Goal: Task Accomplishment & Management: Manage account settings

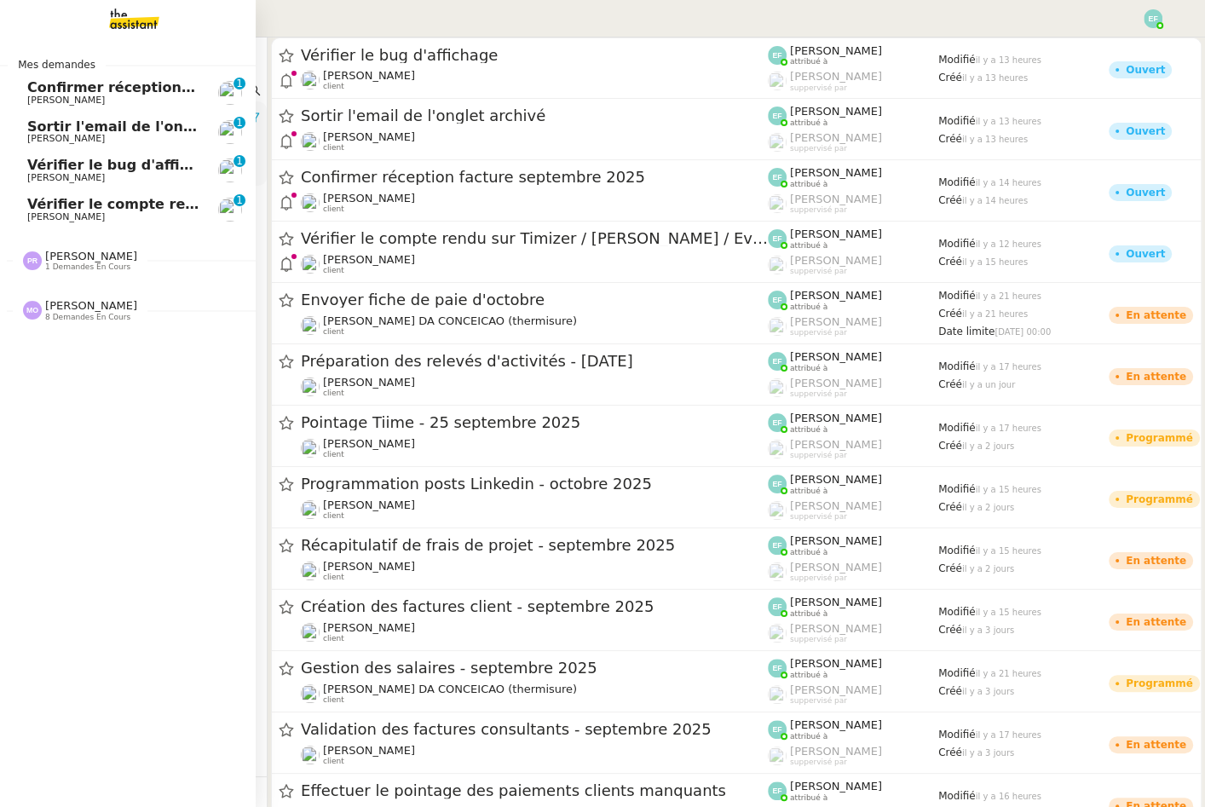
click at [99, 166] on span "Vérifier le bug d'affichage" at bounding box center [126, 165] width 198 height 16
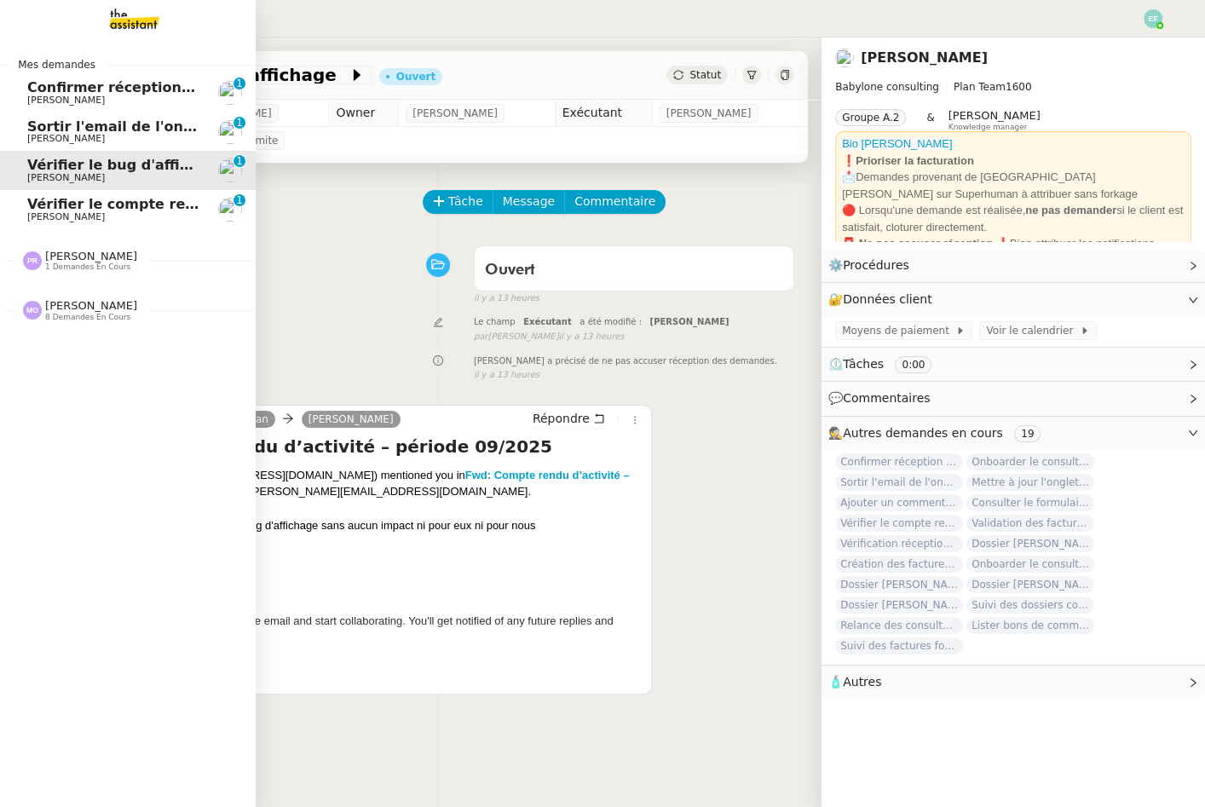
click at [75, 201] on span "Vérifier le compte rendu sur Timizer / [PERSON_NAME] / Evolution timizer" at bounding box center [309, 204] width 564 height 16
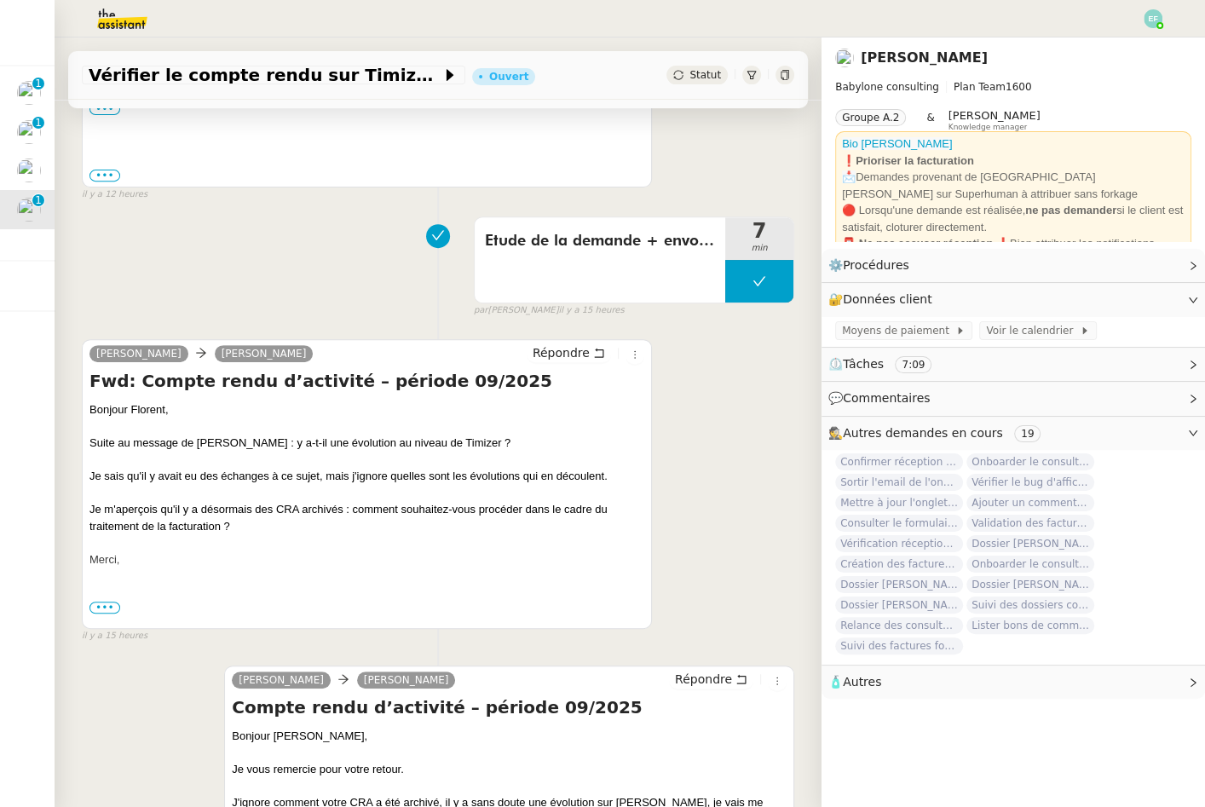
scroll to position [467, 0]
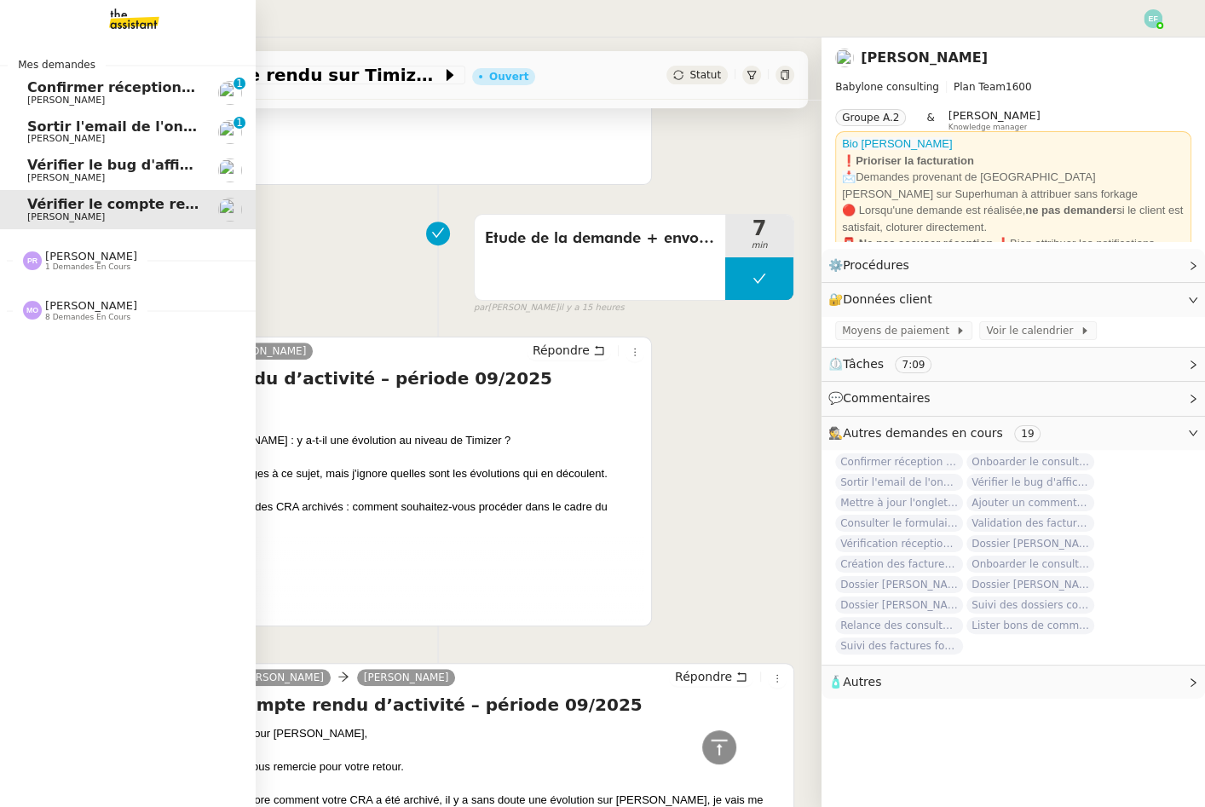
click at [62, 124] on span "Sortir l'email de l'onglet archivé" at bounding box center [150, 126] width 247 height 16
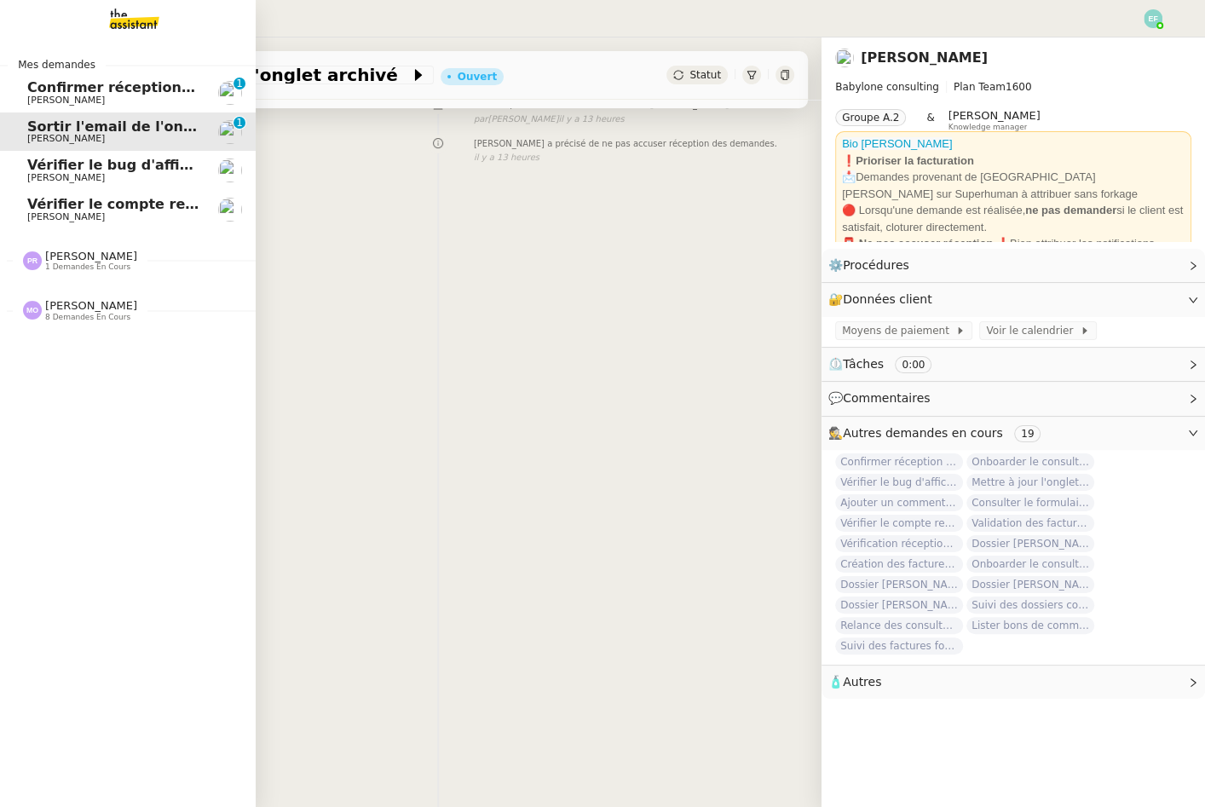
scroll to position [217, 0]
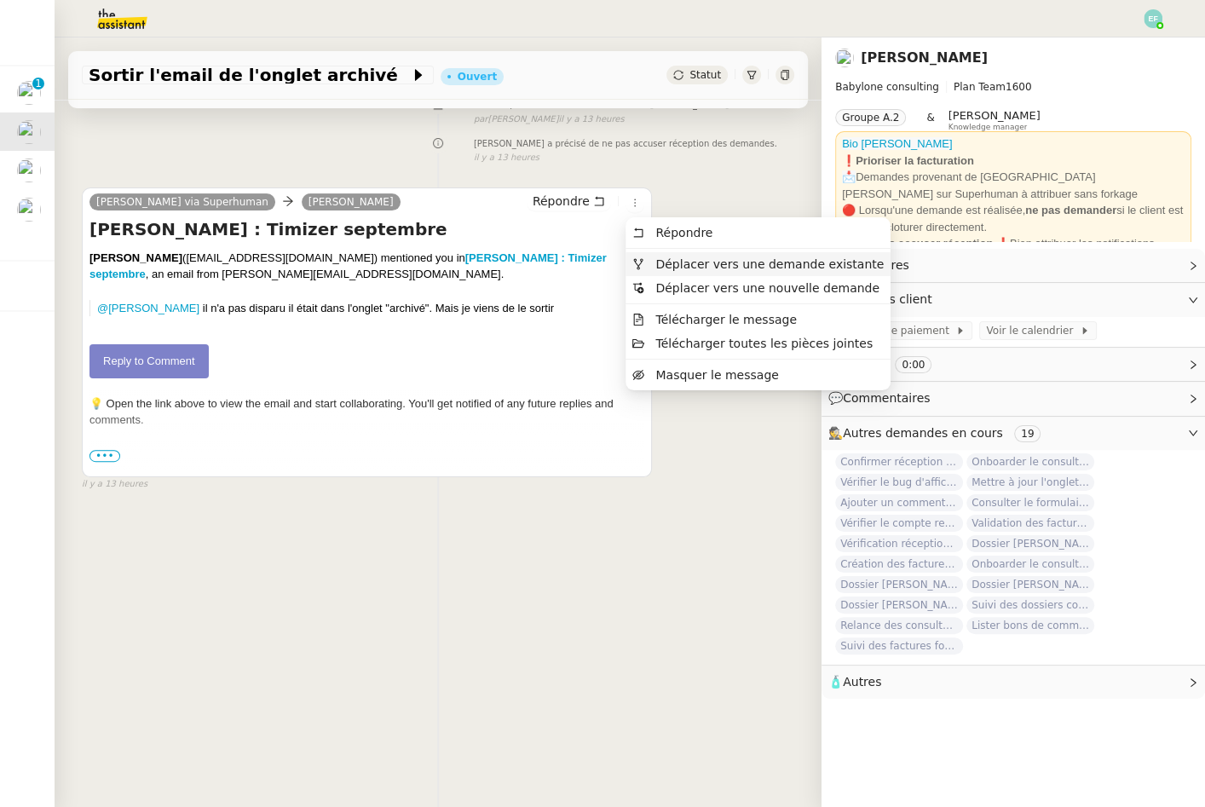
click at [644, 255] on li "Déplacer vers une demande existante" at bounding box center [757, 264] width 265 height 24
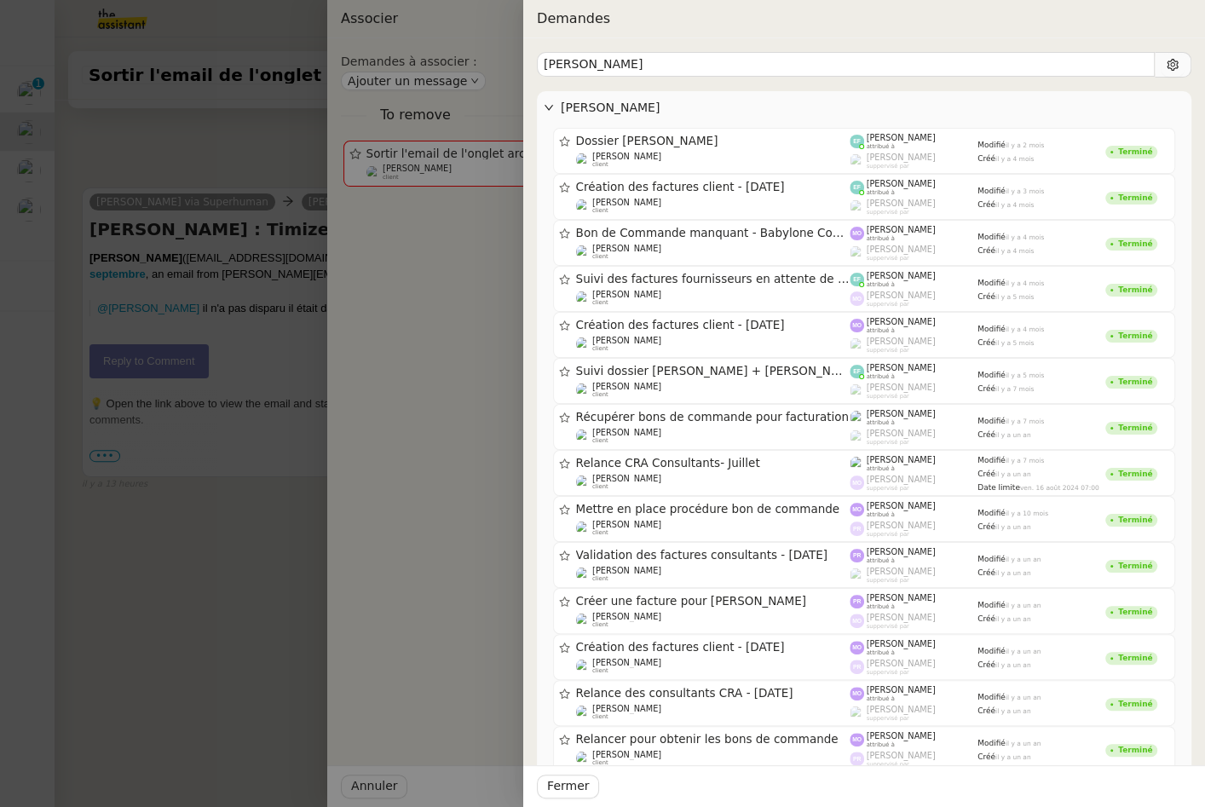
type input "denis delmas"
click at [294, 308] on div at bounding box center [602, 403] width 1205 height 807
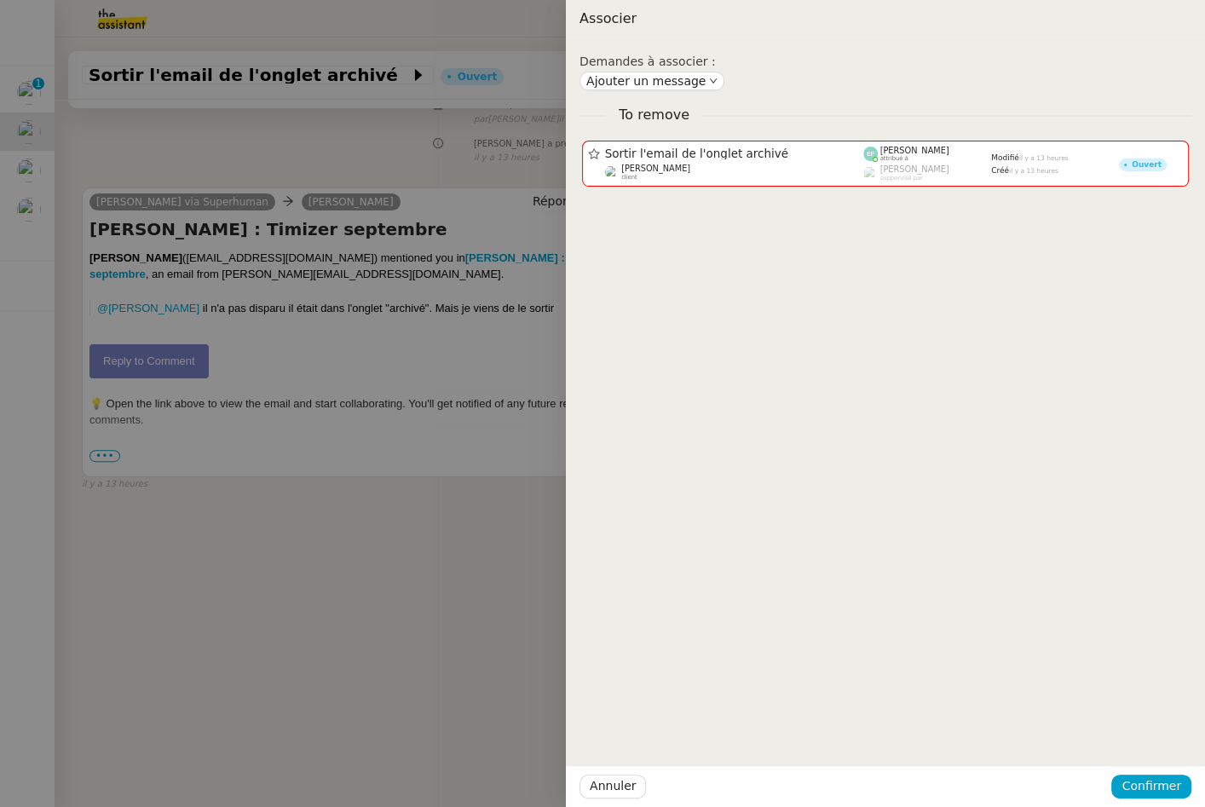
click at [294, 308] on div at bounding box center [602, 403] width 1205 height 807
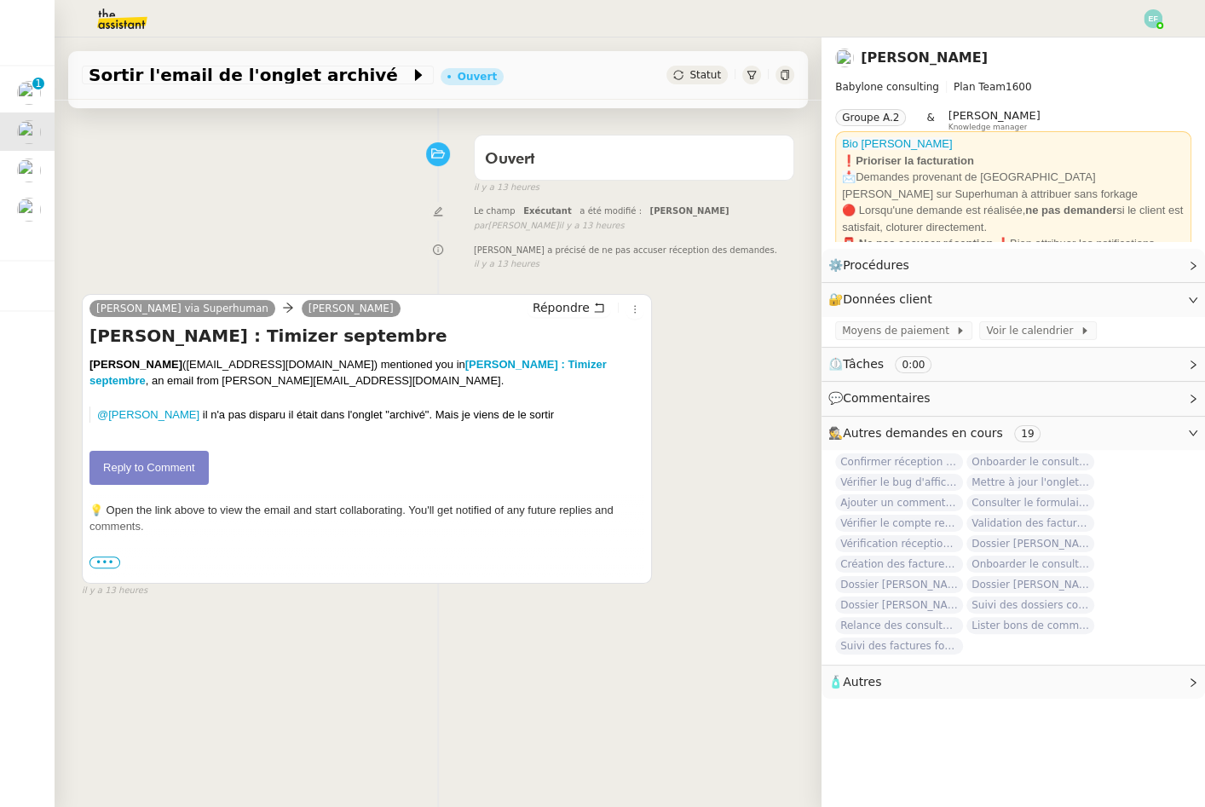
scroll to position [0, 0]
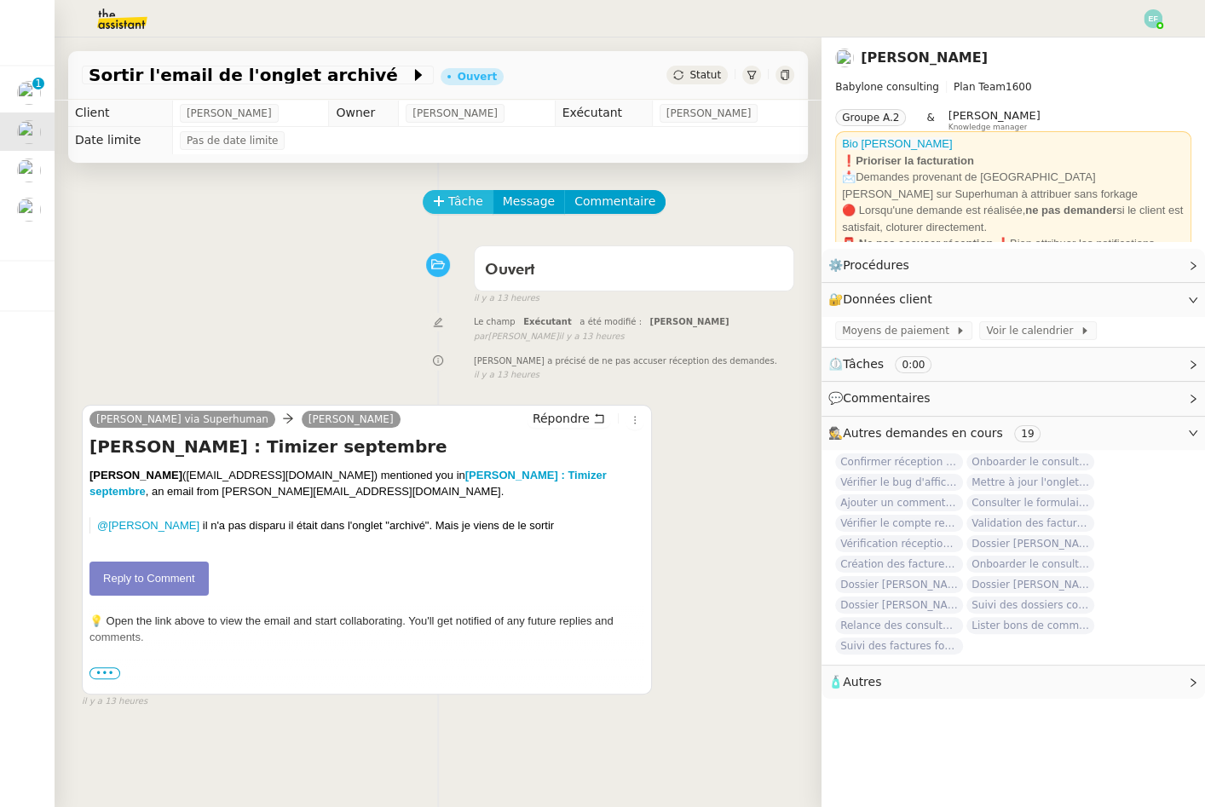
click at [446, 204] on button "Tâche" at bounding box center [458, 202] width 71 height 24
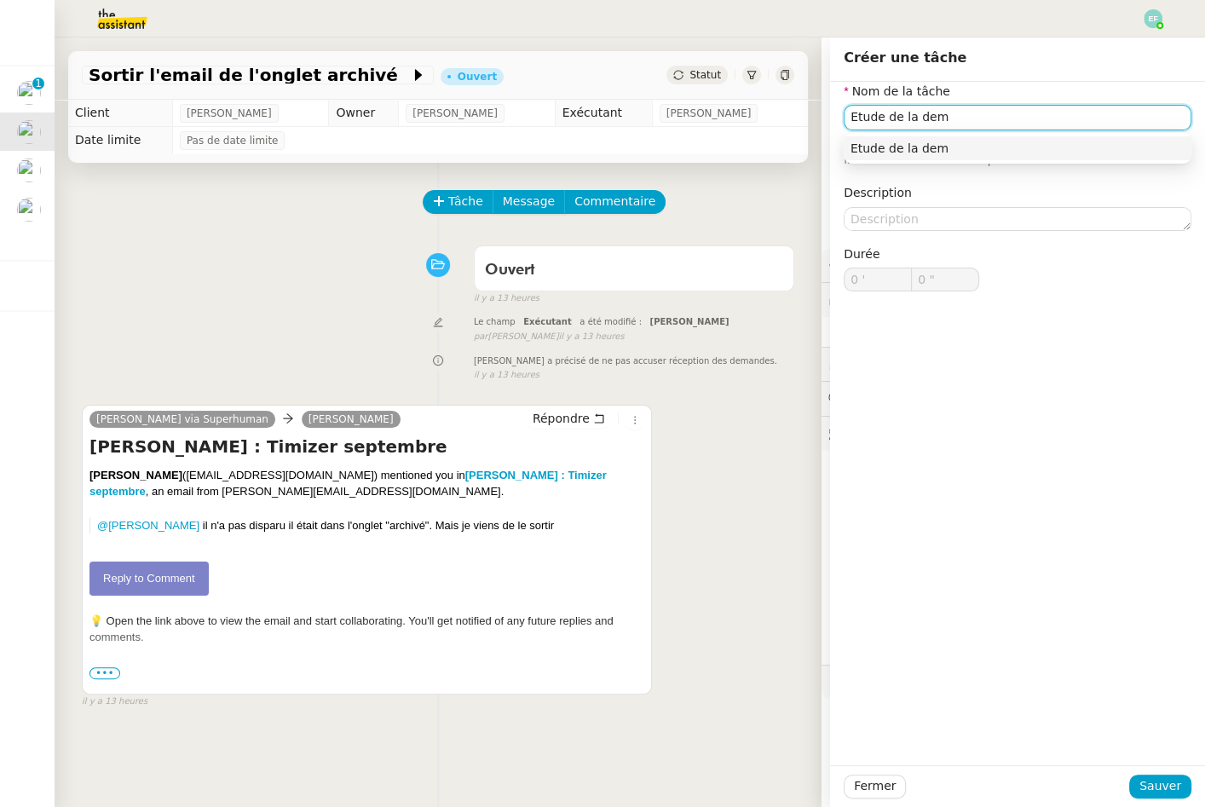
type input "Etude de la dem"
click at [206, 342] on div "Le champ Exécutant a été modifié : Emelyne Foussier false par Frédérique A. il …" at bounding box center [438, 328] width 712 height 32
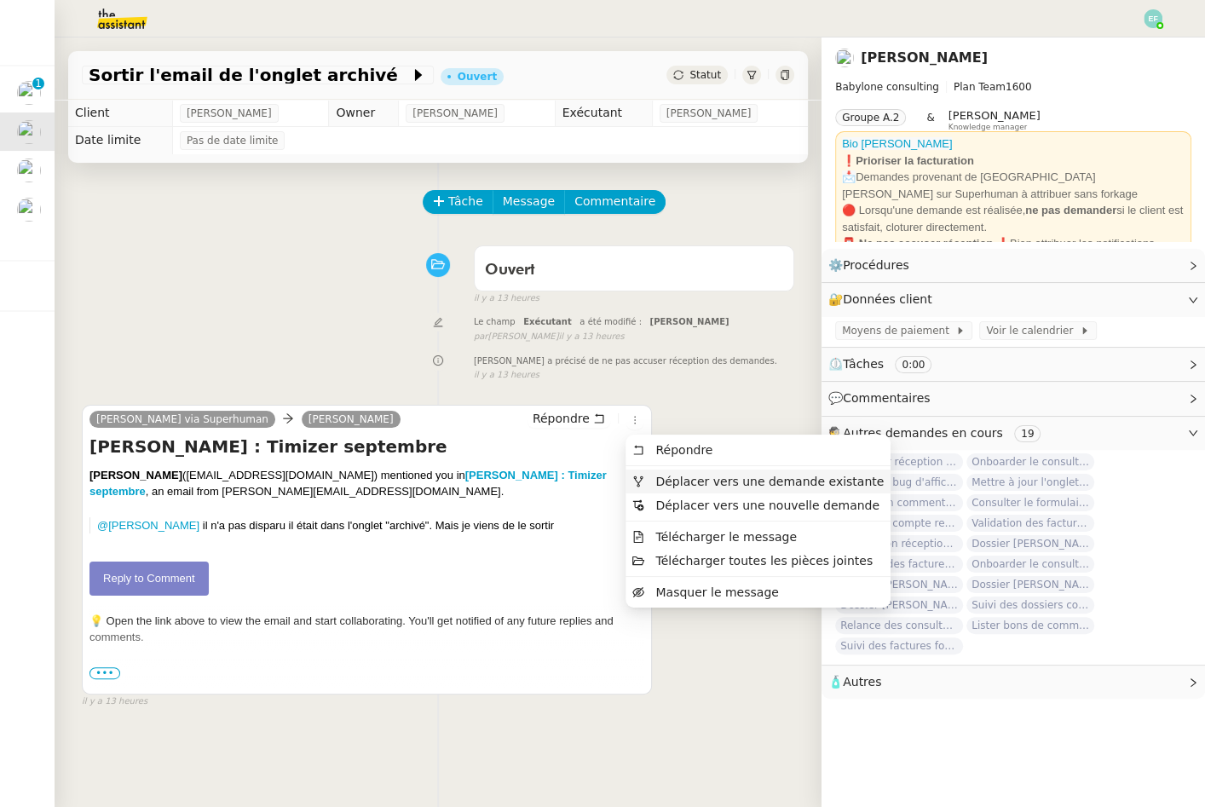
click at [664, 475] on span "Déplacer vers une demande existante" at bounding box center [769, 482] width 228 height 14
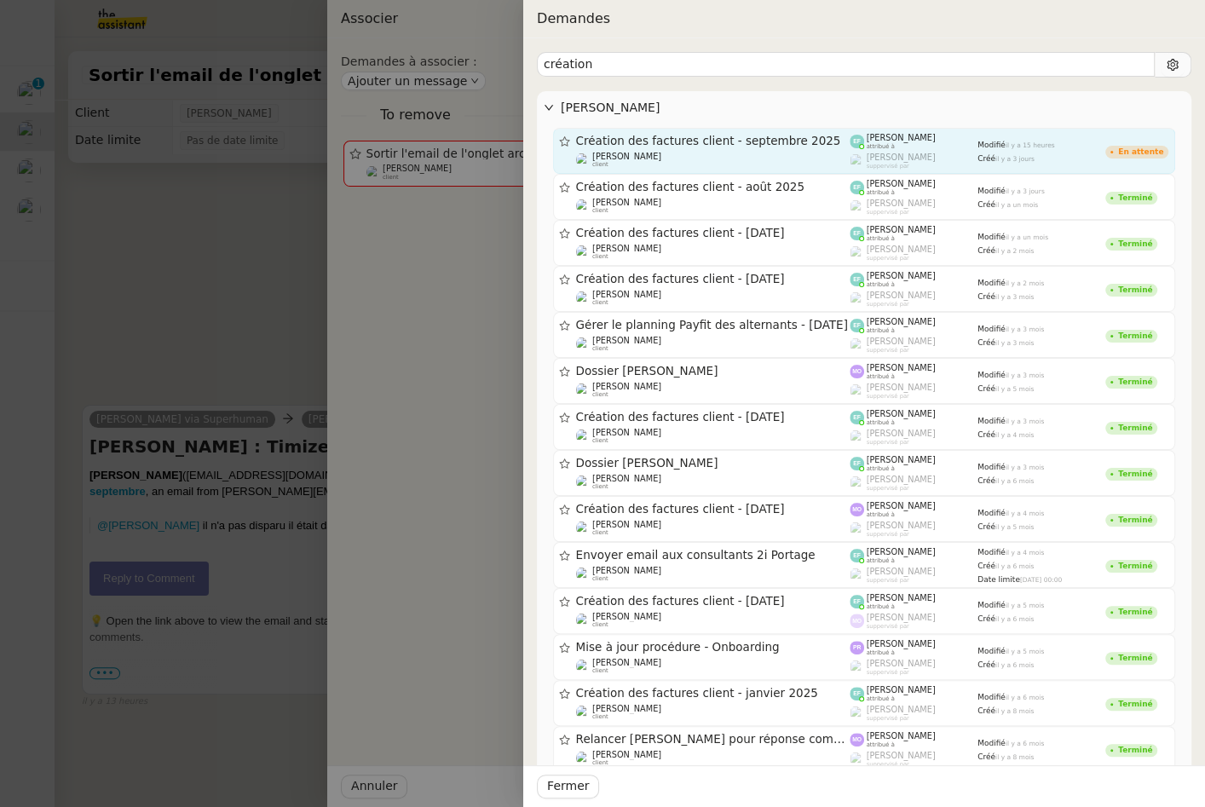
type input "création"
click at [845, 146] on span "Création des factures client - septembre 2025" at bounding box center [713, 141] width 274 height 12
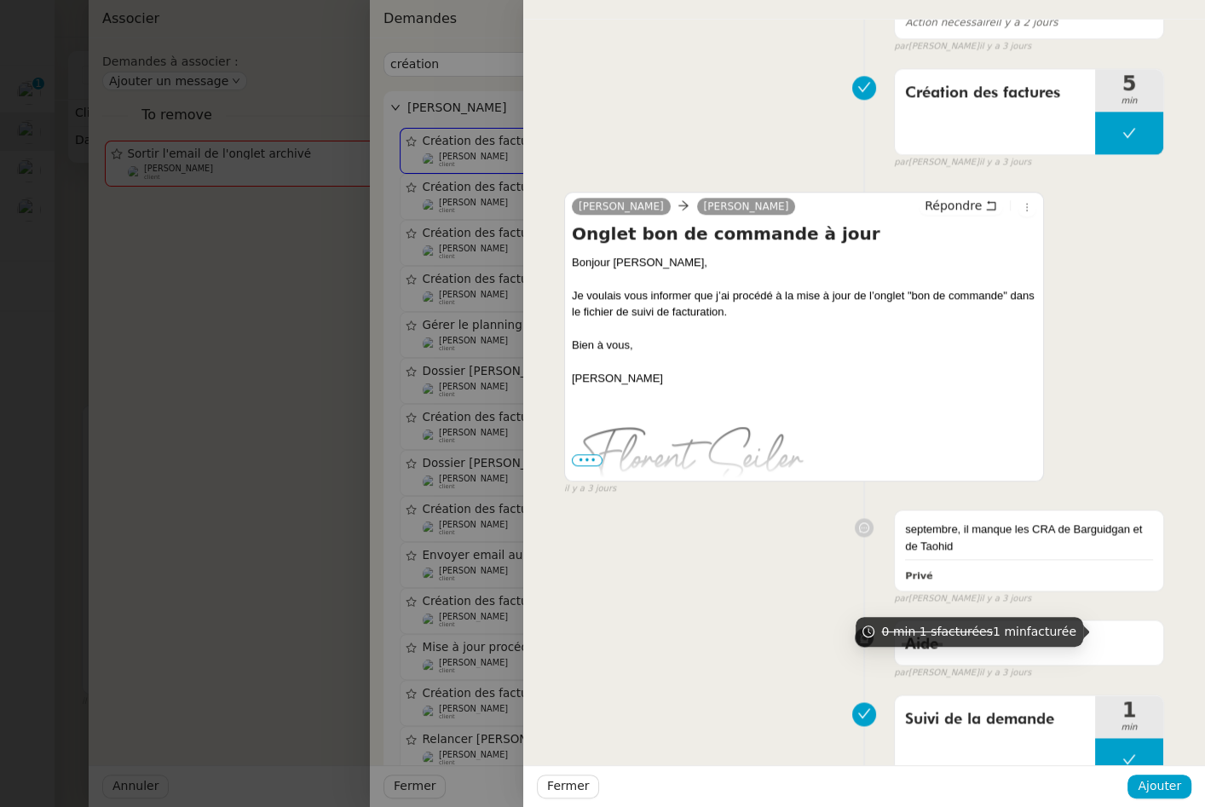
scroll to position [1590, 0]
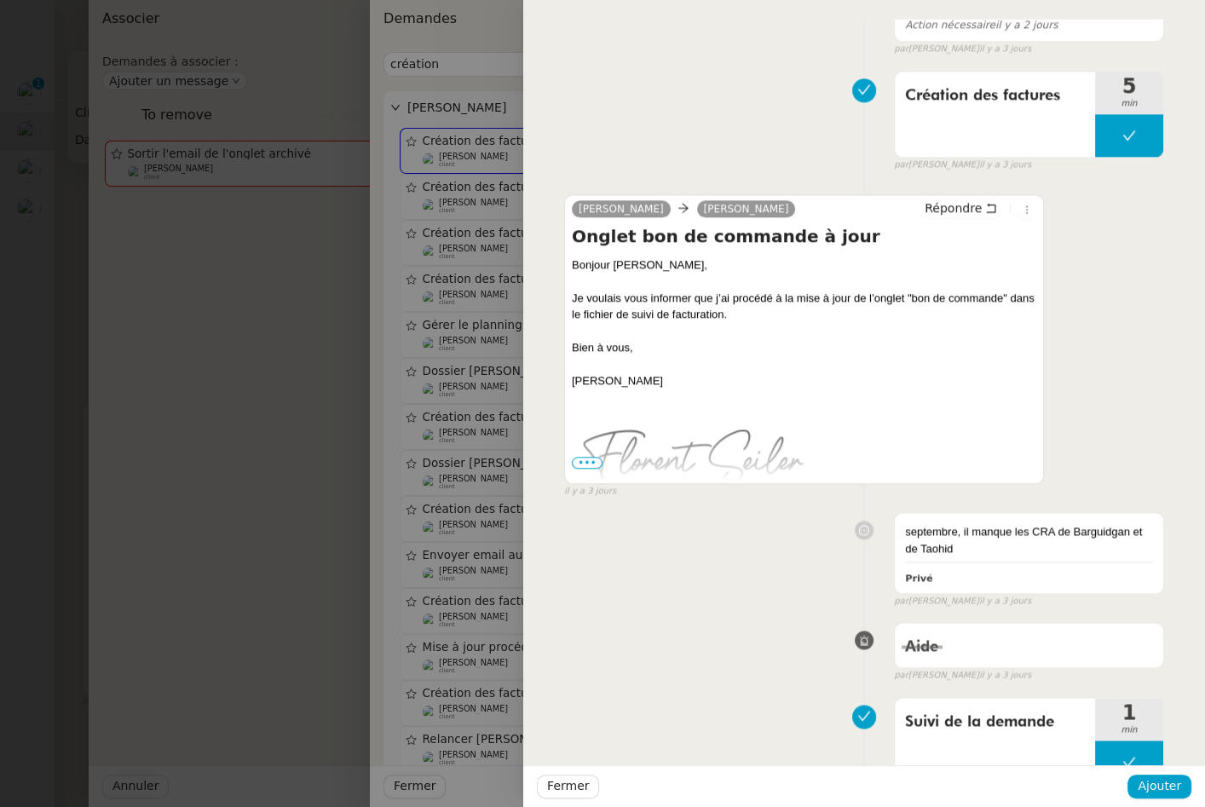
click at [190, 431] on div at bounding box center [602, 403] width 1205 height 807
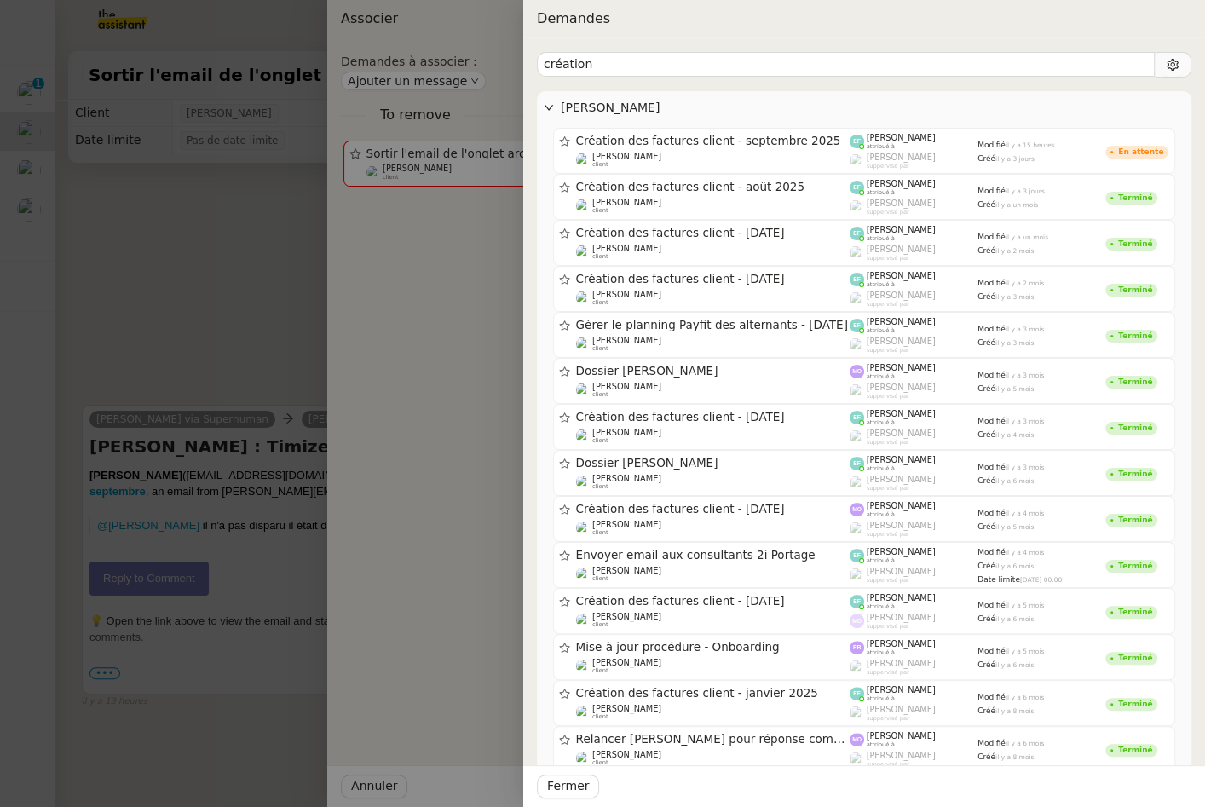
click at [186, 303] on div at bounding box center [602, 403] width 1205 height 807
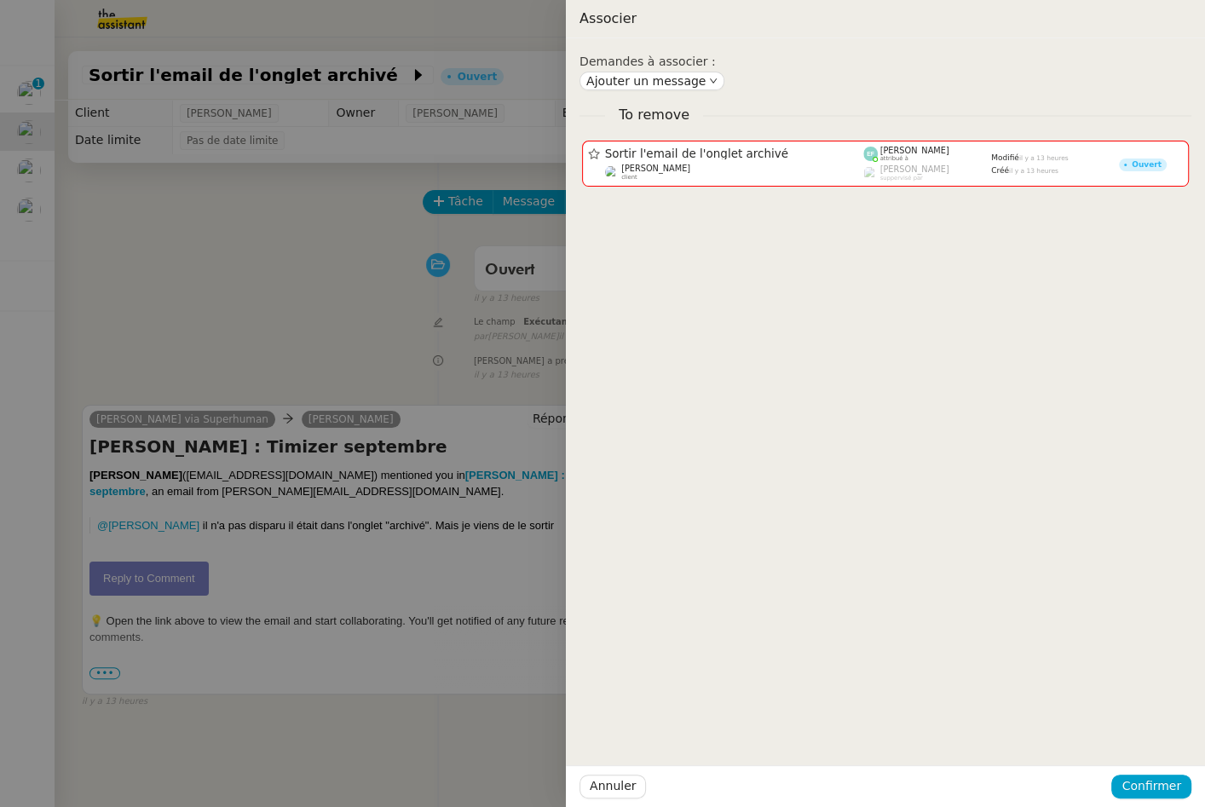
click at [186, 303] on div at bounding box center [602, 403] width 1205 height 807
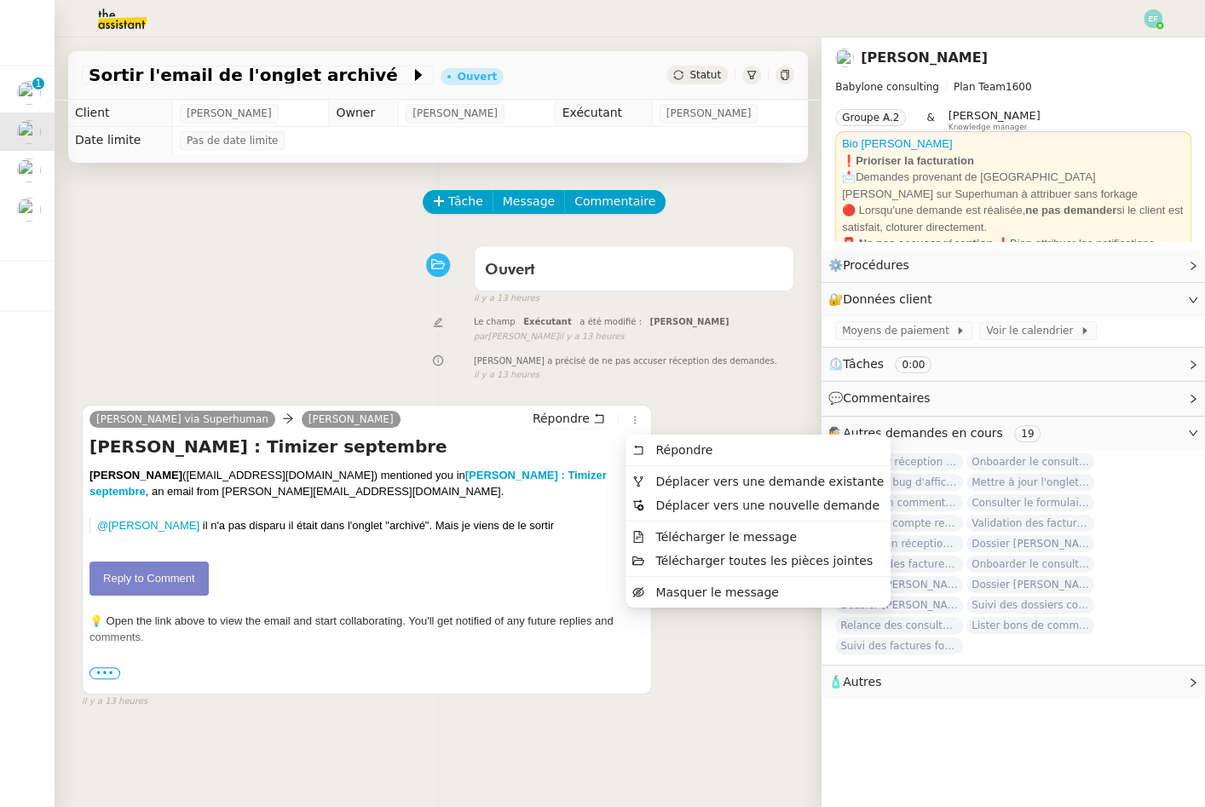
click at [651, 463] on ul "Répondre Déplacer vers une demande existante Déplacer vers une nouvelle demande…" at bounding box center [757, 520] width 265 height 173
click at [659, 480] on span "Déplacer vers une demande existante" at bounding box center [769, 482] width 228 height 14
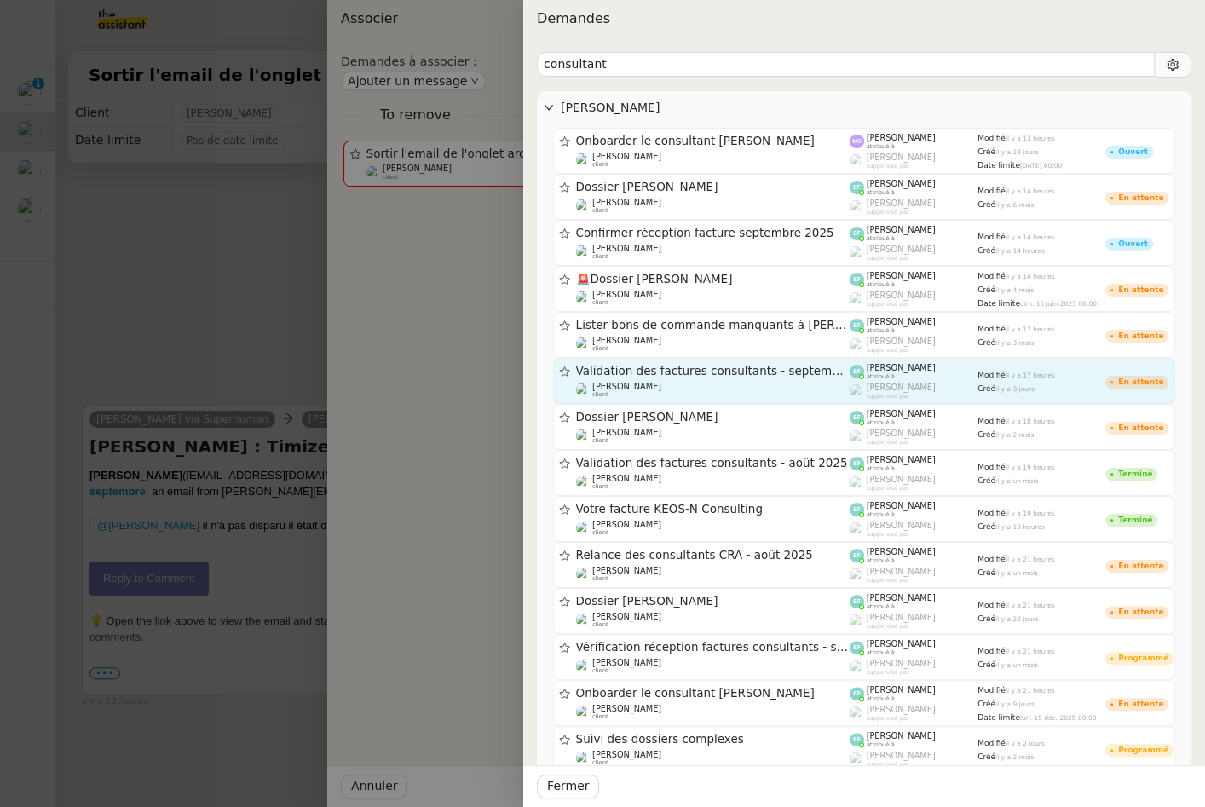
type input "consultant"
click at [791, 374] on span "Validation des factures consultants - septembre 2025" at bounding box center [713, 371] width 274 height 12
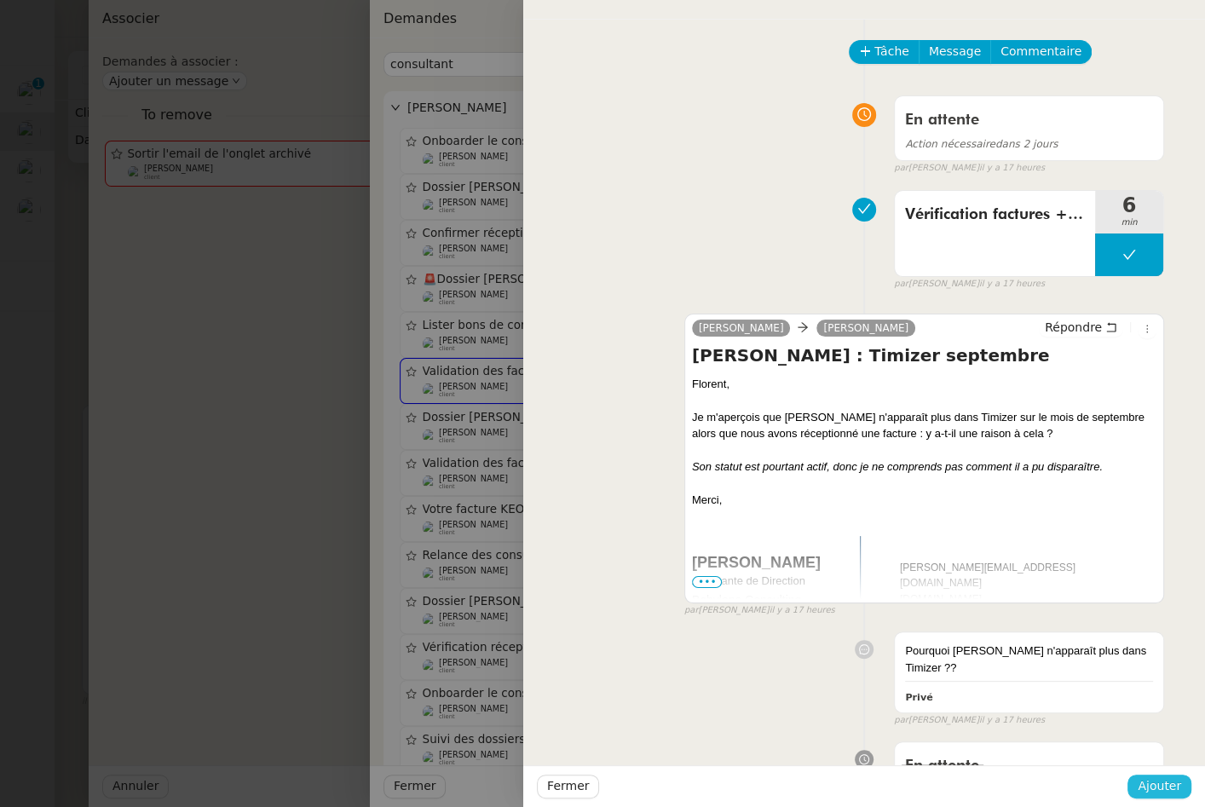
click at [1165, 783] on span "Ajouter" at bounding box center [1158, 786] width 43 height 20
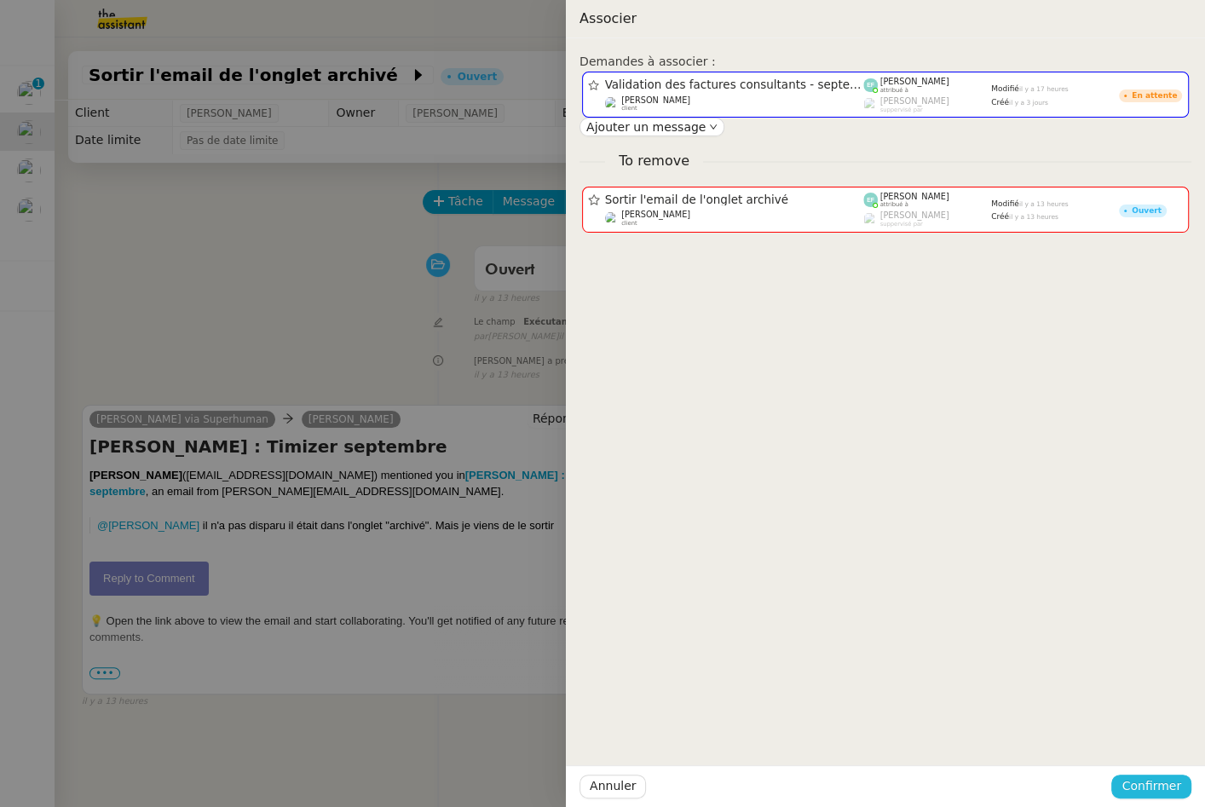
click at [1145, 786] on span "Confirmer" at bounding box center [1151, 786] width 60 height 20
click at [1168, 742] on span "Ajouter" at bounding box center [1151, 741] width 43 height 17
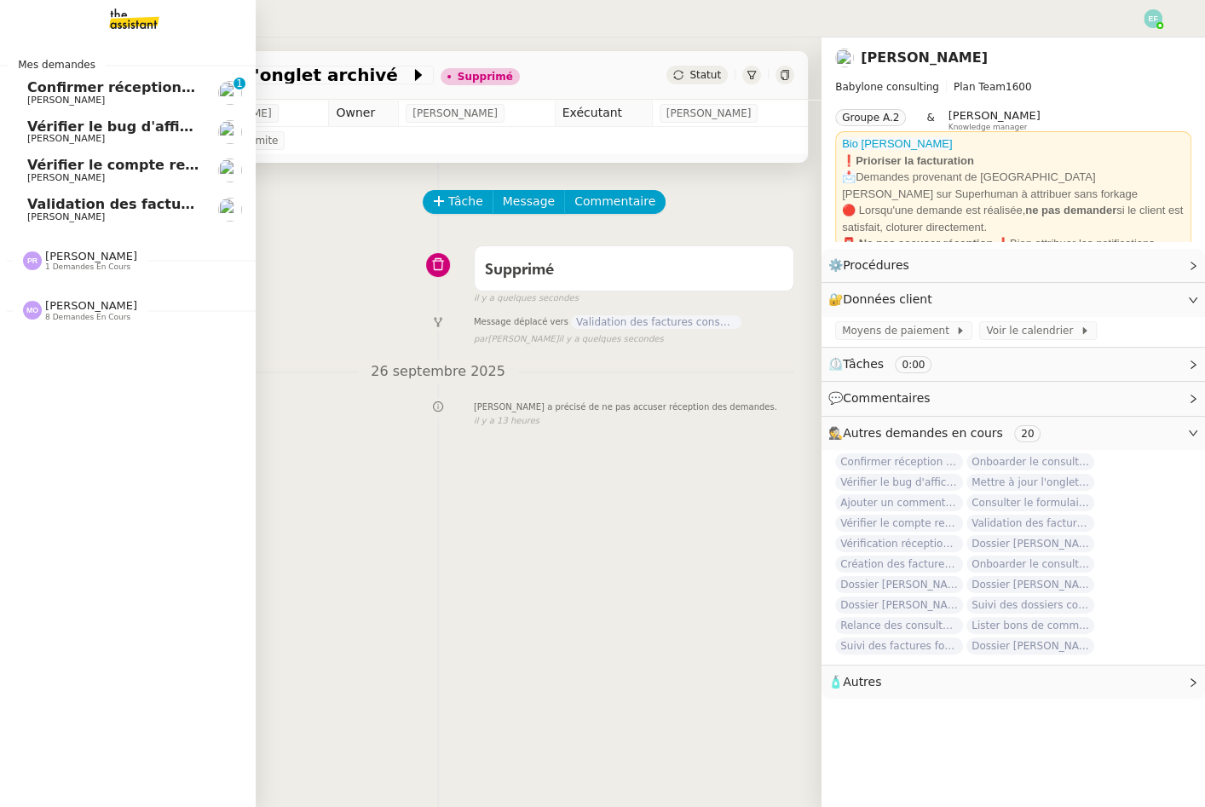
click at [113, 164] on span "Vérifier le compte rendu sur Timizer / [PERSON_NAME] / Evolution timizer" at bounding box center [309, 165] width 564 height 16
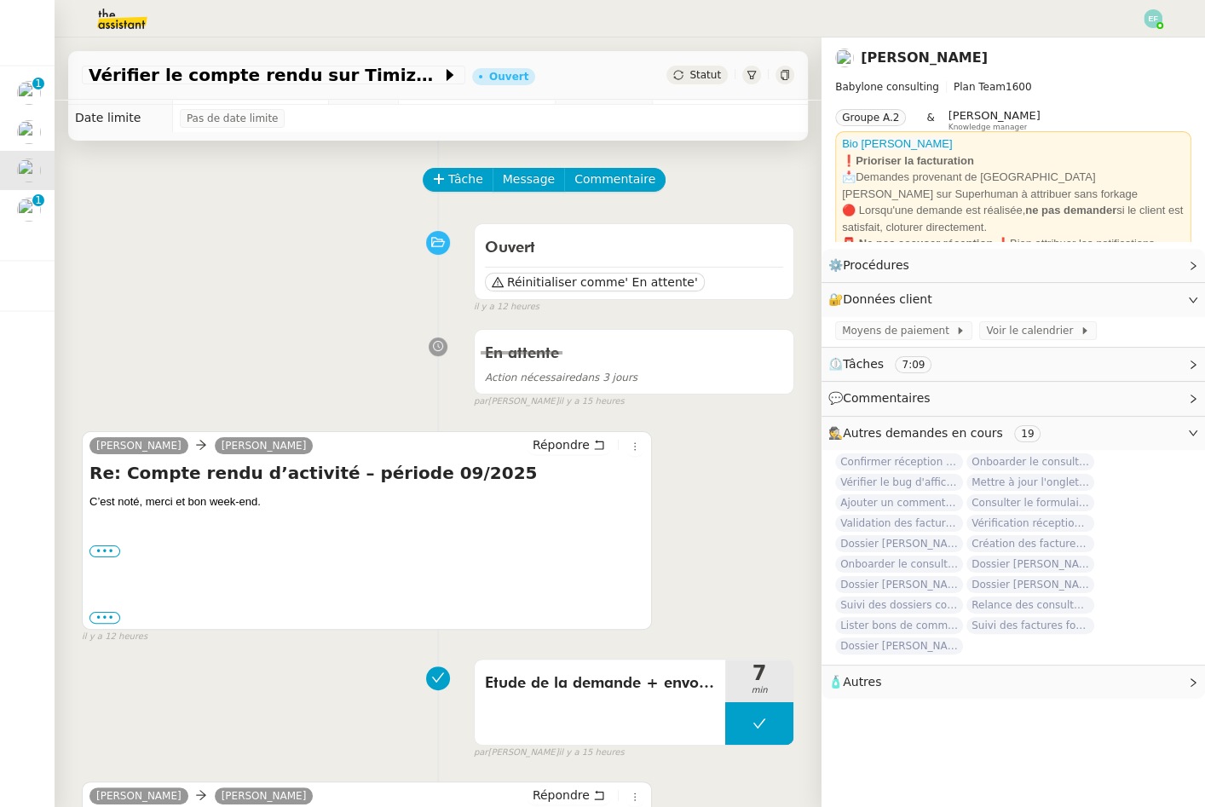
scroll to position [27, 0]
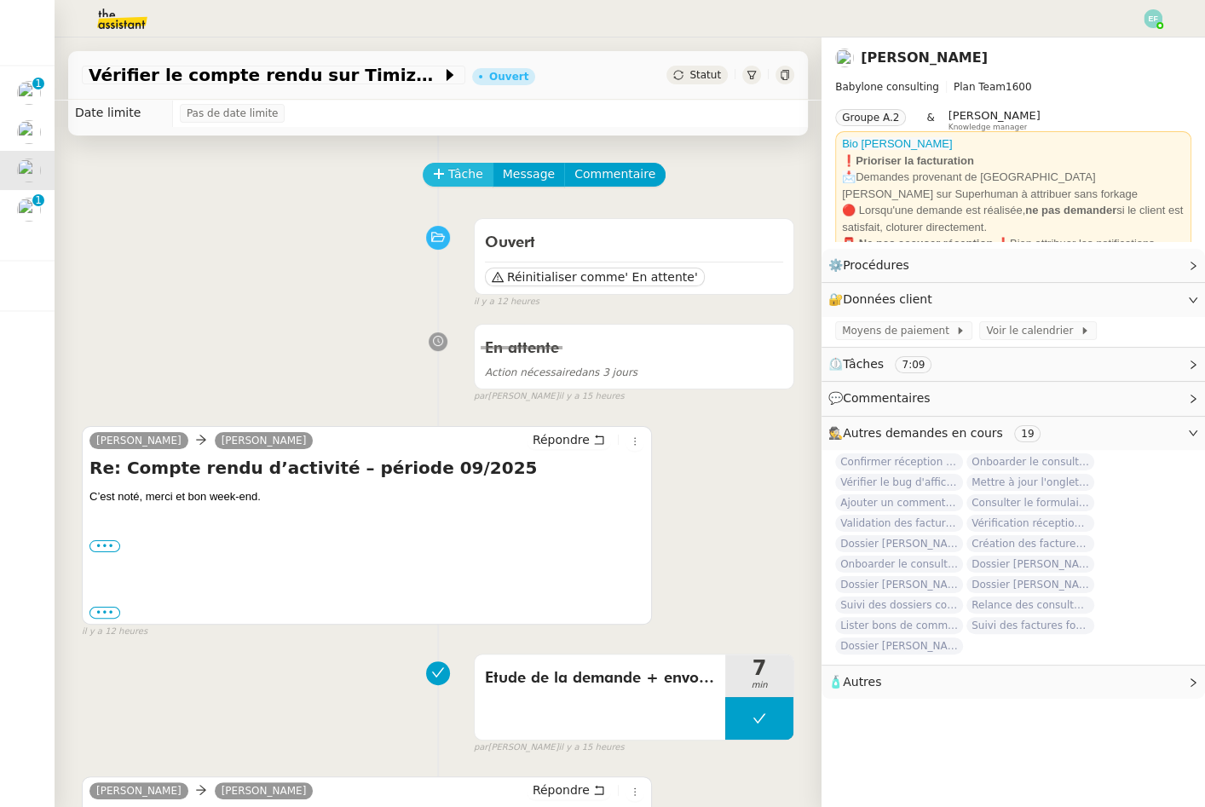
click at [472, 170] on span "Tâche" at bounding box center [465, 174] width 35 height 20
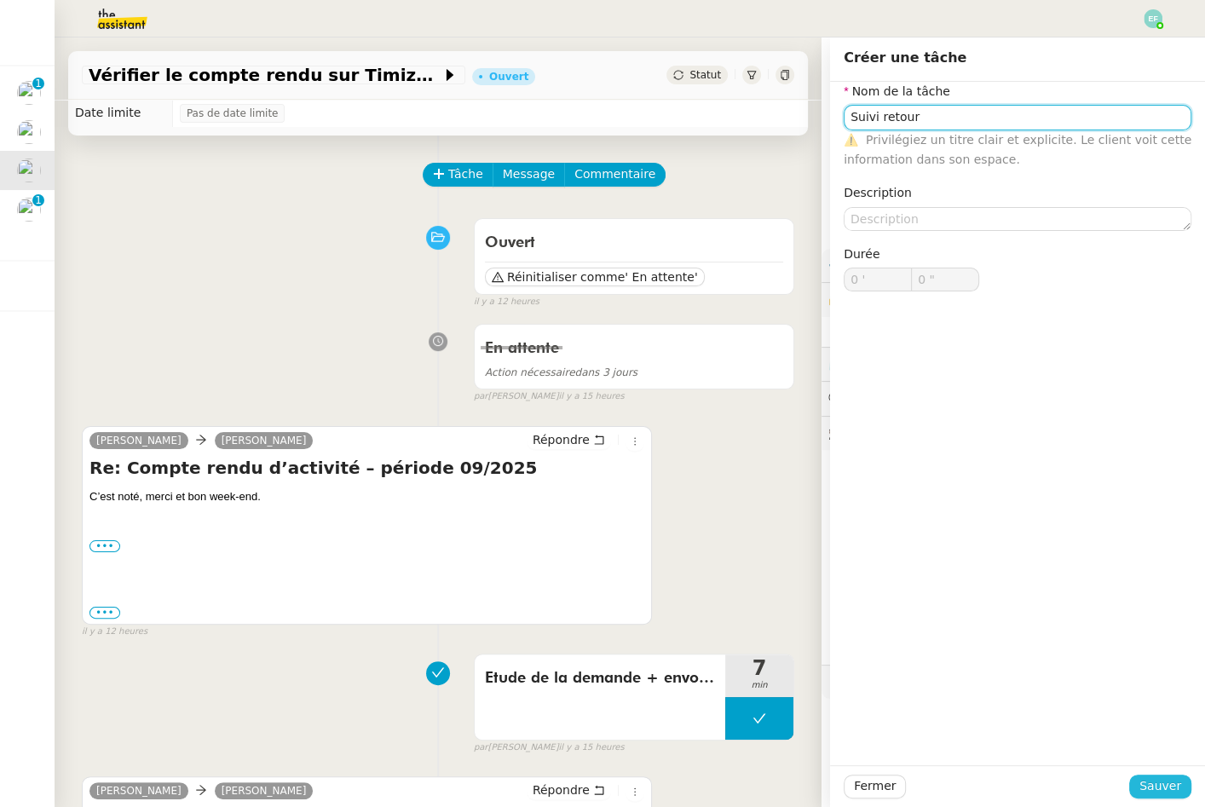
type input "Suivi retour"
click at [1173, 785] on span "Sauver" at bounding box center [1160, 786] width 42 height 20
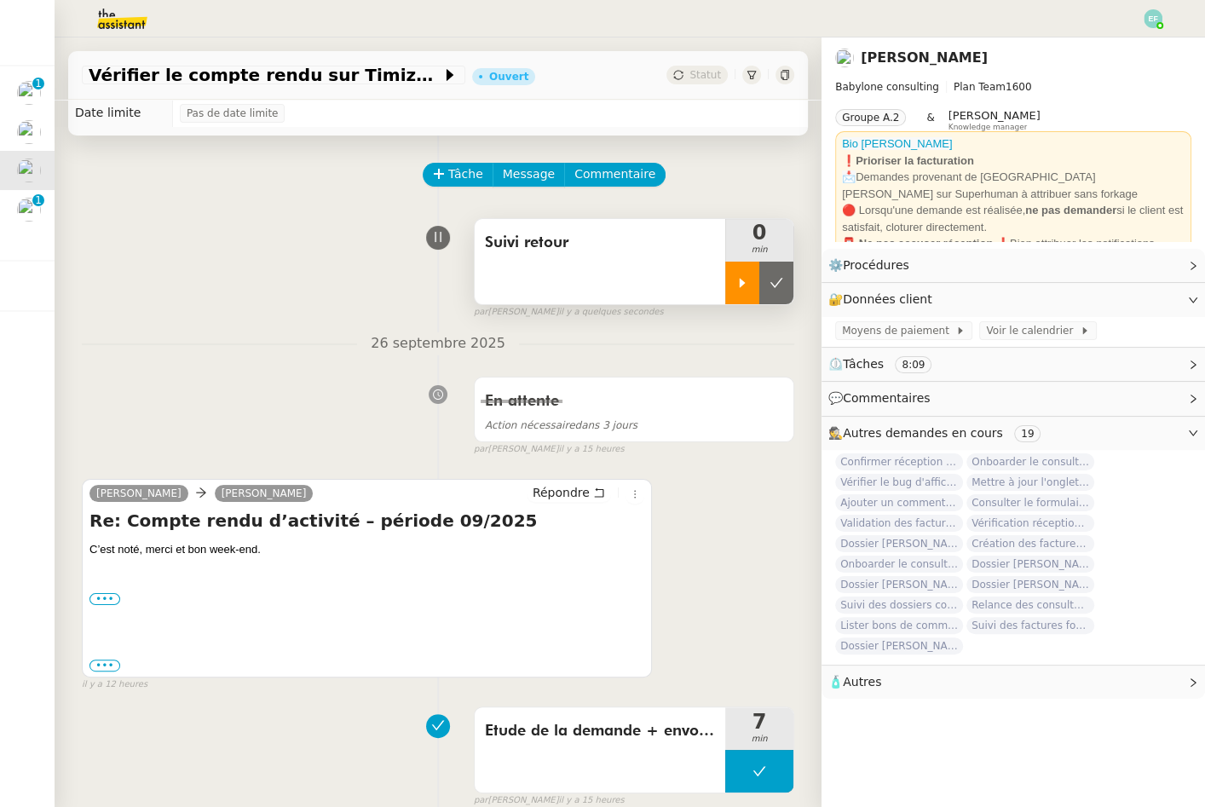
click at [728, 292] on div at bounding box center [742, 283] width 34 height 43
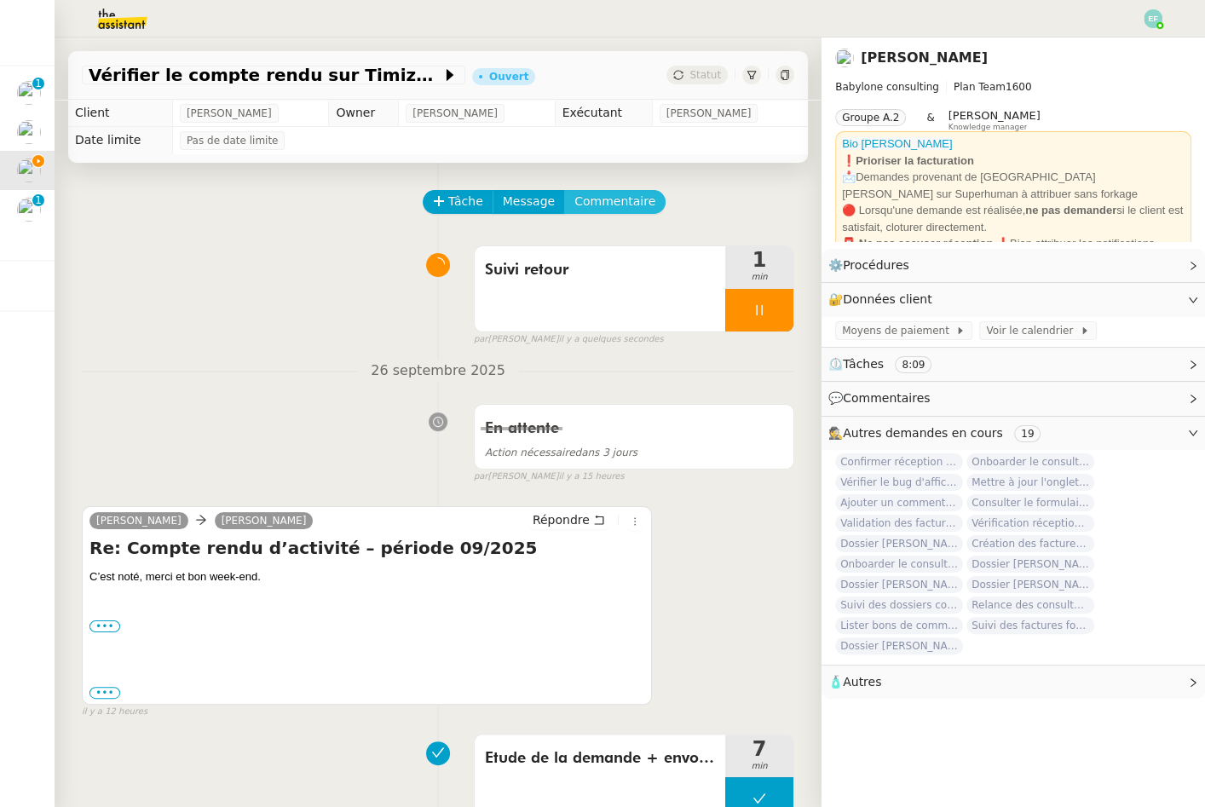
click at [633, 198] on span "Commentaire" at bounding box center [614, 202] width 81 height 20
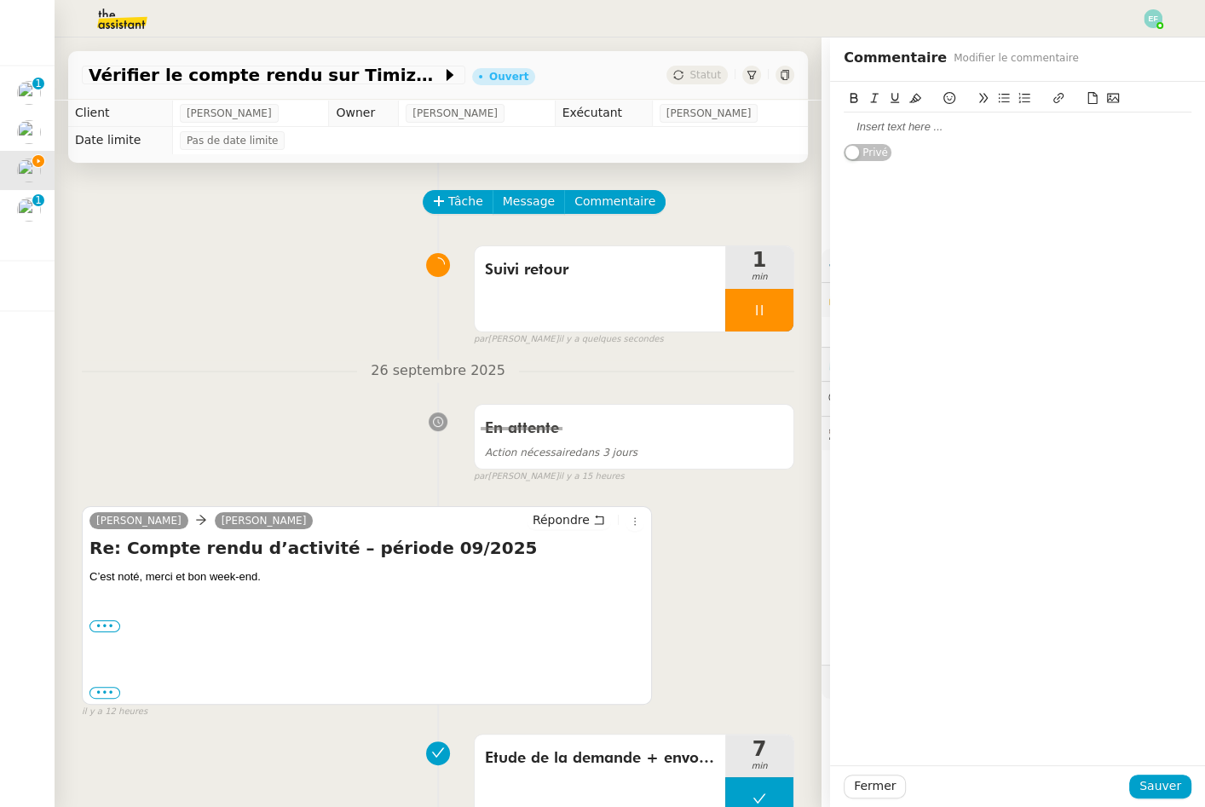
click at [880, 126] on div at bounding box center [1017, 126] width 348 height 15
click at [1161, 785] on span "Sauver" at bounding box center [1160, 786] width 42 height 20
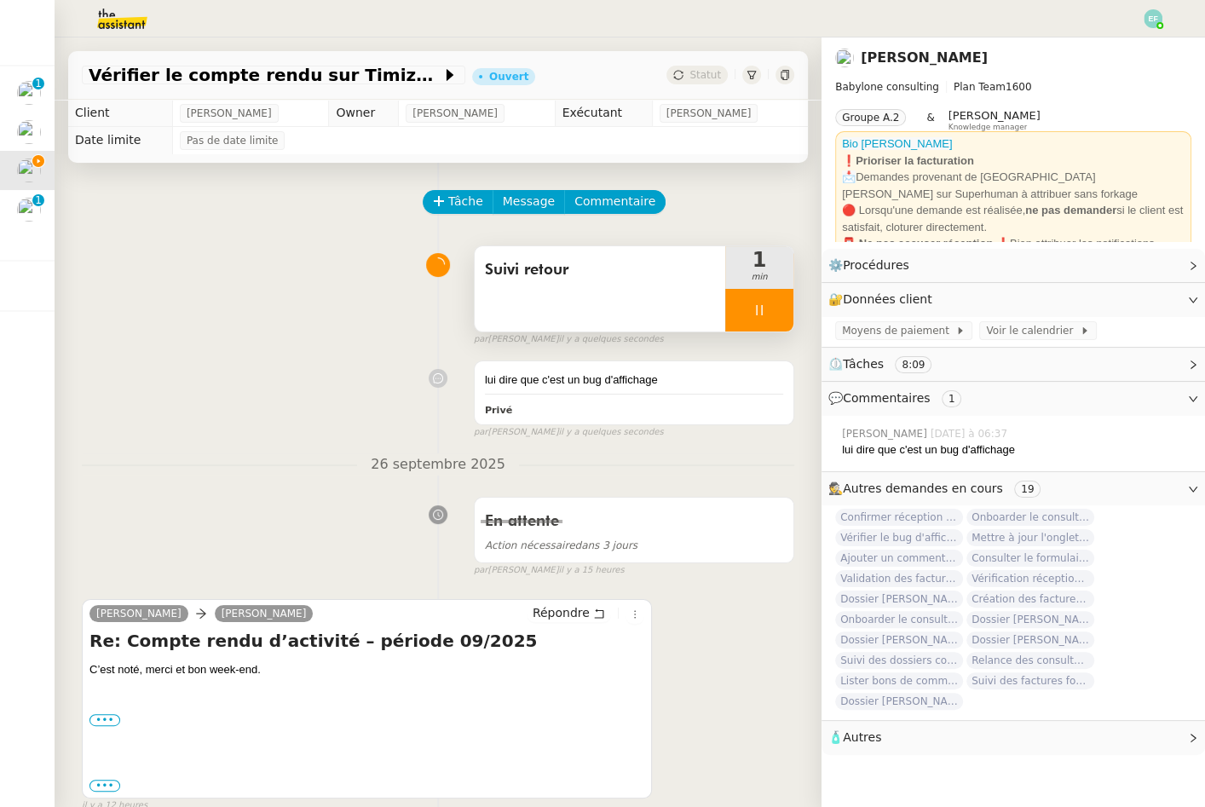
click at [773, 302] on div at bounding box center [759, 310] width 68 height 43
click at [776, 303] on icon at bounding box center [776, 310] width 14 height 14
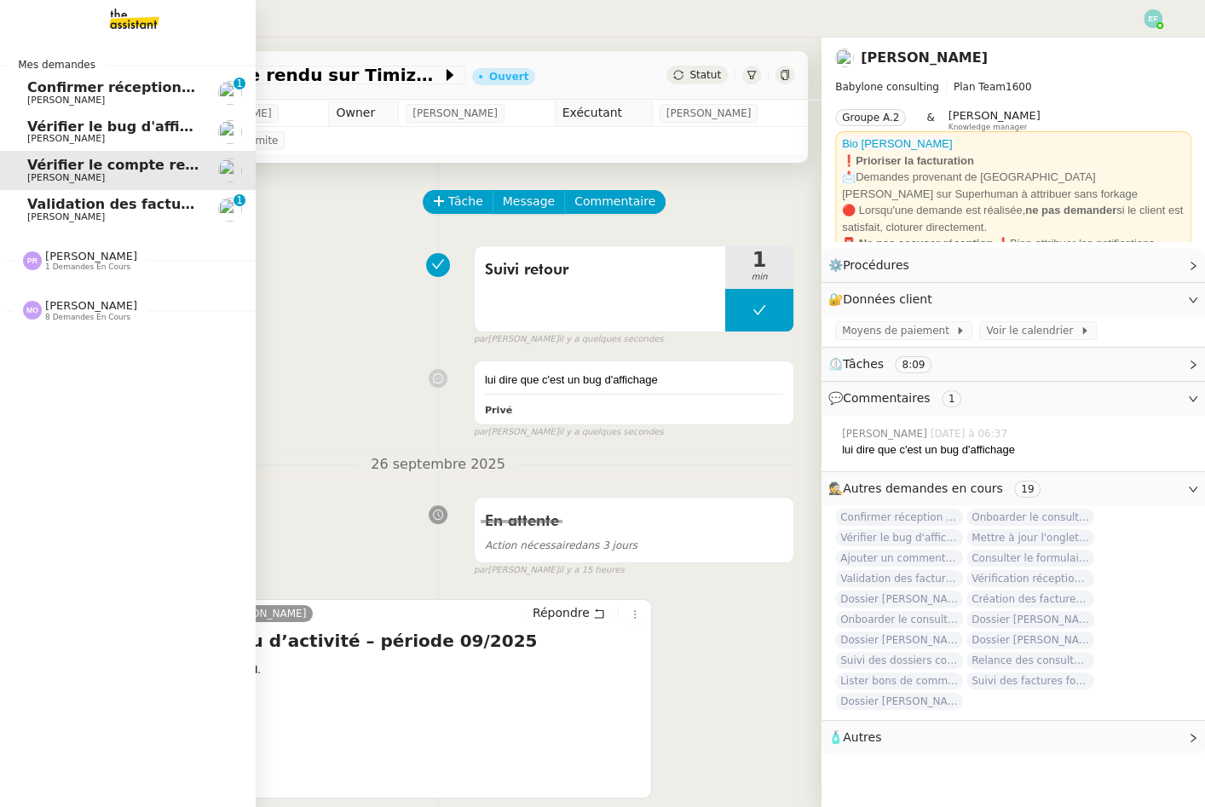
click at [81, 216] on span "[PERSON_NAME]" at bounding box center [66, 216] width 78 height 11
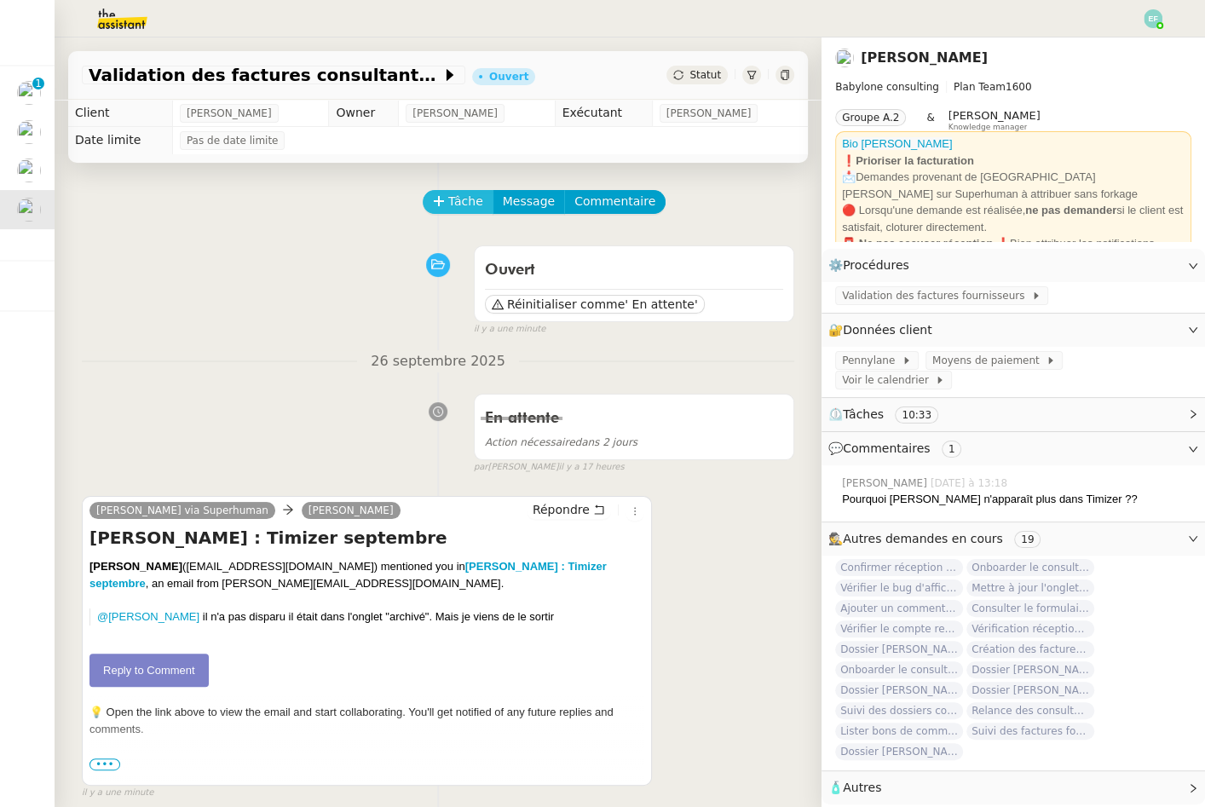
click at [452, 202] on span "Tâche" at bounding box center [465, 202] width 35 height 20
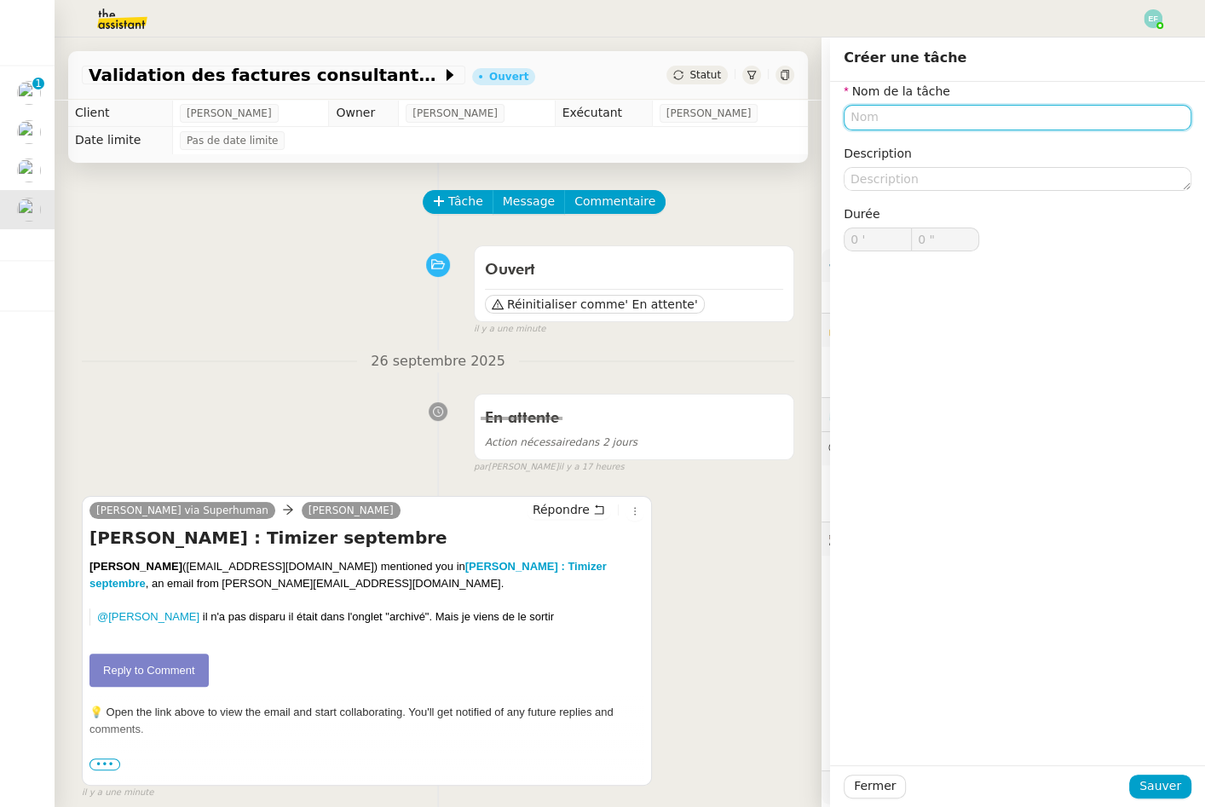
type input "Z"
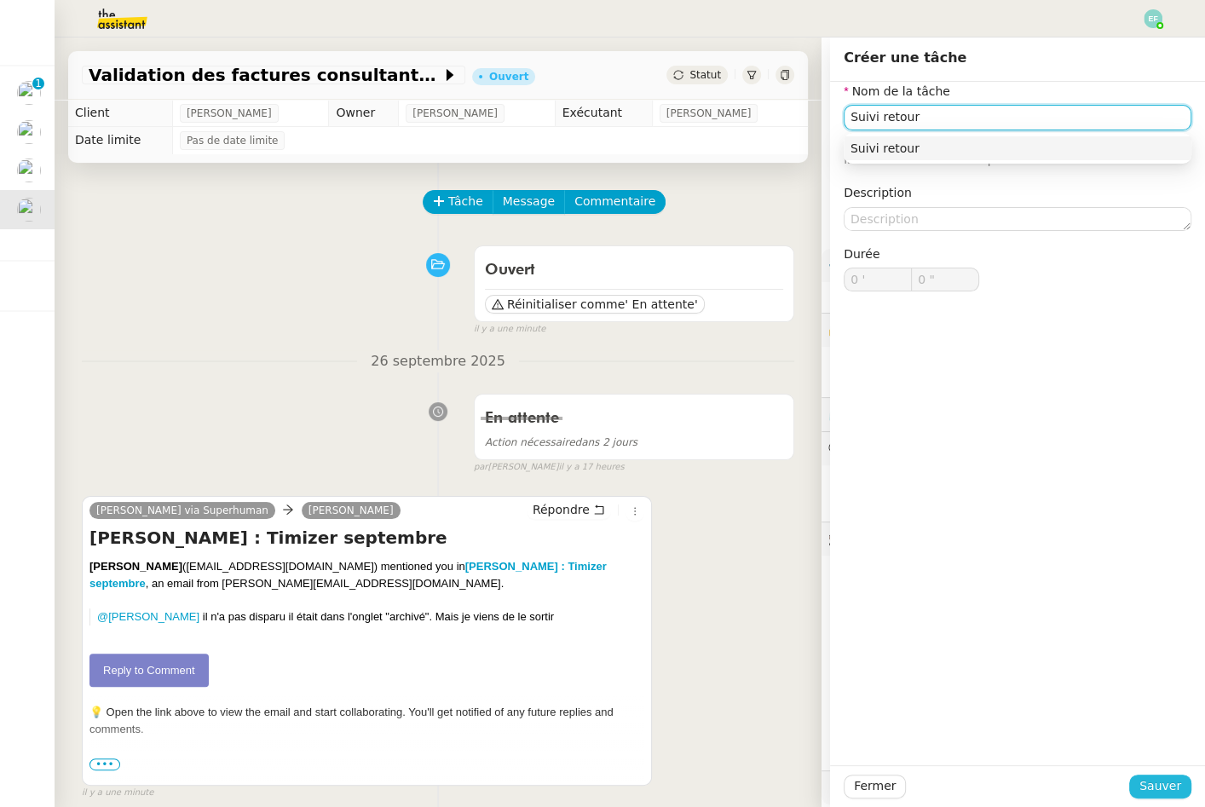
type input "Suivi retour"
click at [1171, 781] on span "Sauver" at bounding box center [1160, 786] width 42 height 20
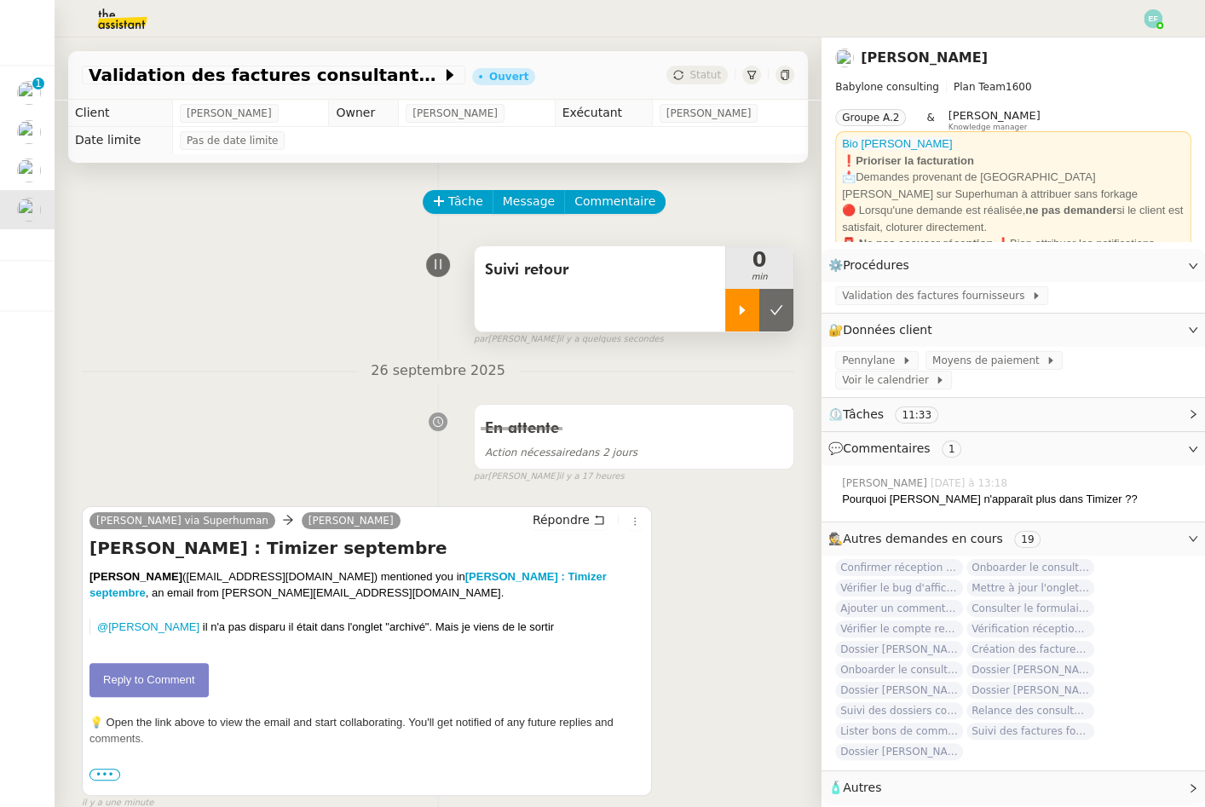
click at [751, 308] on div at bounding box center [742, 310] width 34 height 43
click at [760, 315] on icon at bounding box center [759, 310] width 14 height 14
click at [772, 314] on icon at bounding box center [776, 310] width 14 height 14
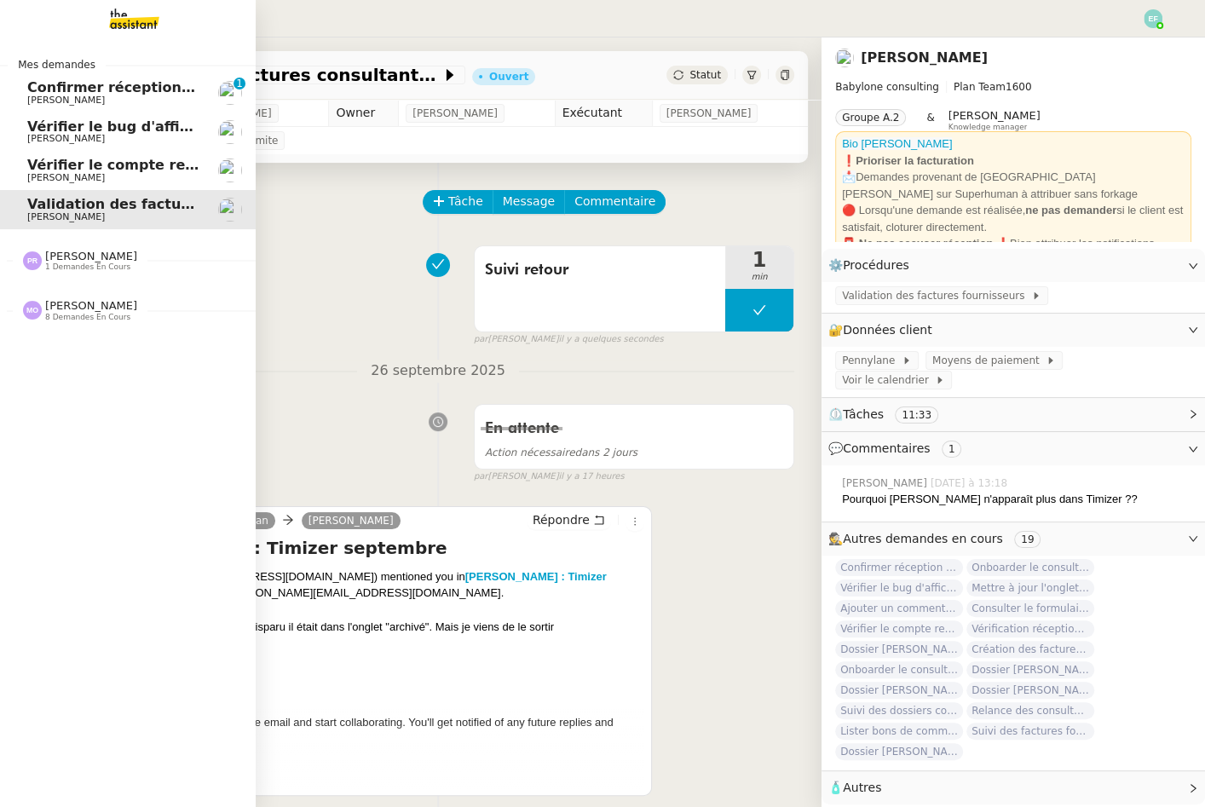
click at [82, 91] on span "Confirmer réception facture septembre 2025" at bounding box center [199, 87] width 344 height 16
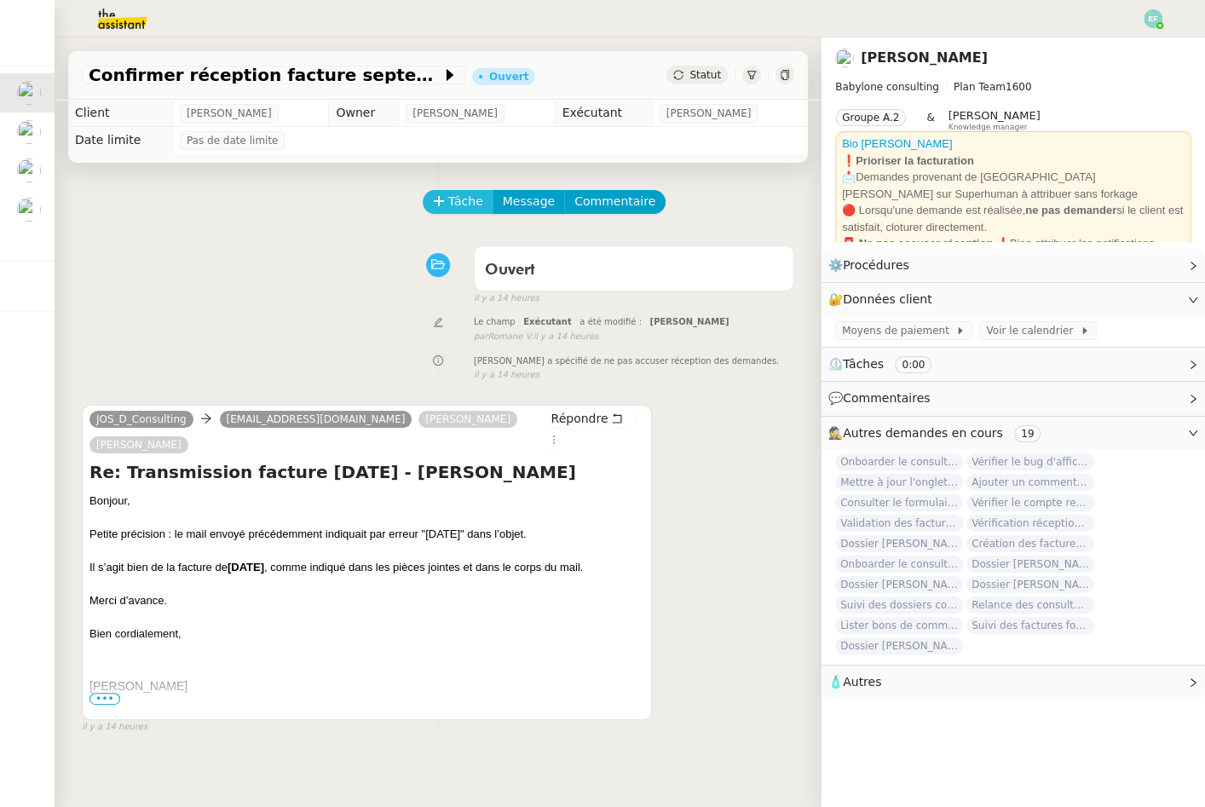
click at [465, 197] on span "Tâche" at bounding box center [465, 202] width 35 height 20
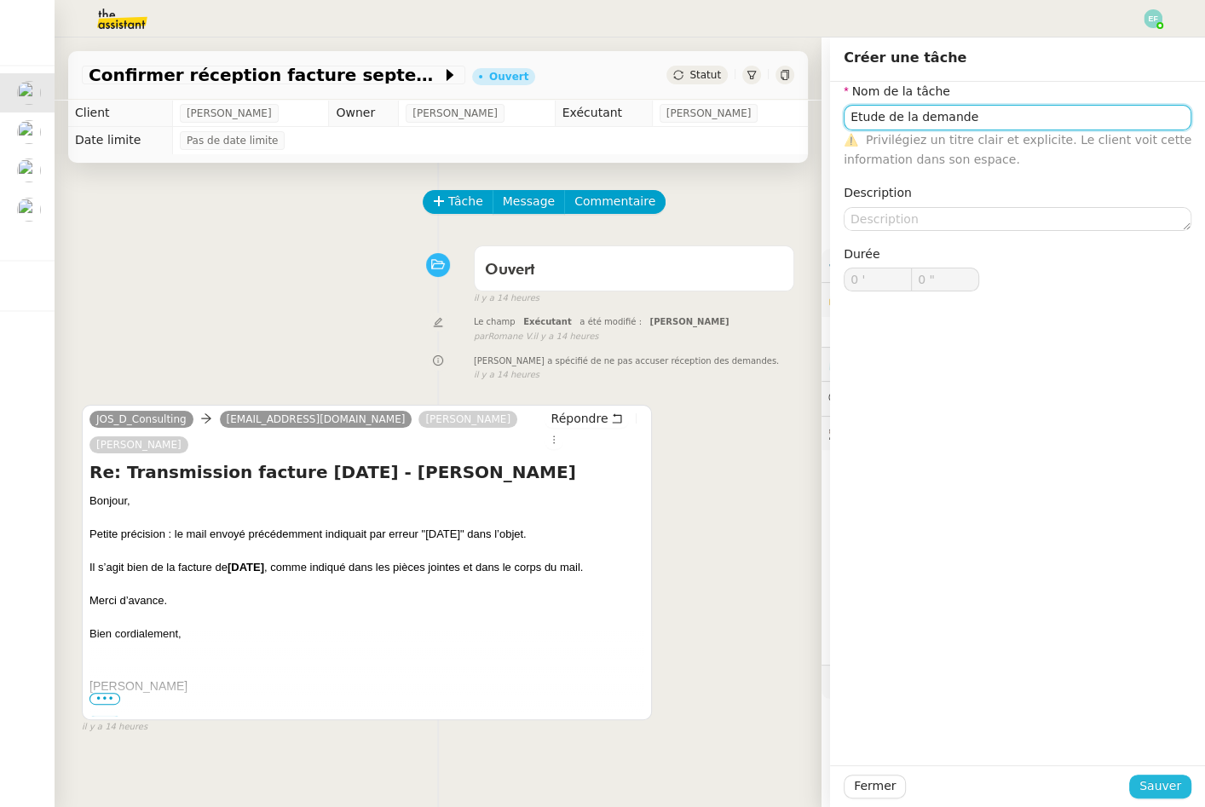
type input "Etude de la demande"
click at [1151, 779] on span "Sauver" at bounding box center [1160, 786] width 42 height 20
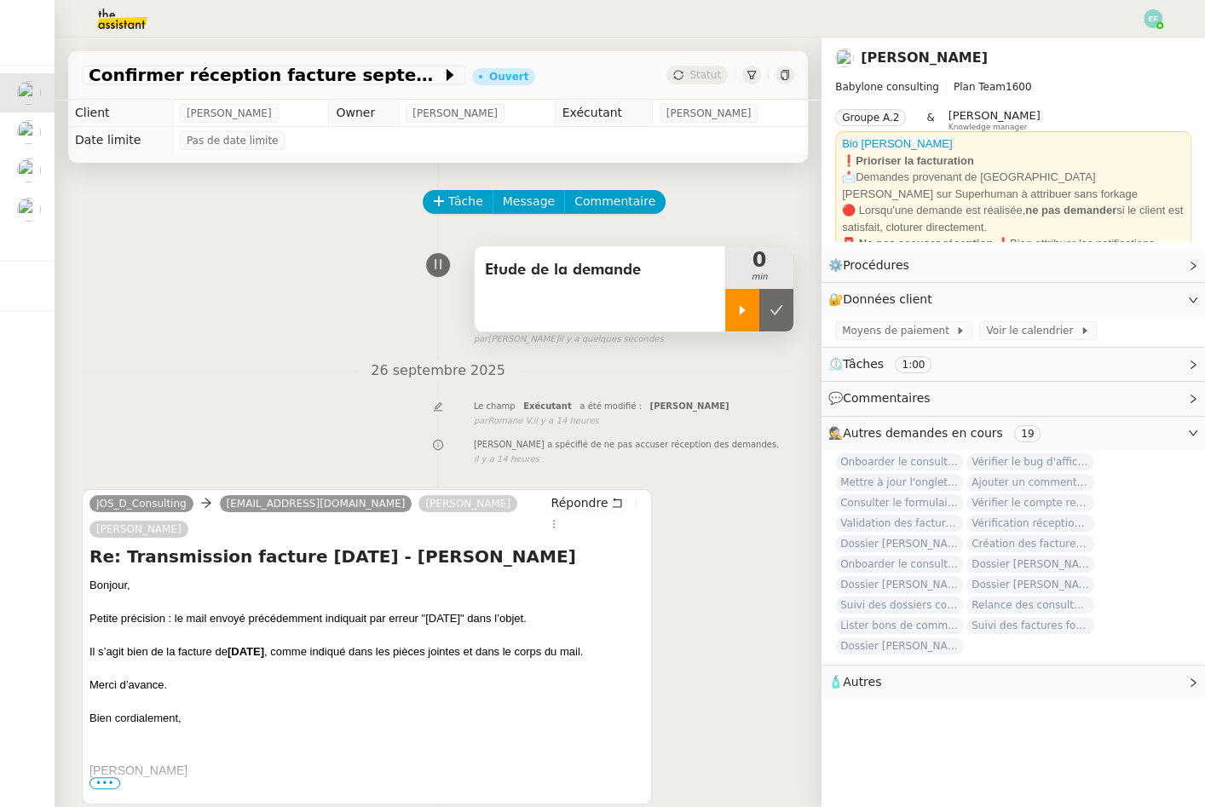
click at [753, 308] on div at bounding box center [742, 310] width 34 height 43
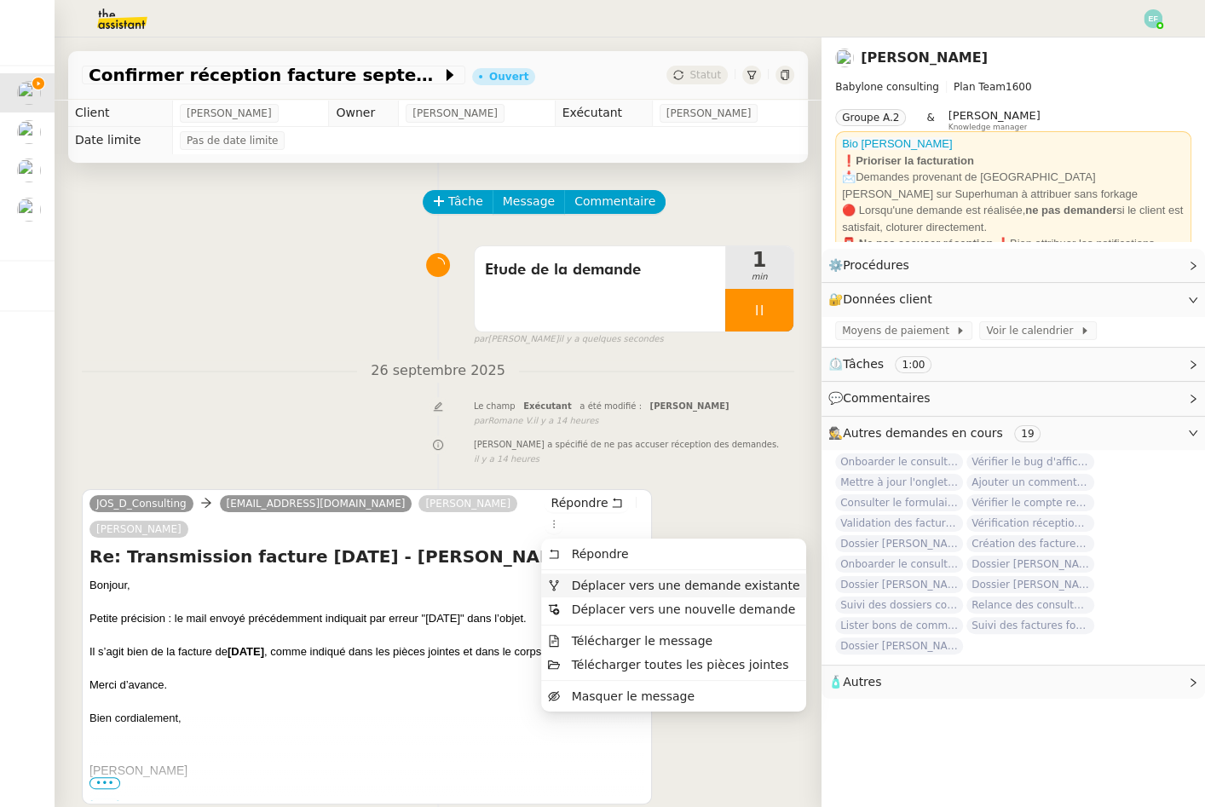
click at [589, 580] on span "Déplacer vers une demande existante" at bounding box center [686, 585] width 228 height 14
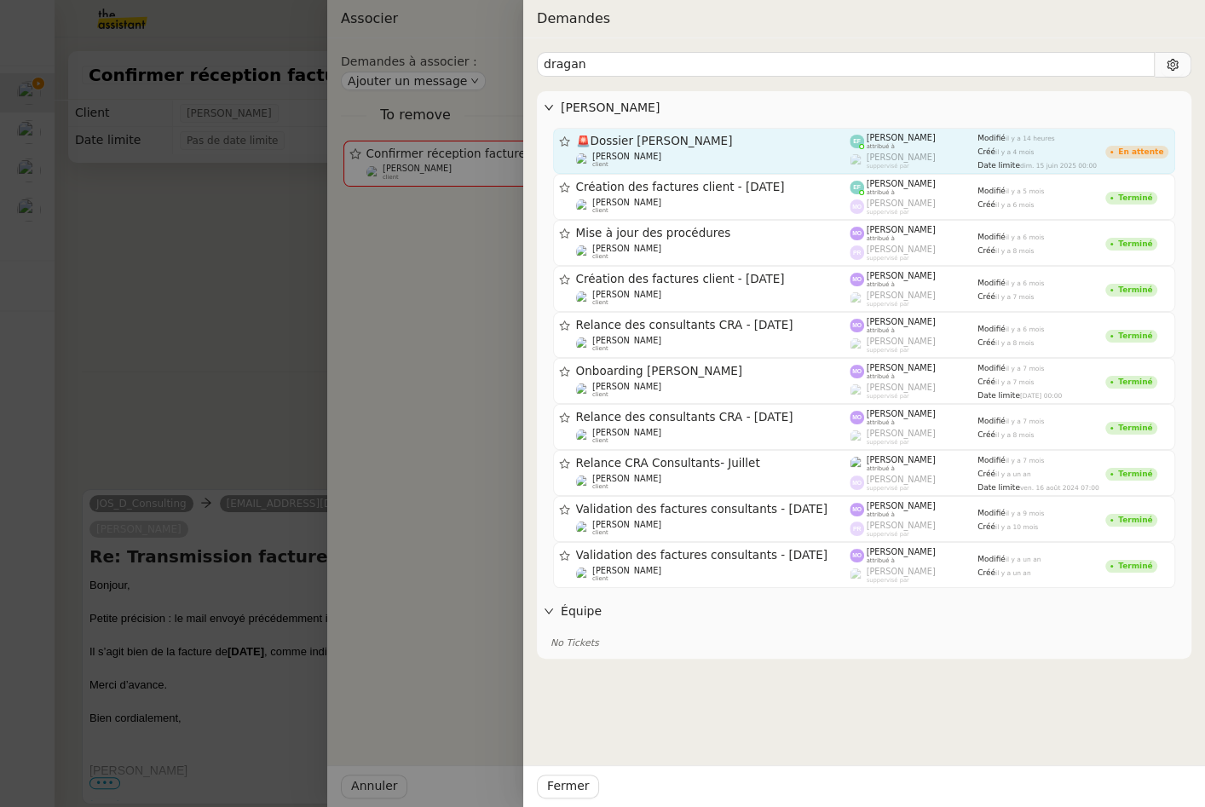
type input "dragan"
click at [787, 148] on div "🚨 Dossier [PERSON_NAME] [PERSON_NAME] client" at bounding box center [713, 151] width 274 height 34
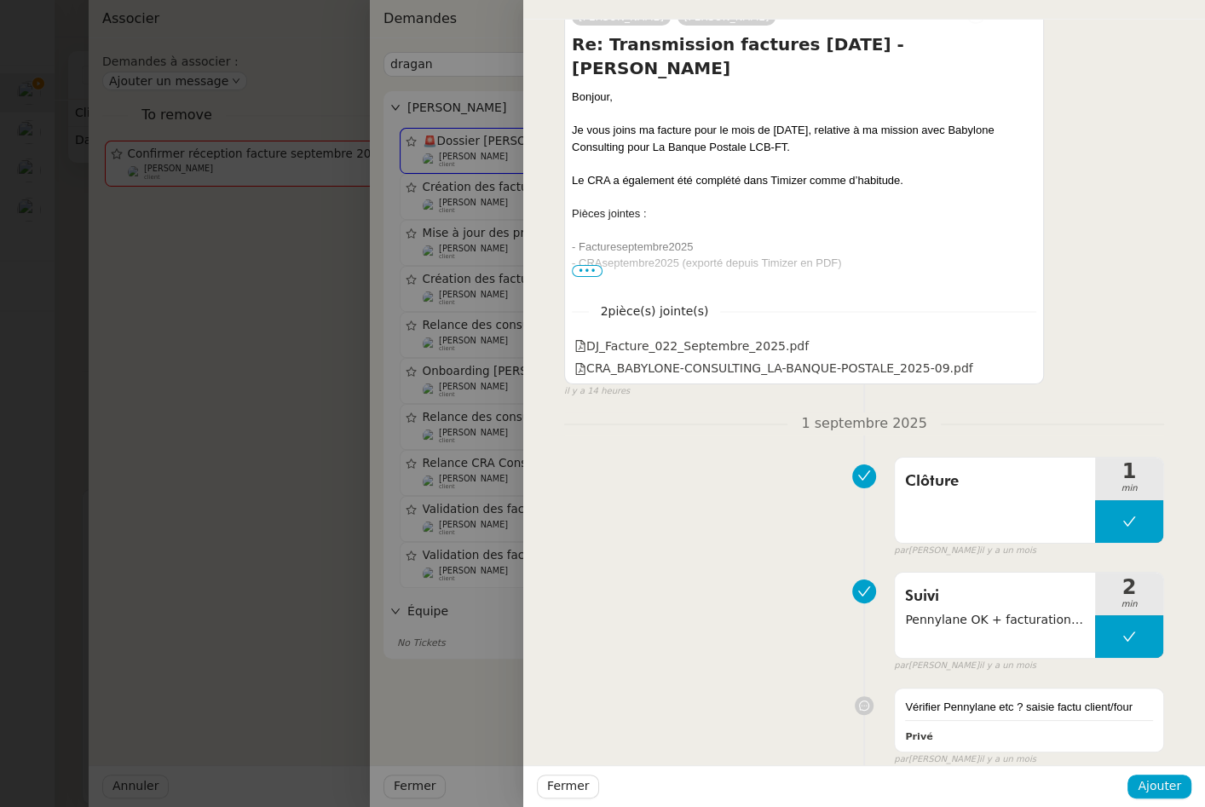
scroll to position [342, 0]
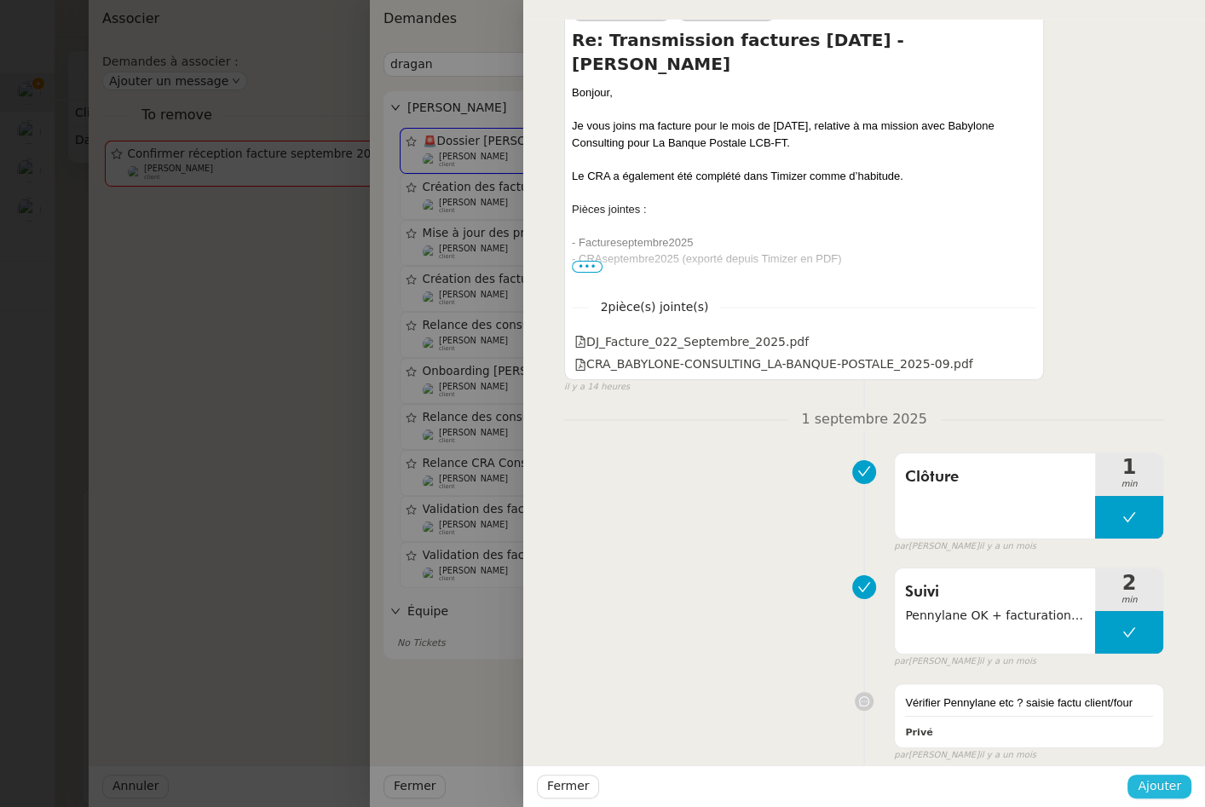
click at [1173, 790] on span "Ajouter" at bounding box center [1158, 786] width 43 height 20
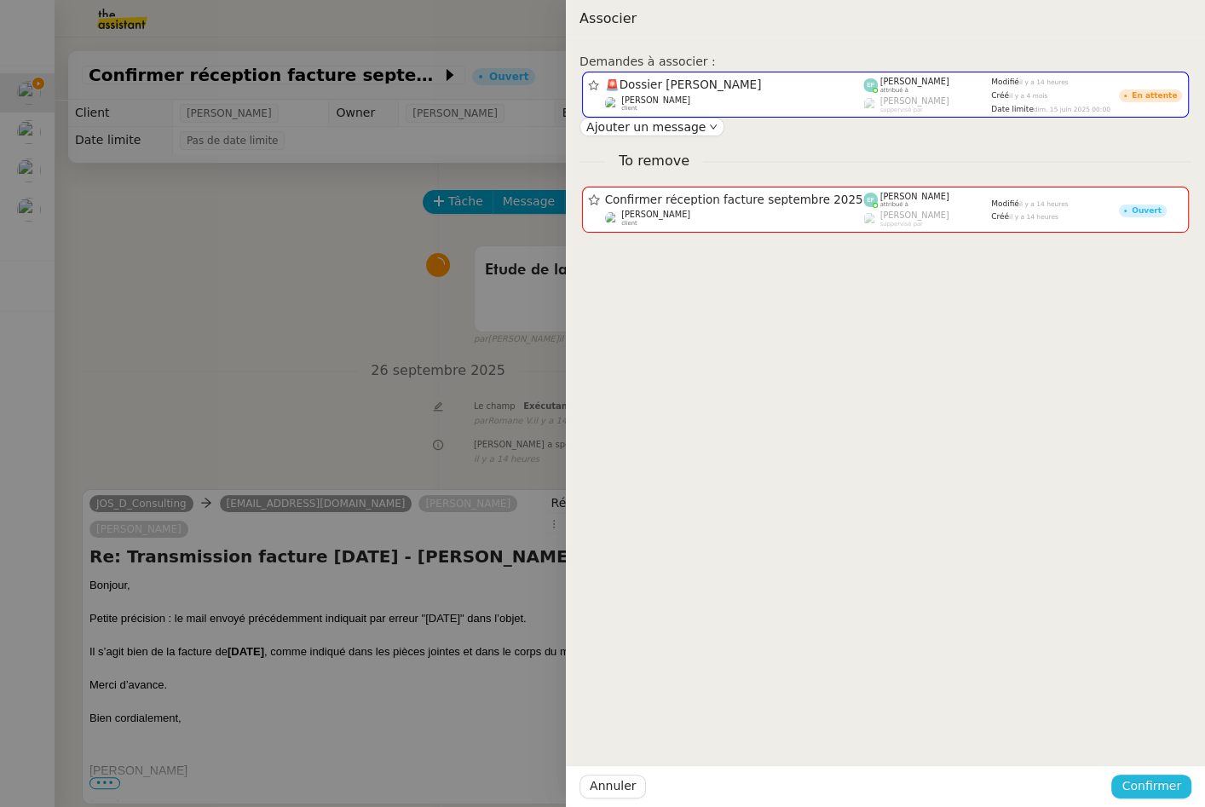
click at [1173, 790] on span "Confirmer" at bounding box center [1151, 786] width 60 height 20
click at [1170, 742] on span "Ajouter" at bounding box center [1151, 741] width 43 height 17
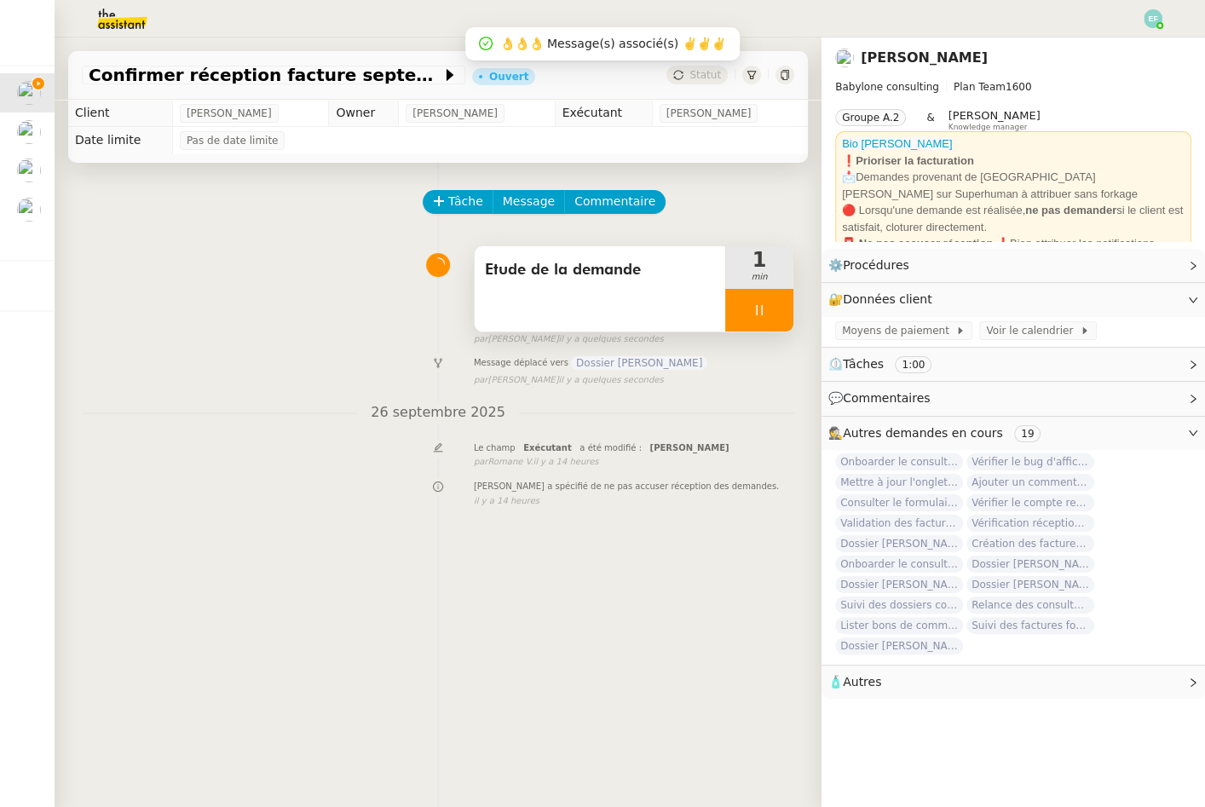
click at [774, 303] on div at bounding box center [759, 310] width 68 height 43
click at [774, 303] on icon at bounding box center [776, 310] width 14 height 14
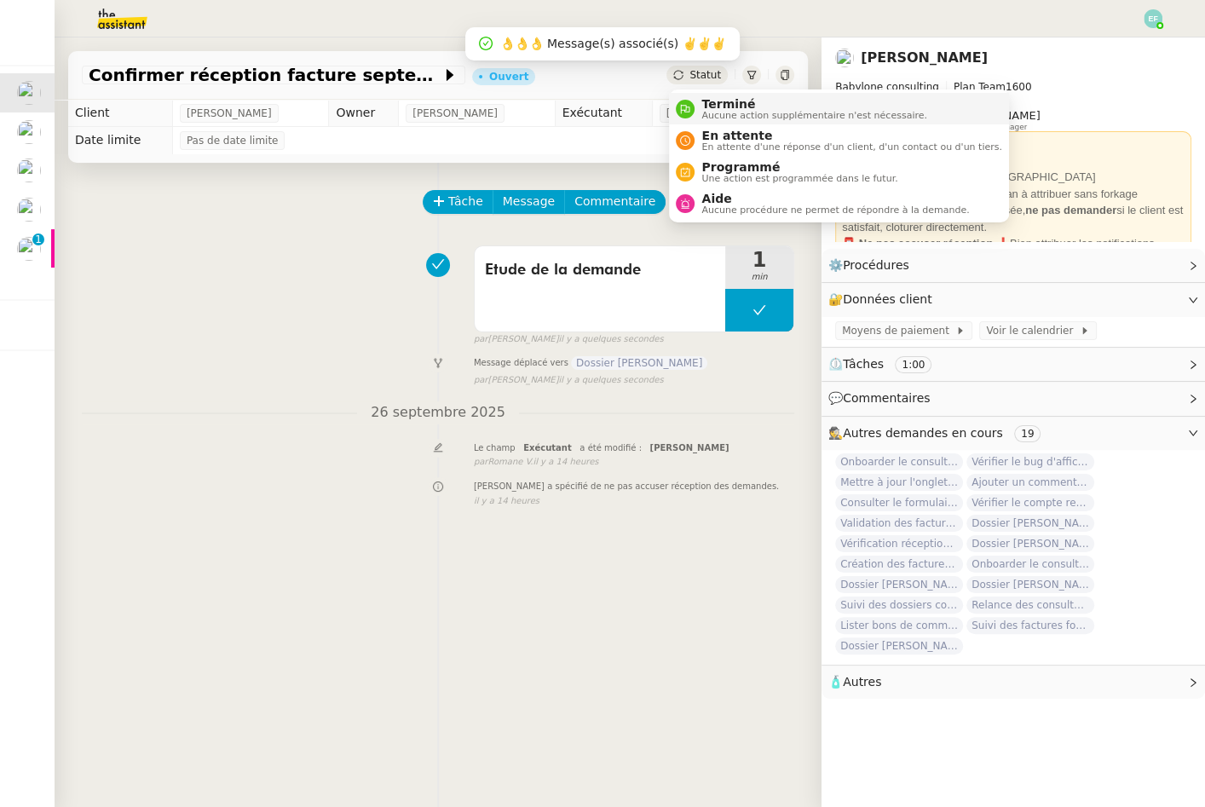
click at [721, 118] on span "Aucune action supplémentaire n'est nécessaire." at bounding box center [813, 115] width 225 height 9
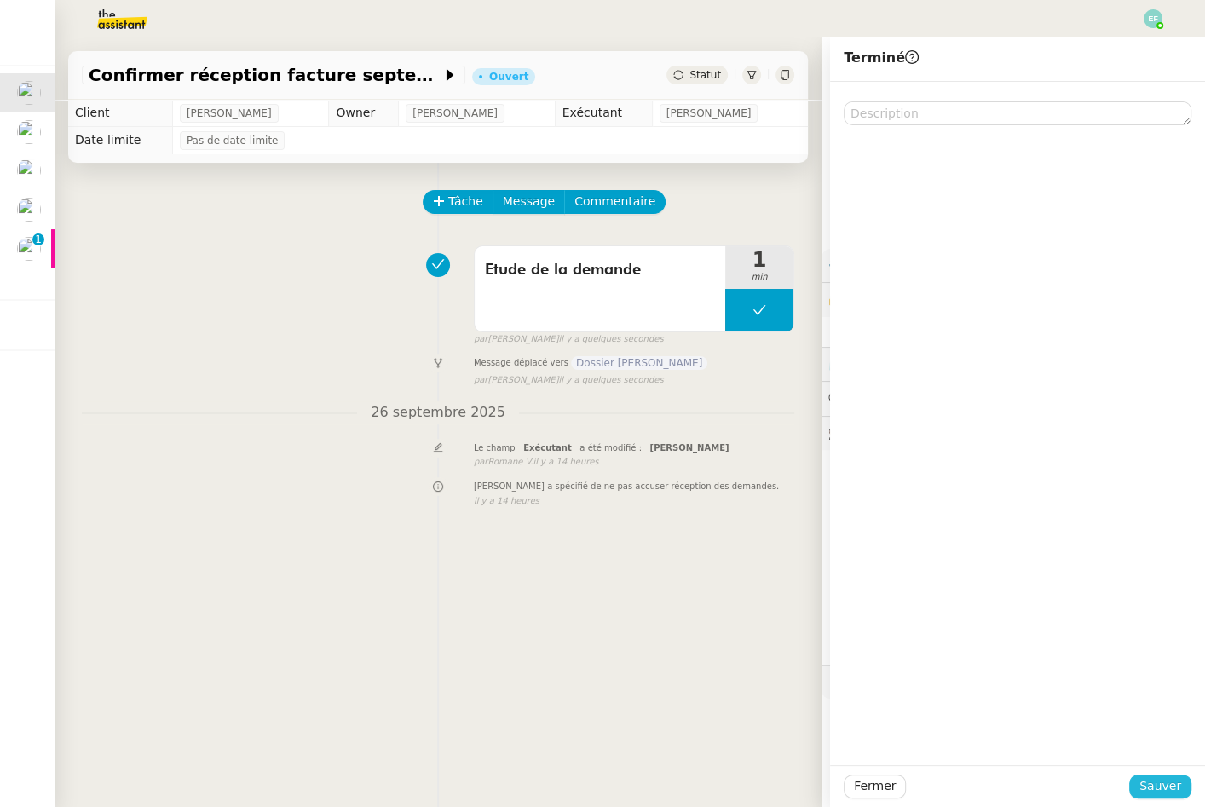
click at [1170, 779] on span "Sauver" at bounding box center [1160, 786] width 42 height 20
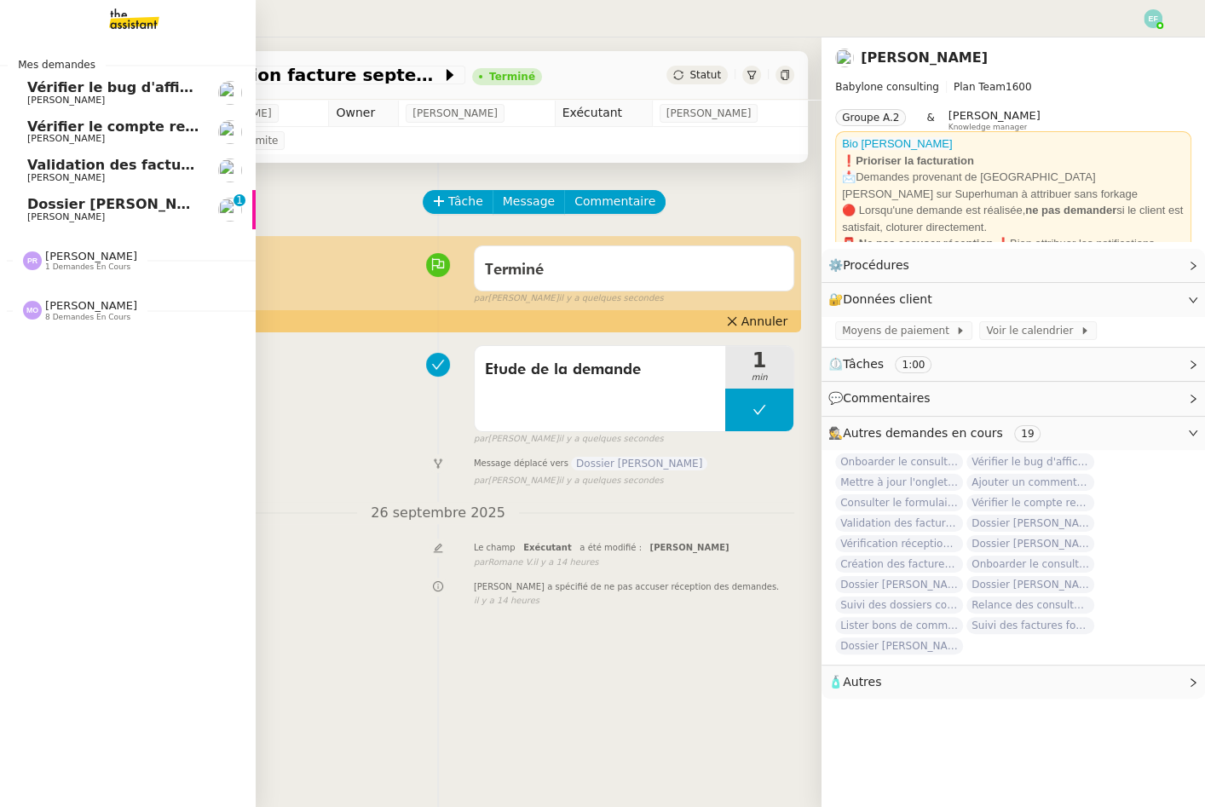
click at [51, 208] on span "Dossier [PERSON_NAME]" at bounding box center [121, 204] width 189 height 16
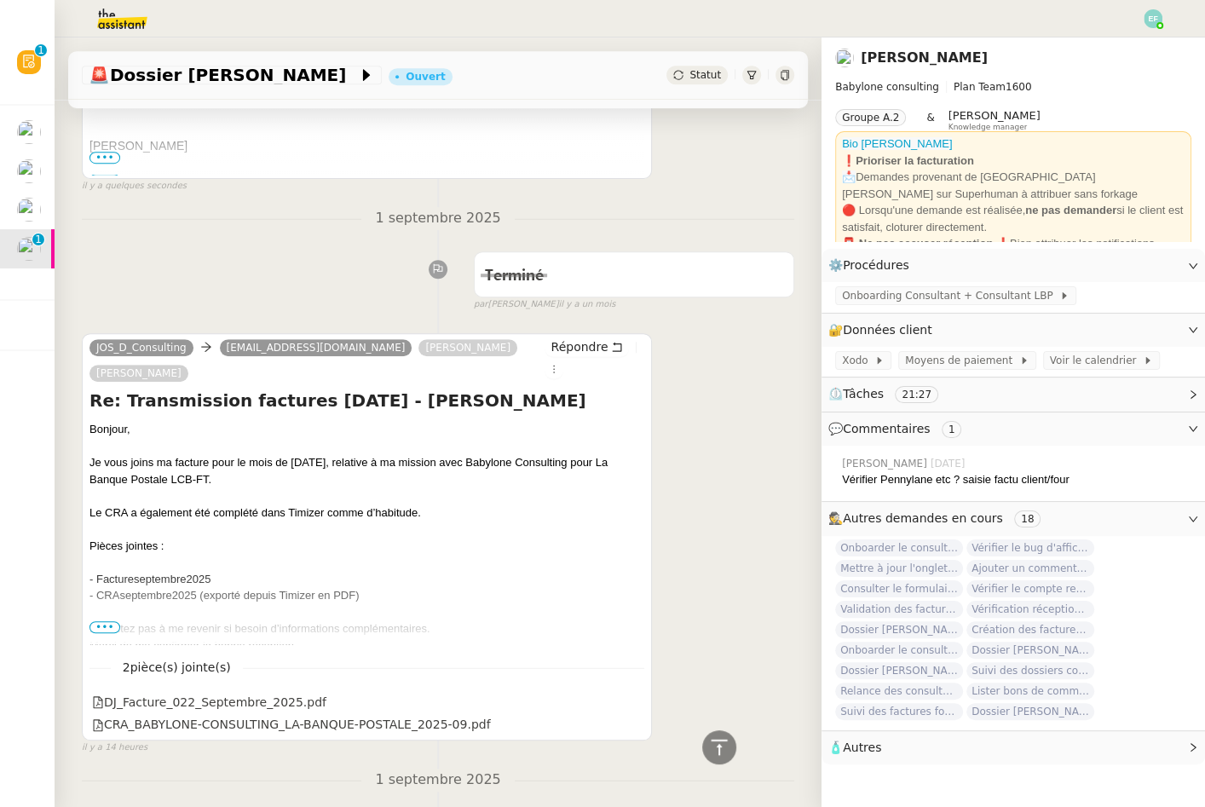
scroll to position [686, 0]
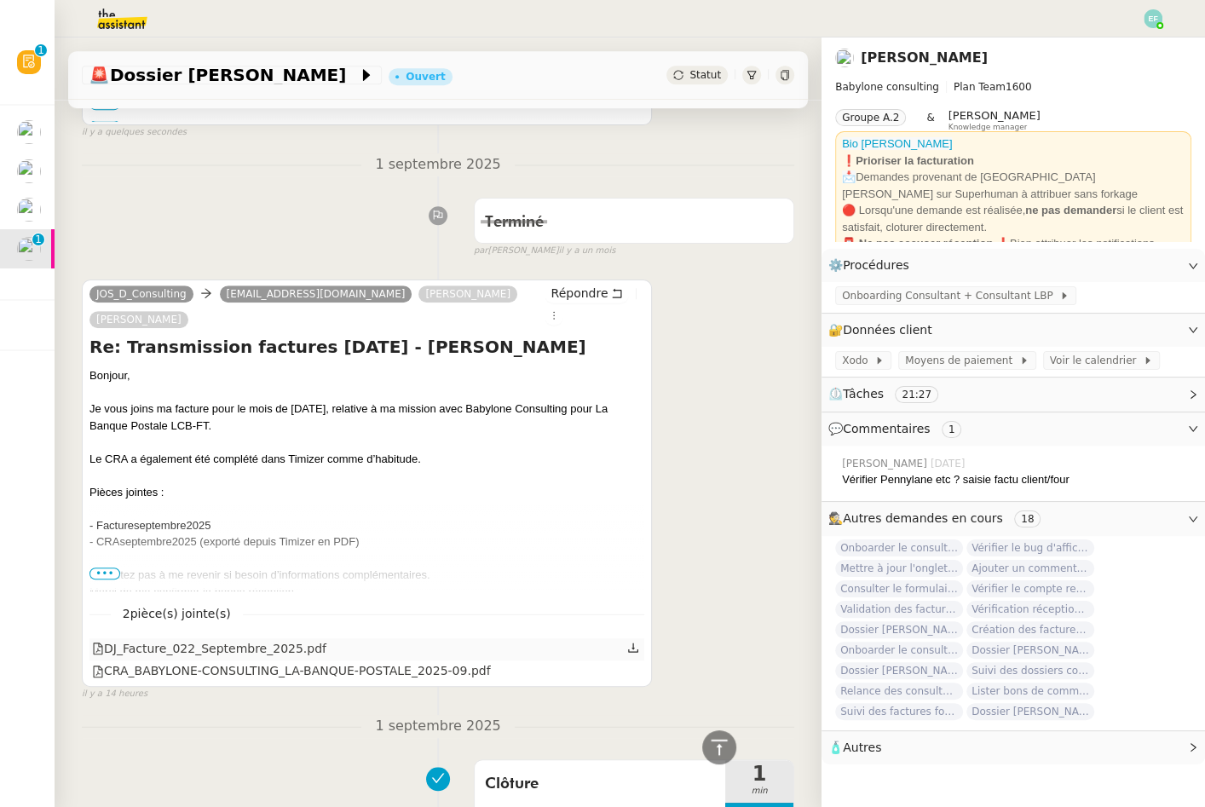
click at [633, 647] on icon at bounding box center [633, 646] width 10 height 9
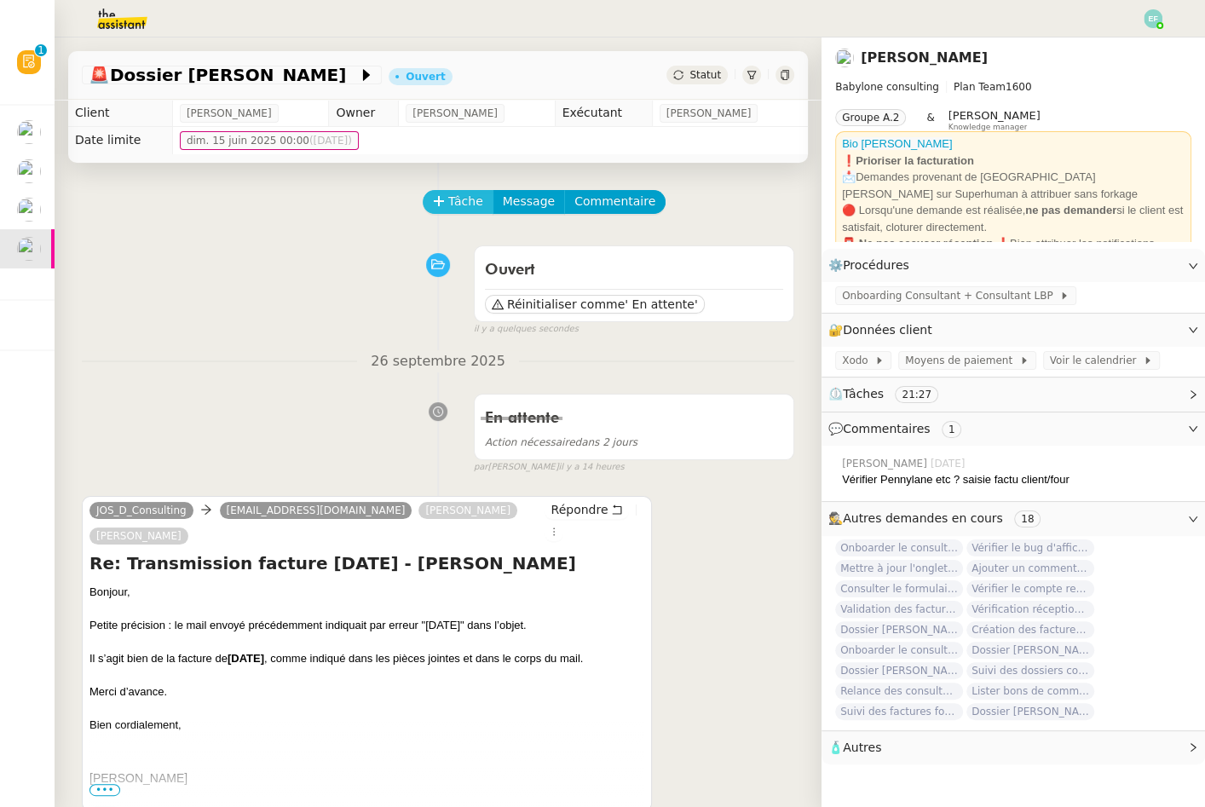
click at [479, 204] on span "Tâche" at bounding box center [465, 202] width 35 height 20
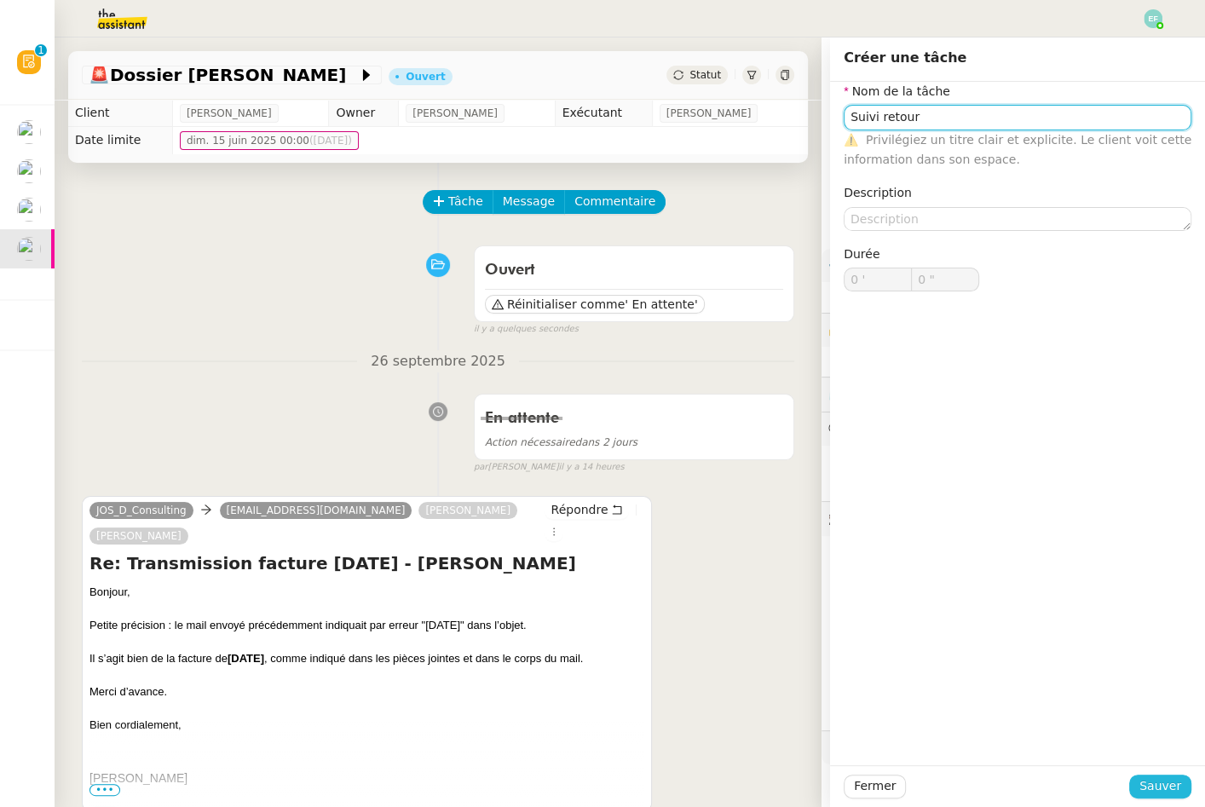
type input "Suivi retour"
click at [1162, 782] on span "Sauver" at bounding box center [1160, 786] width 42 height 20
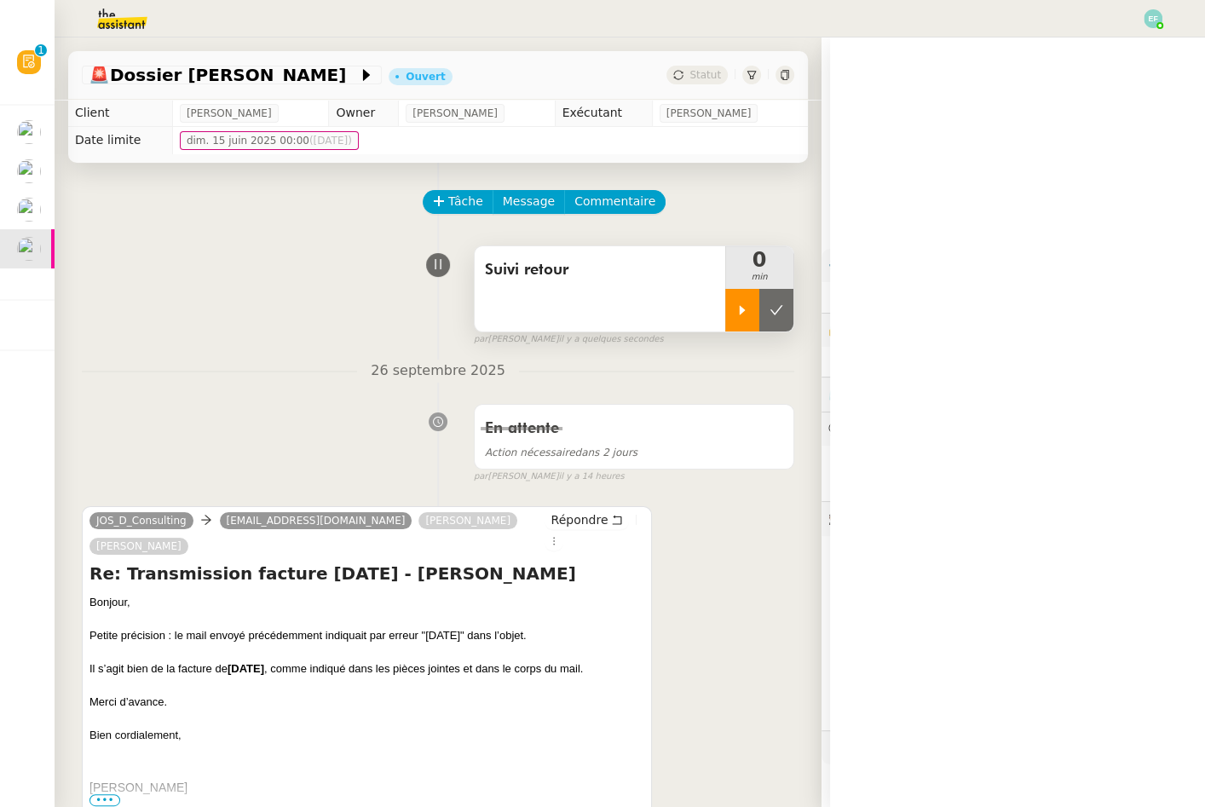
click at [742, 318] on div at bounding box center [742, 310] width 34 height 43
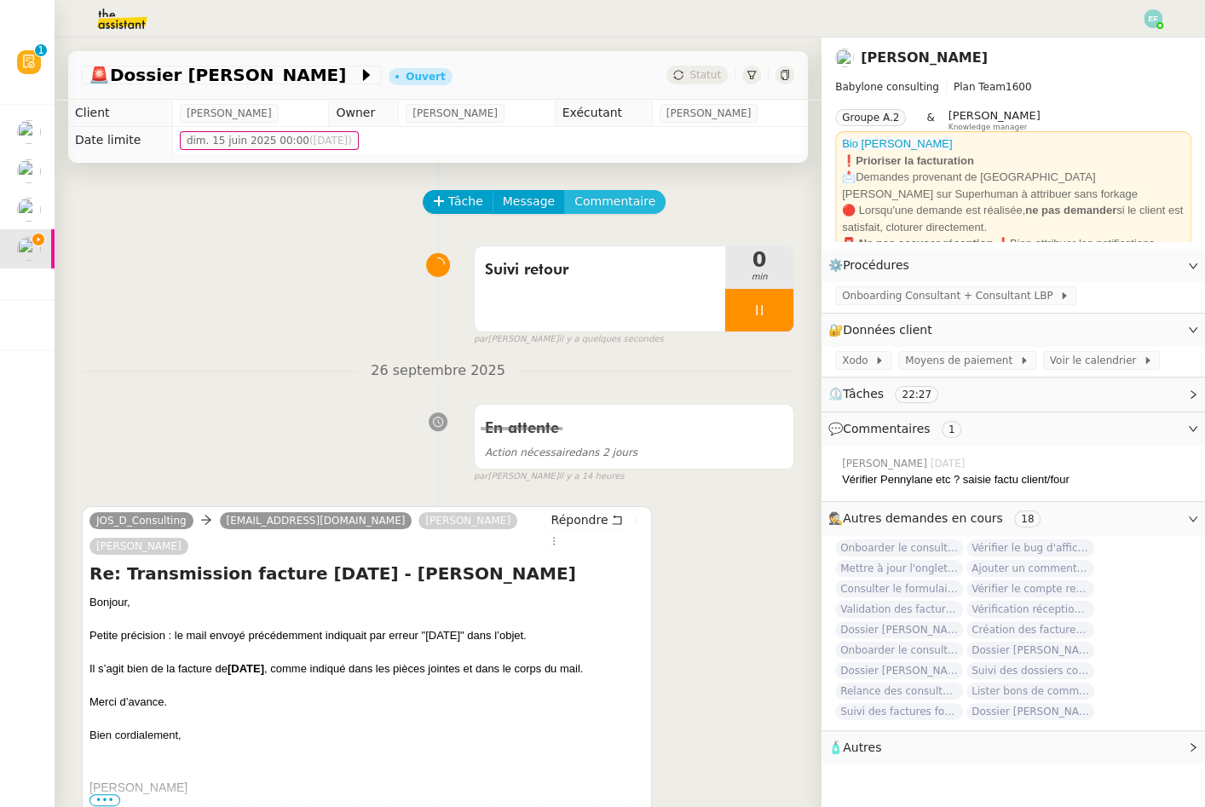
click at [617, 198] on span "Commentaire" at bounding box center [614, 202] width 81 height 20
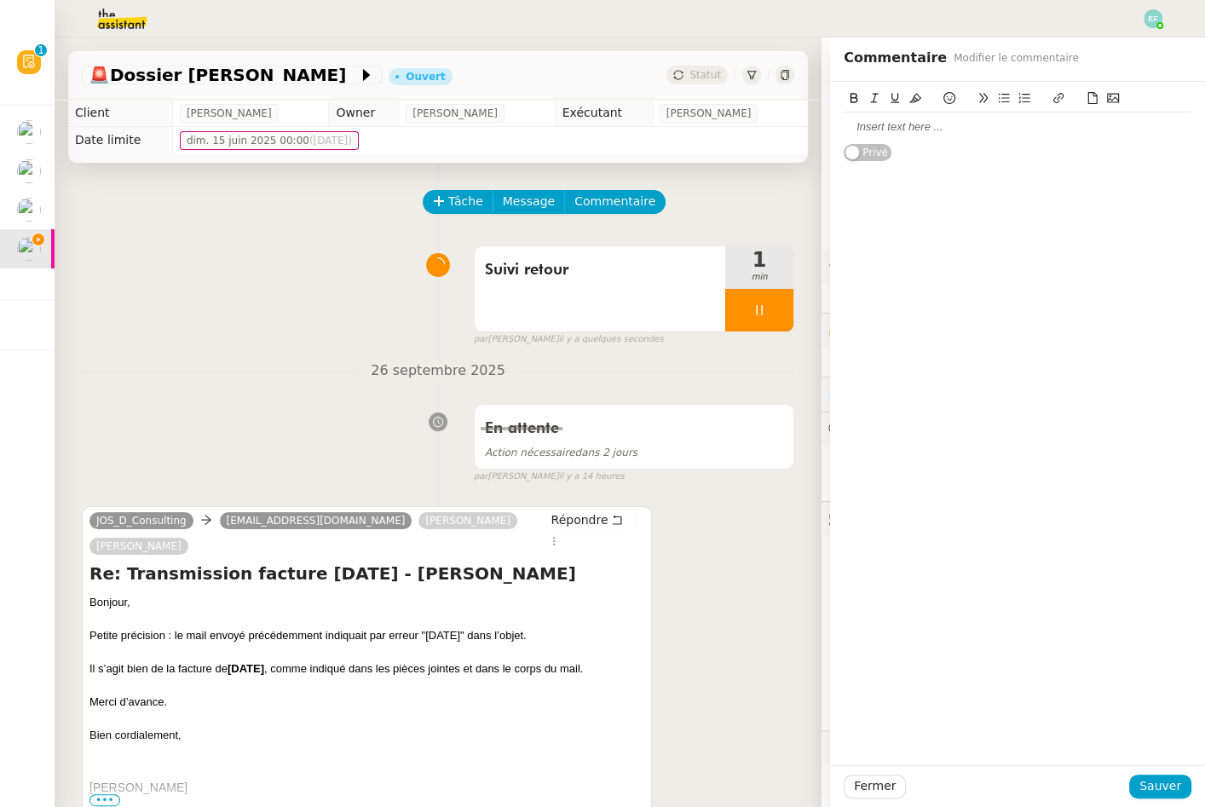
click at [848, 130] on div at bounding box center [1017, 126] width 348 height 15
click at [1148, 787] on span "Sauver" at bounding box center [1160, 786] width 42 height 20
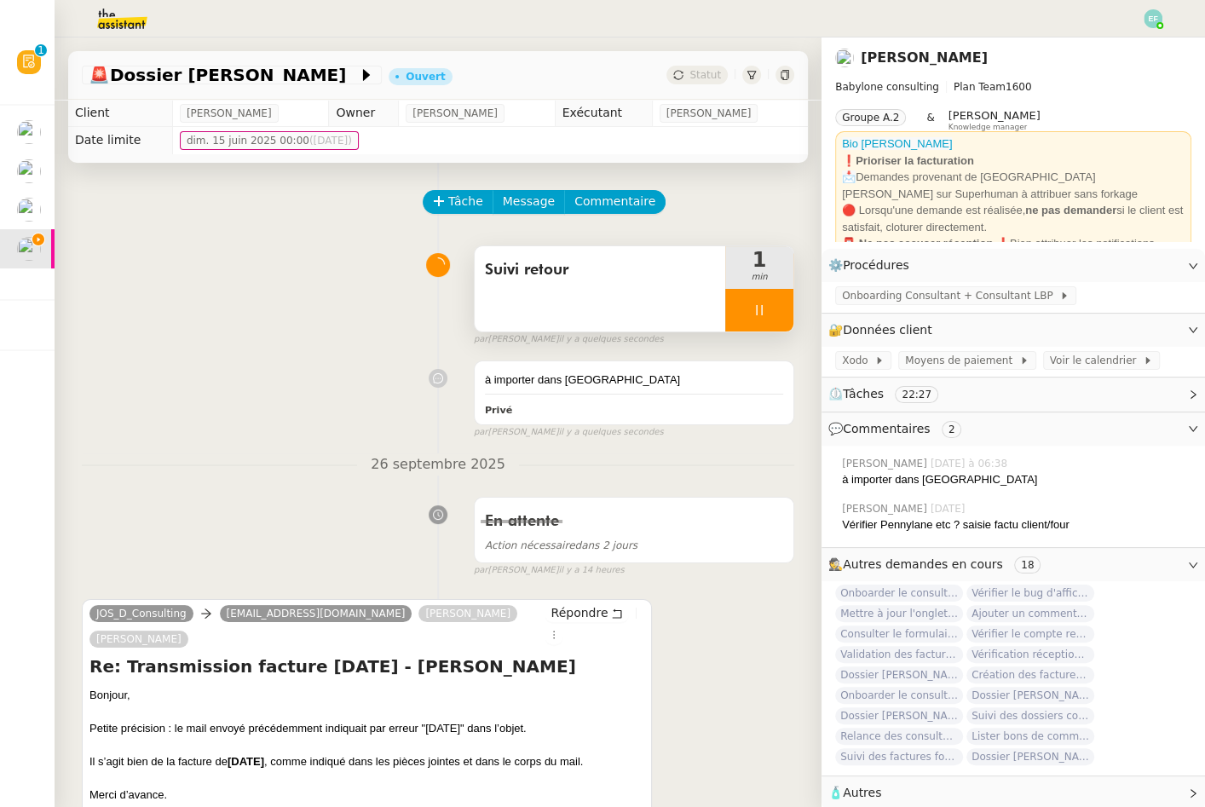
click at [752, 299] on div at bounding box center [759, 310] width 68 height 43
click at [769, 308] on icon at bounding box center [776, 310] width 14 height 14
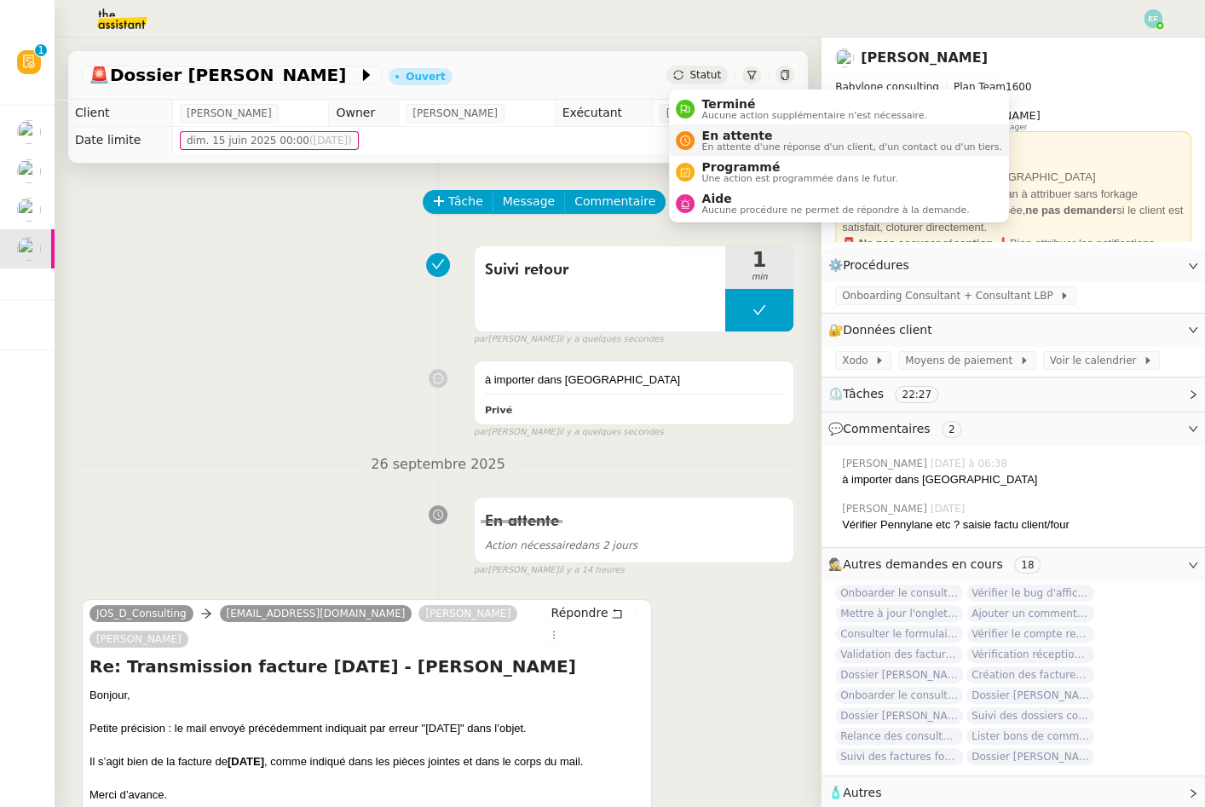
click at [720, 137] on span "En attente" at bounding box center [851, 136] width 300 height 14
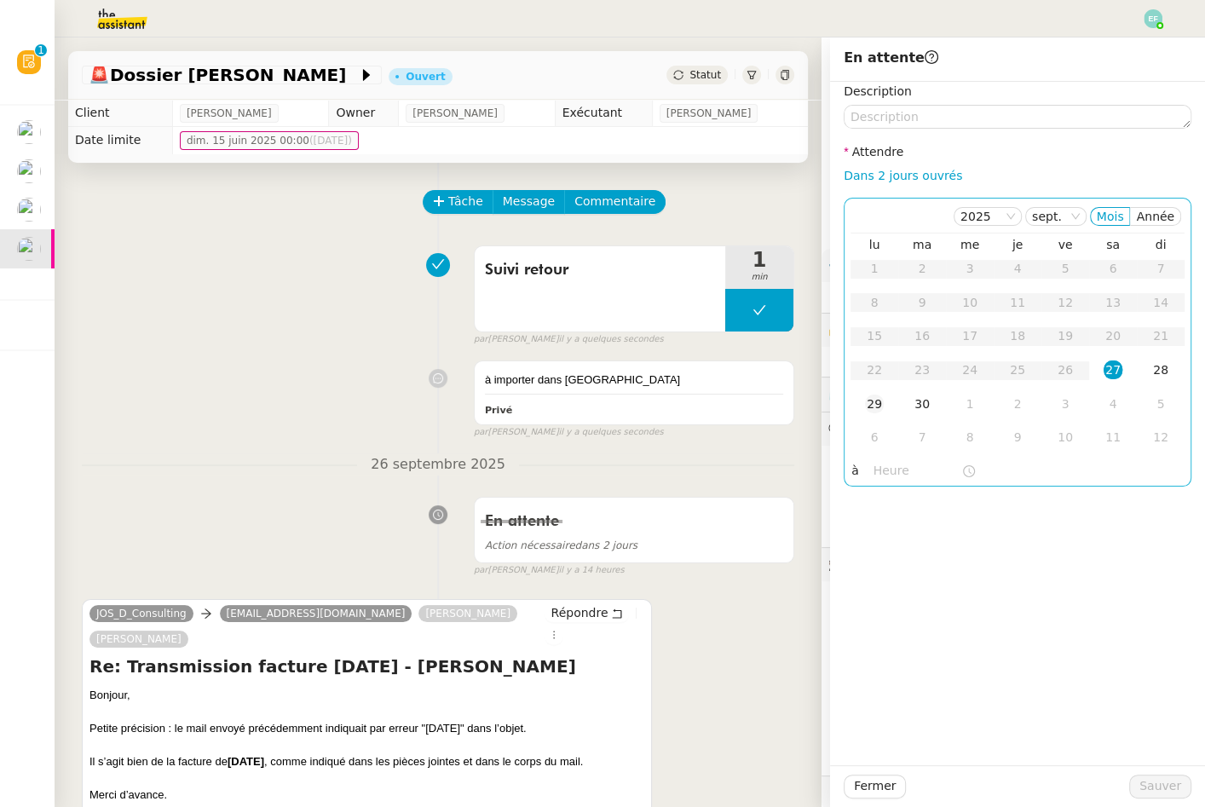
click at [874, 404] on div "29" at bounding box center [874, 403] width 19 height 19
click at [1146, 783] on span "Sauver" at bounding box center [1160, 786] width 42 height 20
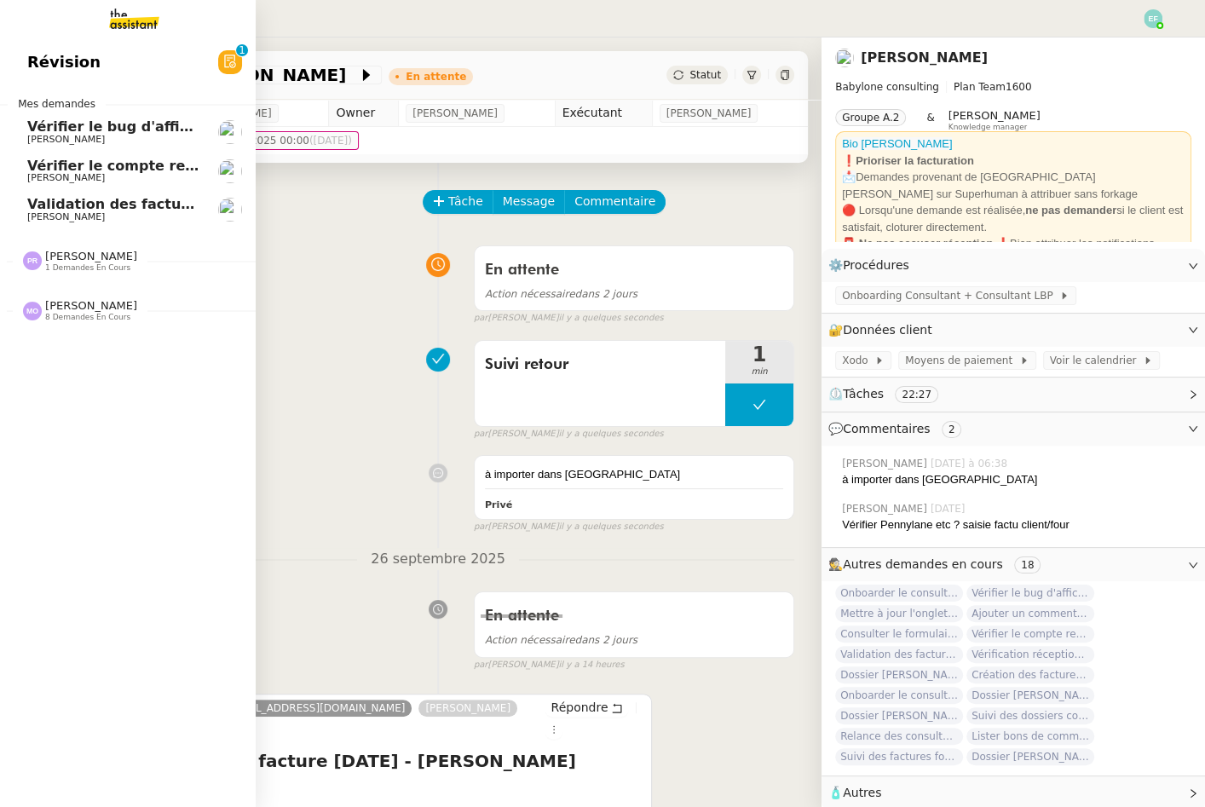
click at [18, 120] on link "Vérifier le bug d'affichage [PERSON_NAME]" at bounding box center [128, 131] width 256 height 39
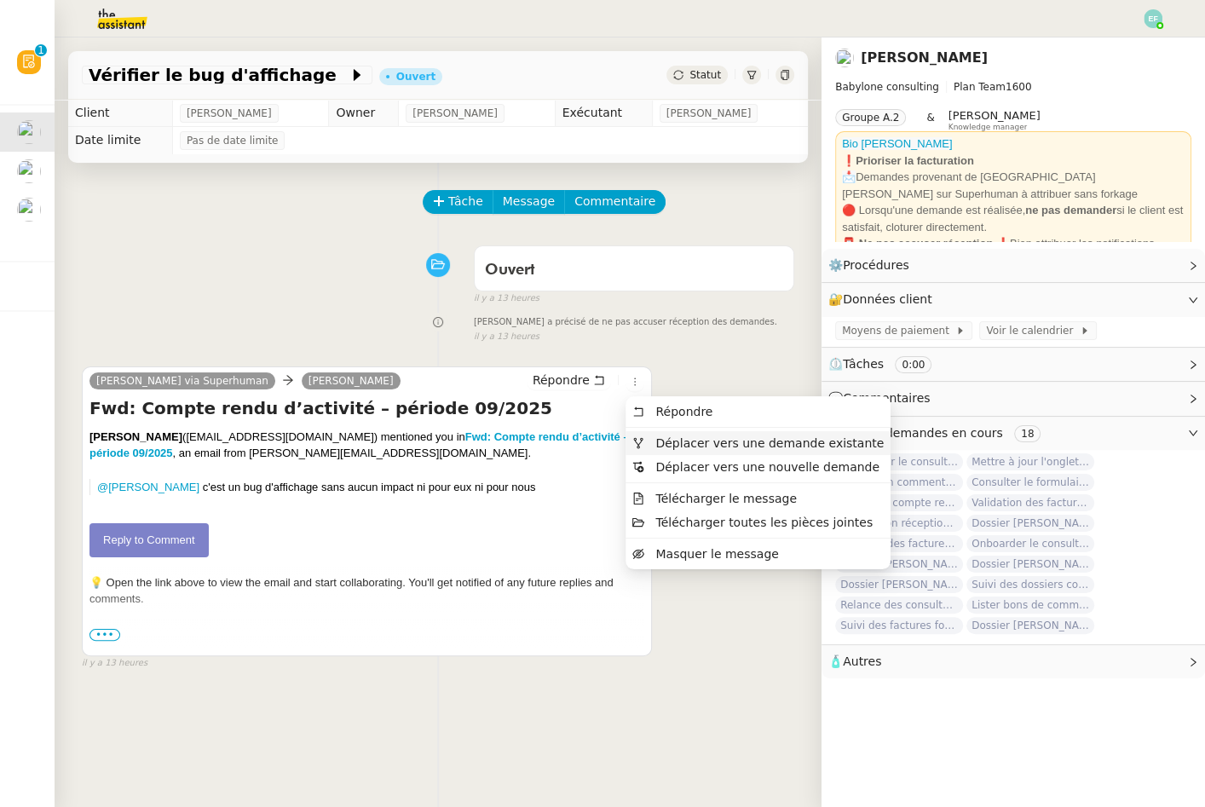
click at [666, 436] on span "Déplacer vers une demande existante" at bounding box center [769, 443] width 228 height 14
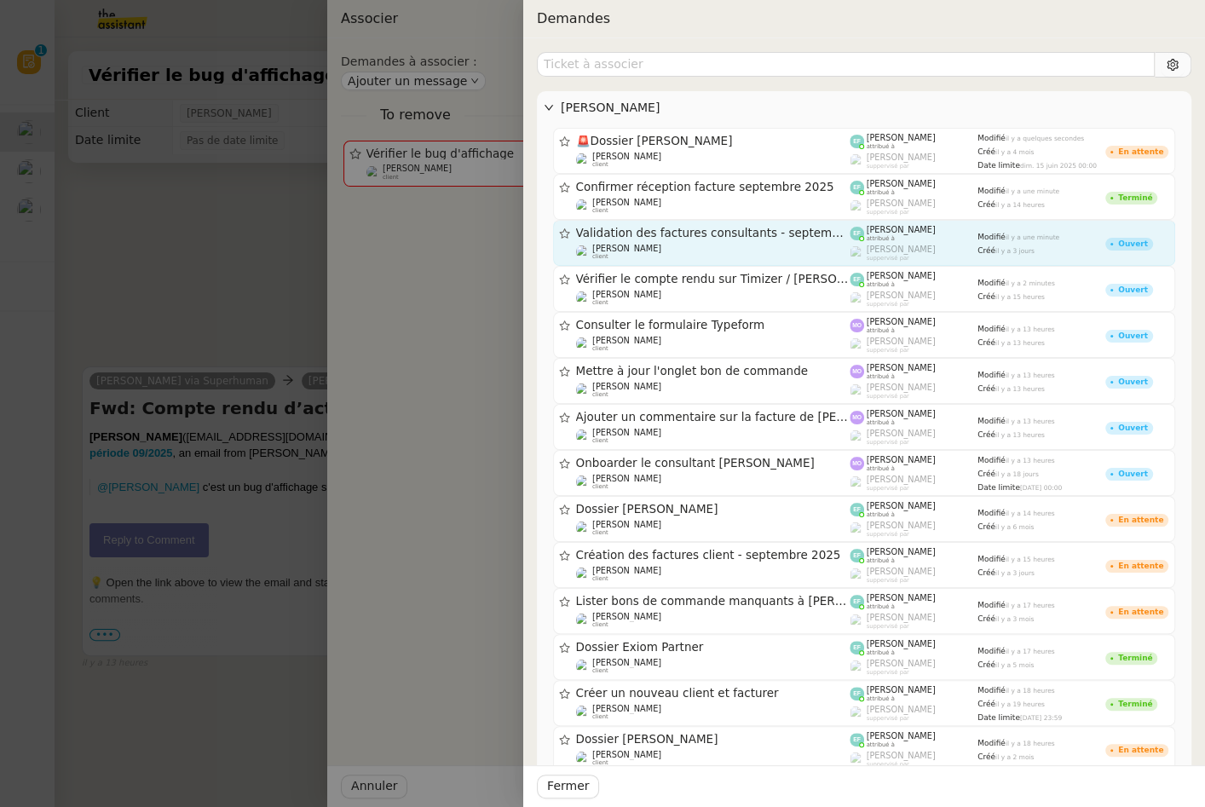
click at [794, 238] on span "Validation des factures consultants - septembre 2025" at bounding box center [713, 233] width 274 height 12
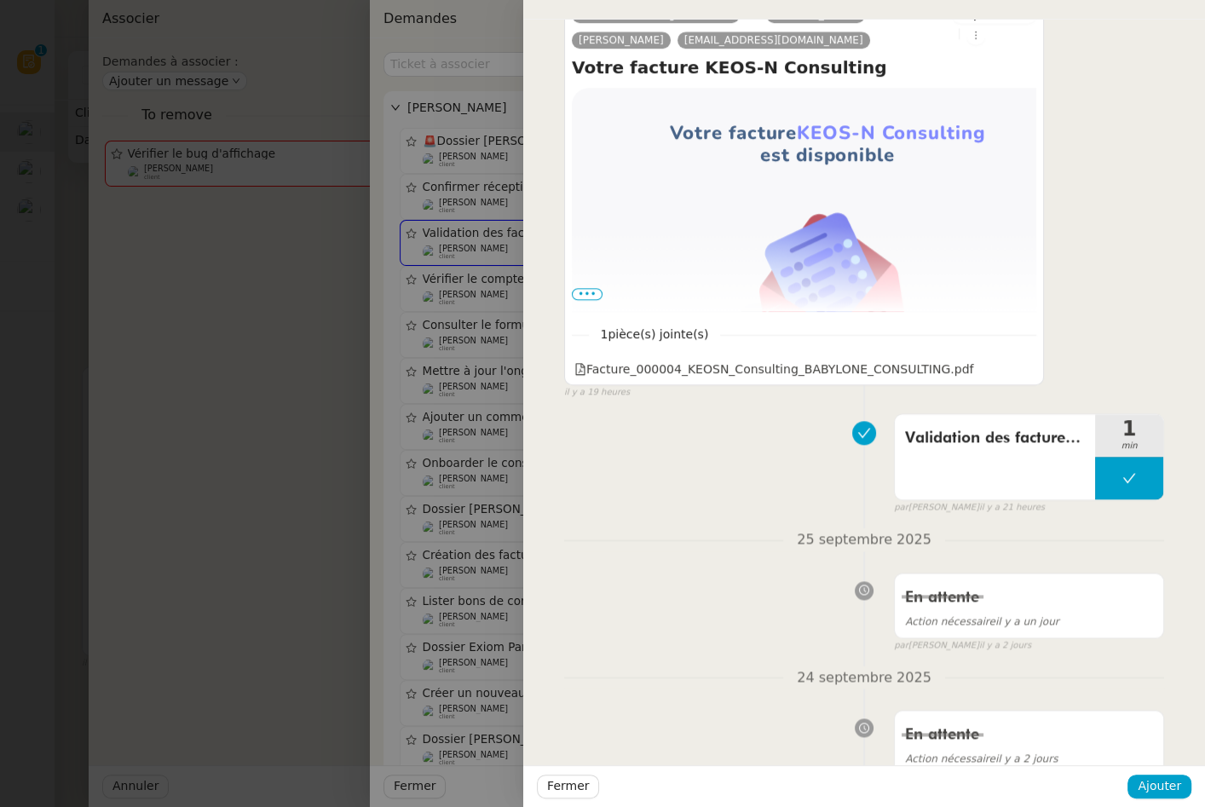
scroll to position [1573, 0]
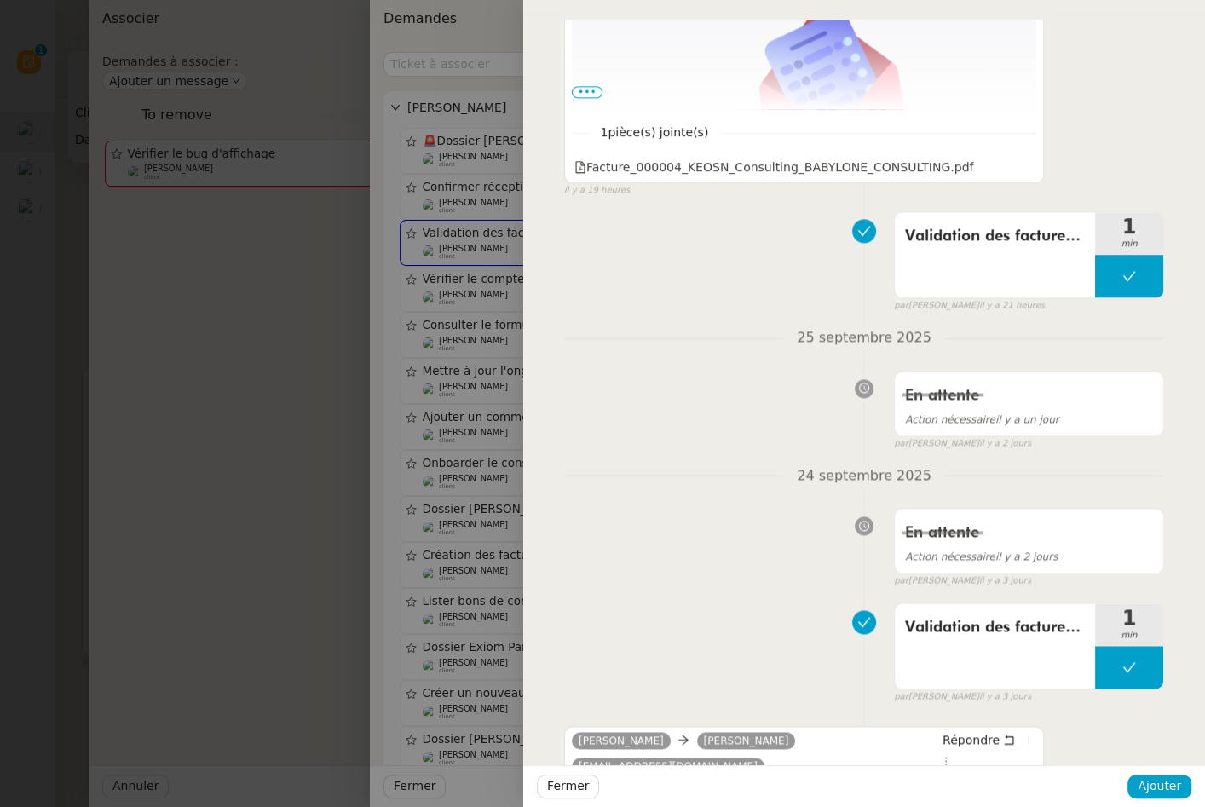
click at [250, 344] on div at bounding box center [602, 403] width 1205 height 807
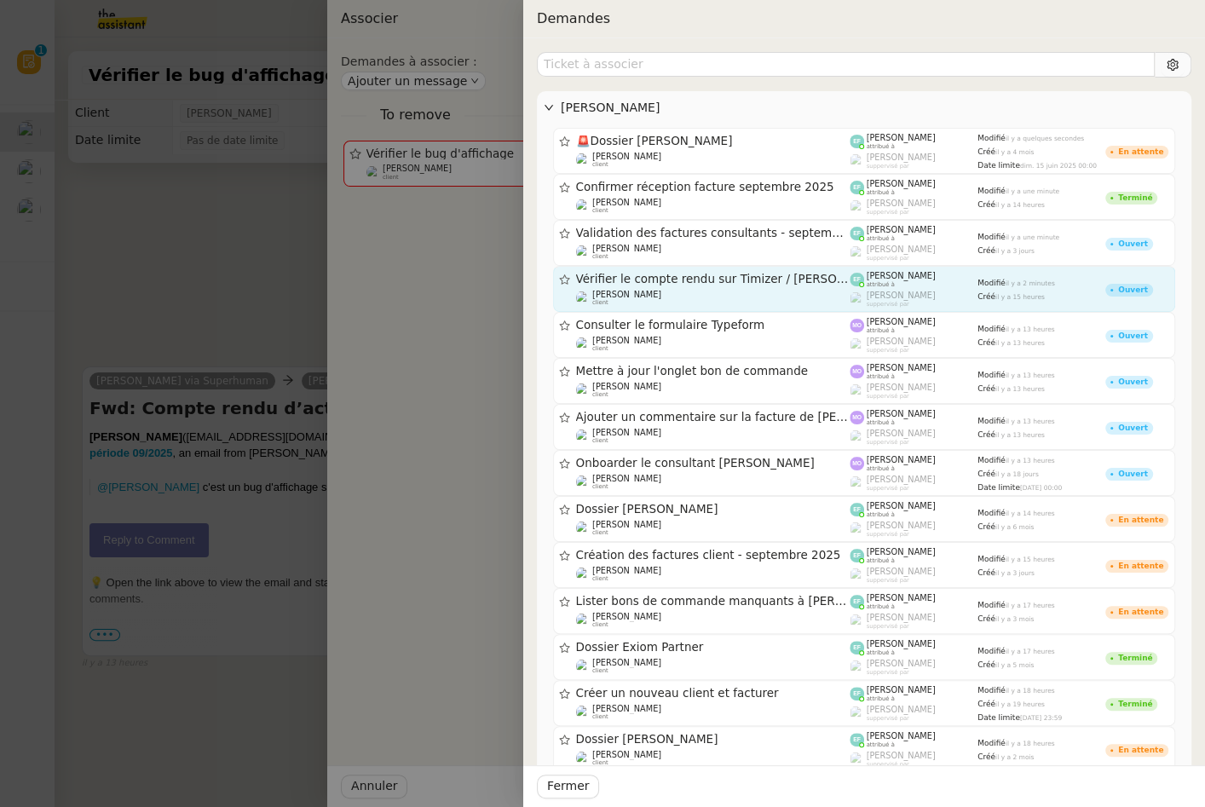
click at [693, 285] on div "Vérifier le compte rendu sur Timizer / [PERSON_NAME] / Evolution timizer" at bounding box center [713, 279] width 274 height 14
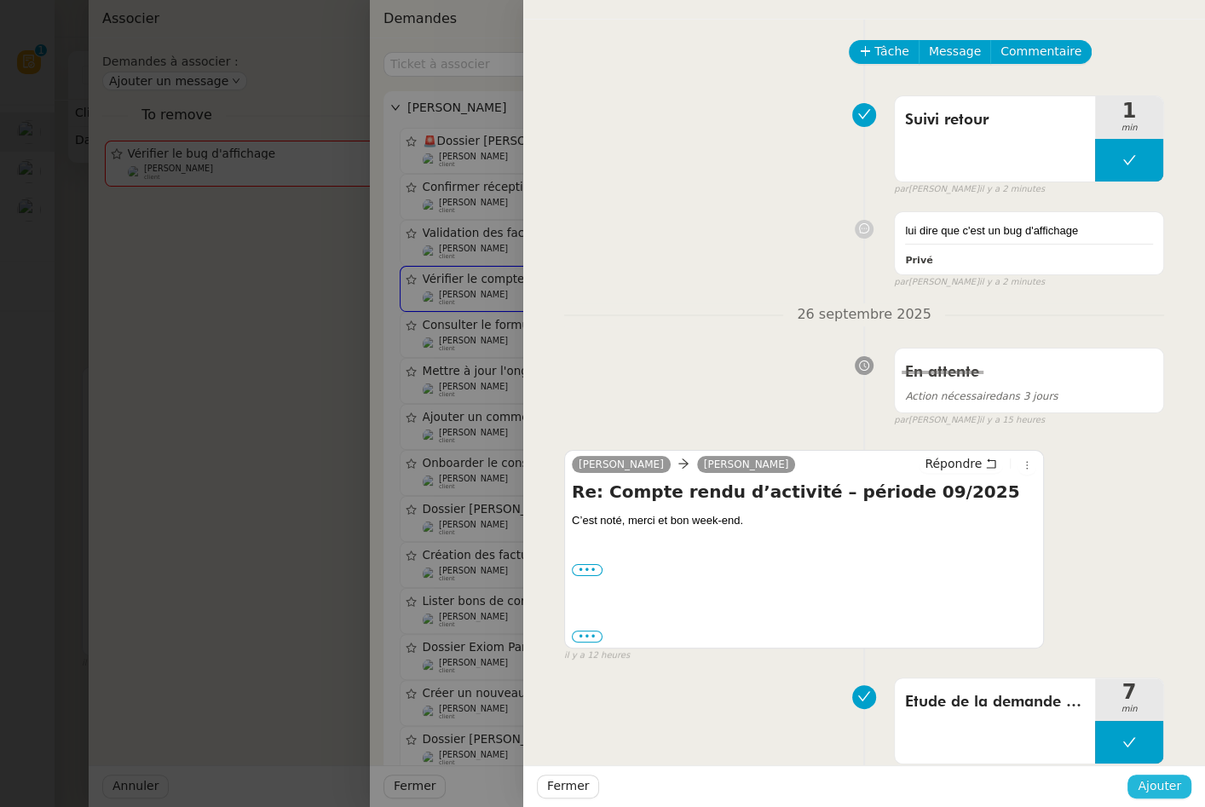
click at [1147, 782] on span "Ajouter" at bounding box center [1158, 786] width 43 height 20
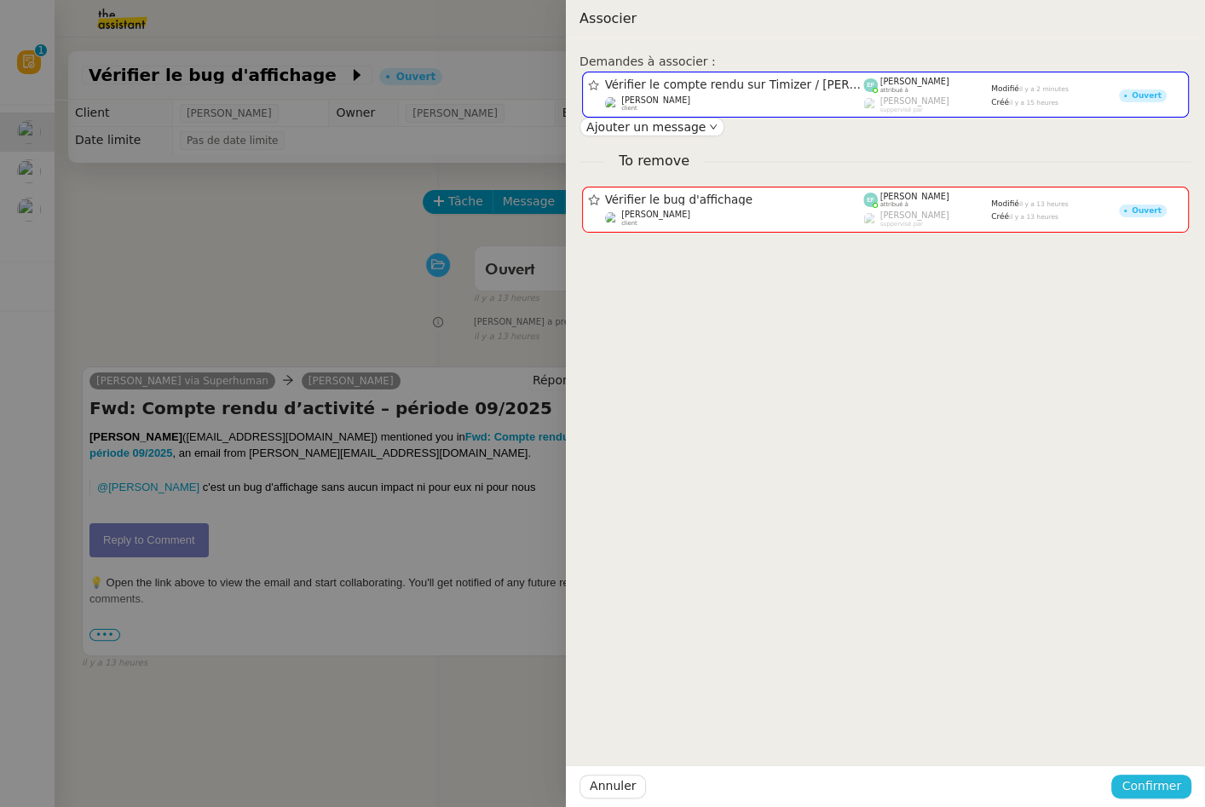
click at [1173, 790] on span "Confirmer" at bounding box center [1151, 786] width 60 height 20
click at [1165, 747] on span "Ajouter" at bounding box center [1151, 741] width 43 height 17
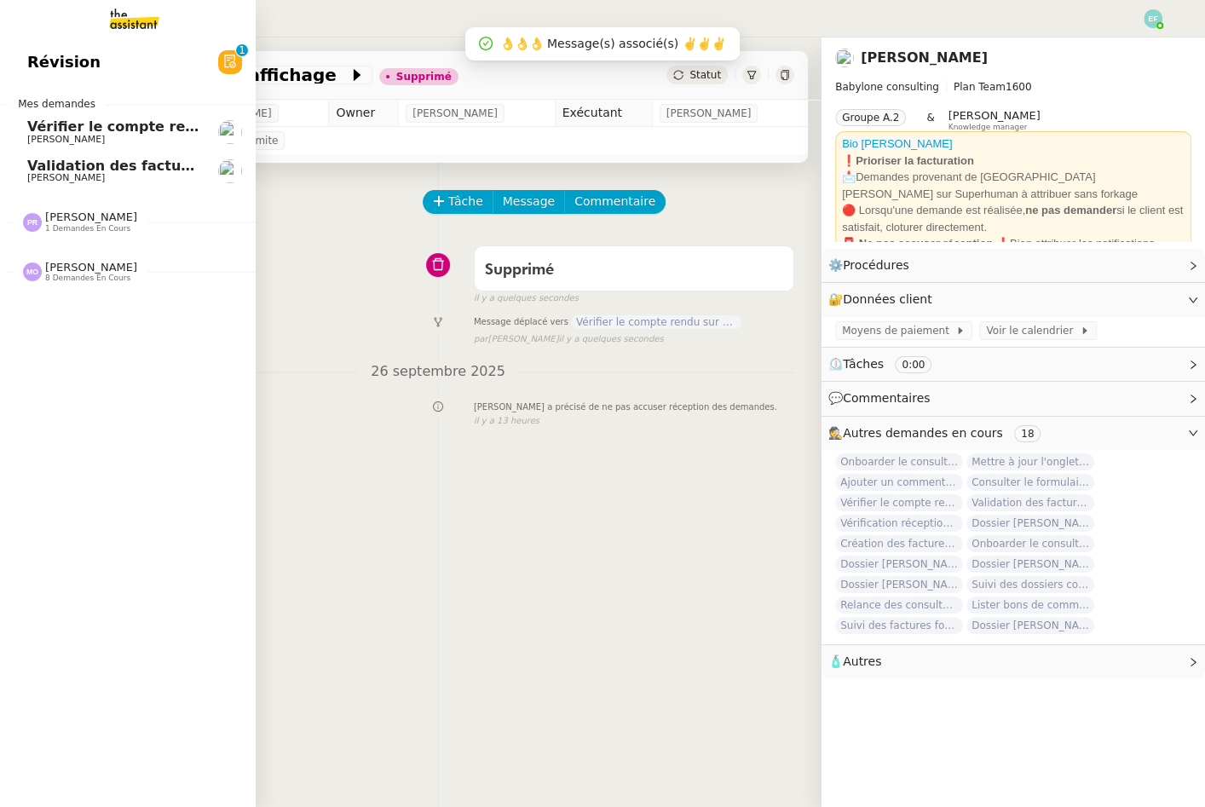
click at [38, 173] on span "[PERSON_NAME]" at bounding box center [66, 177] width 78 height 11
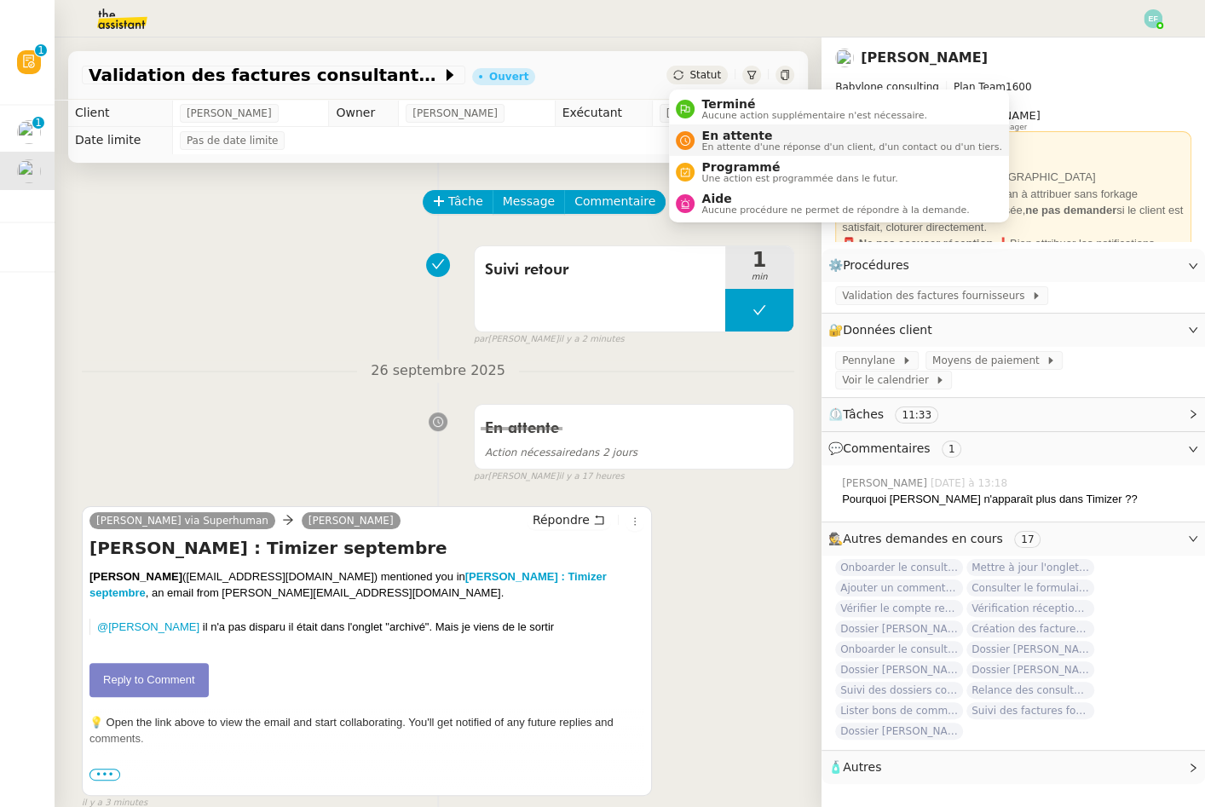
click at [694, 135] on div "En attente En attente d'une réponse d'un client, d'un contact ou d'un tiers." at bounding box center [847, 140] width 307 height 23
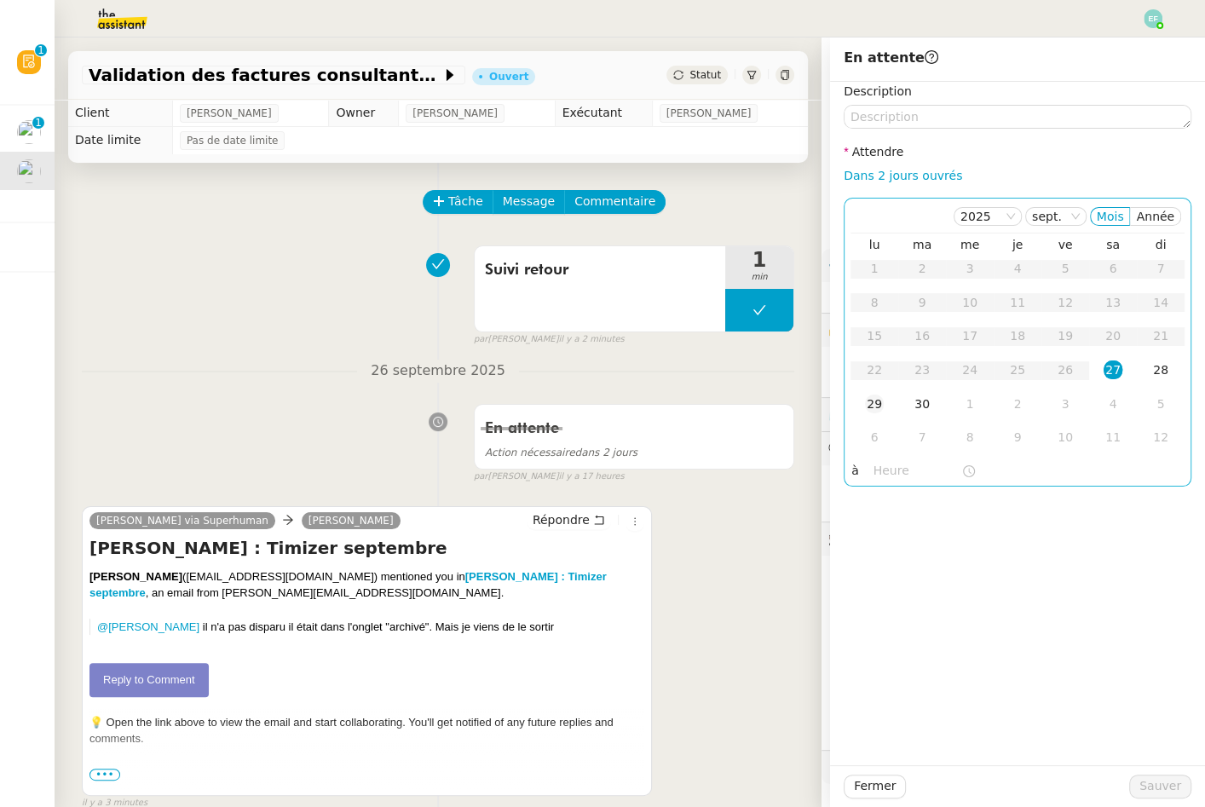
click at [884, 395] on td "29" at bounding box center [874, 405] width 48 height 34
click at [1153, 789] on span "Sauver" at bounding box center [1160, 786] width 42 height 20
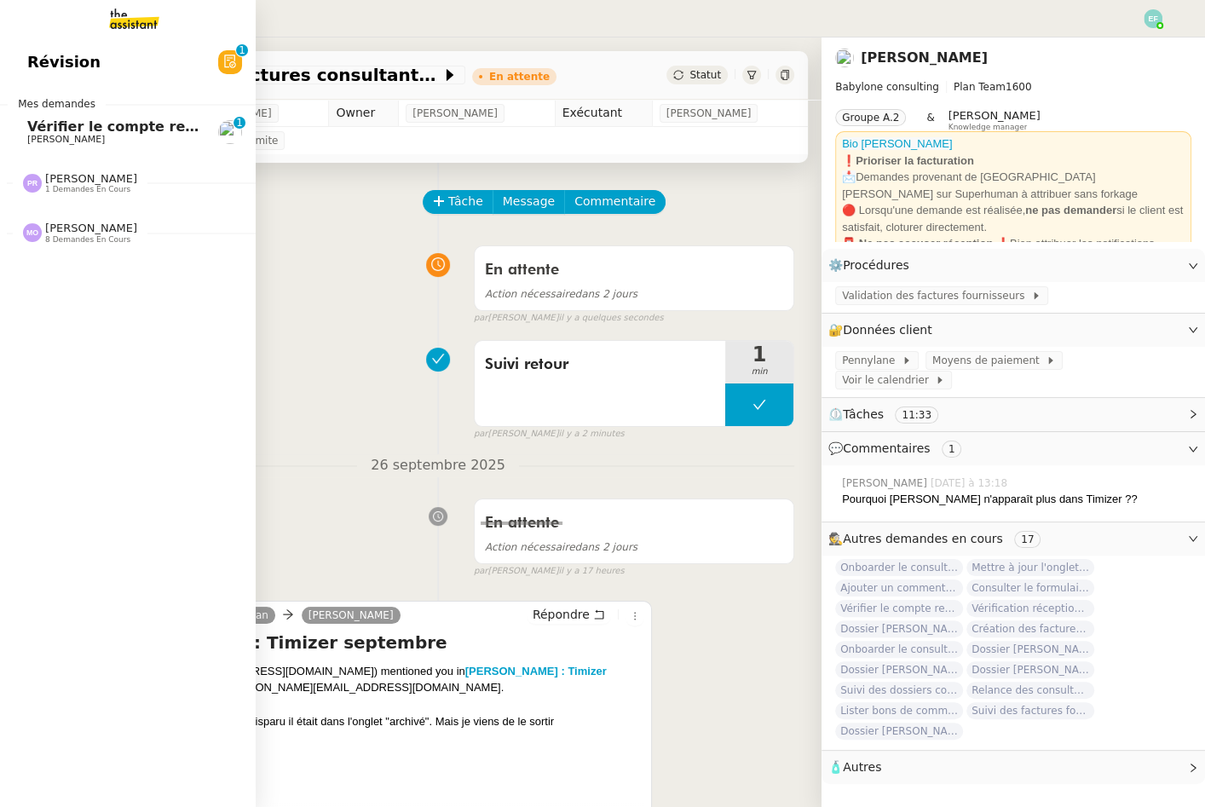
click at [65, 147] on link "Vérifier le compte rendu sur Timizer / [PERSON_NAME] / Evolution timizer [PERSO…" at bounding box center [128, 131] width 256 height 39
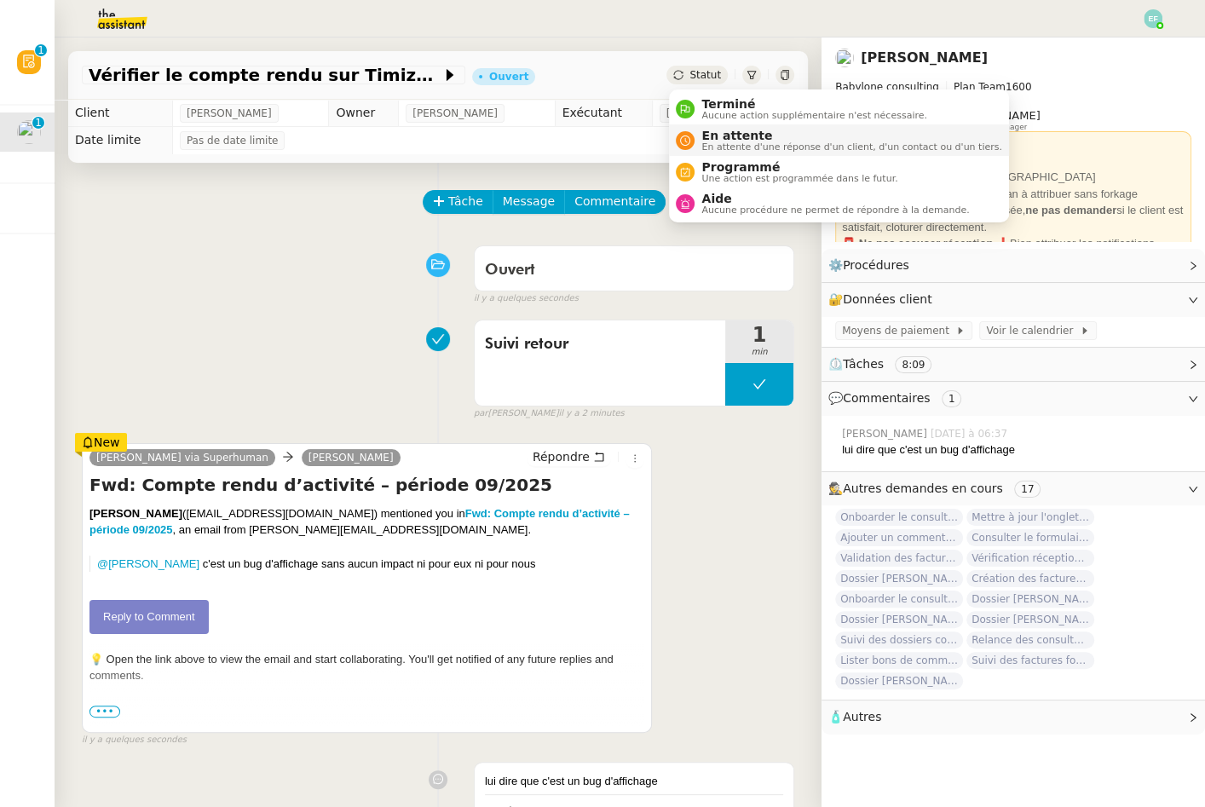
click at [709, 137] on span "En attente" at bounding box center [851, 136] width 300 height 14
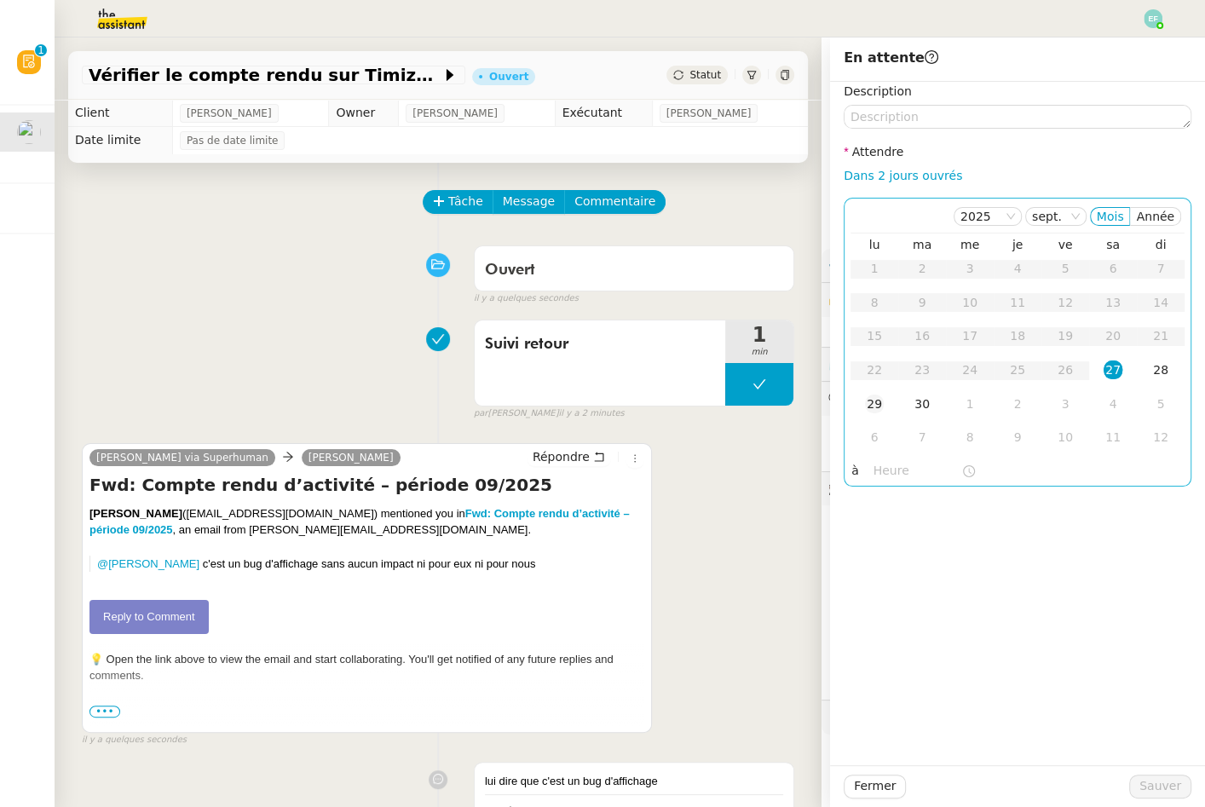
click at [871, 404] on div "29" at bounding box center [874, 403] width 19 height 19
click at [1143, 781] on span "Sauver" at bounding box center [1160, 786] width 42 height 20
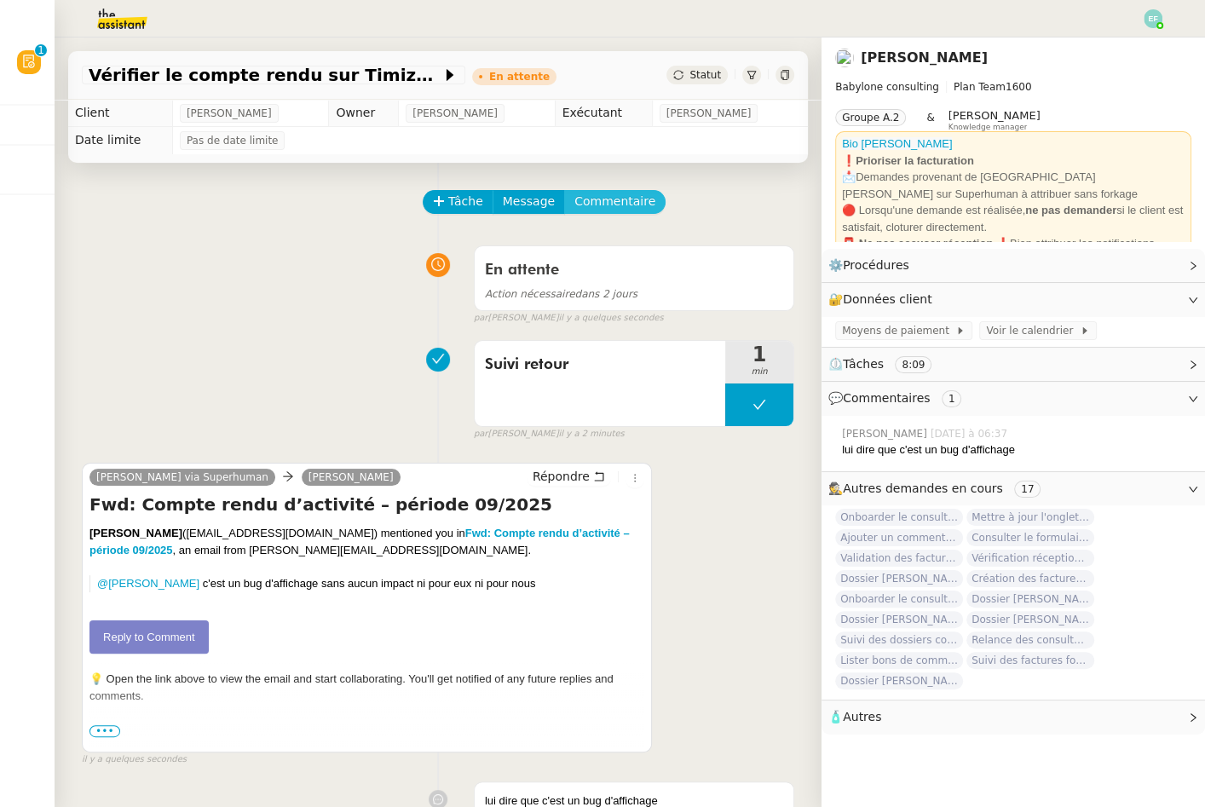
click at [630, 204] on span "Commentaire" at bounding box center [614, 202] width 81 height 20
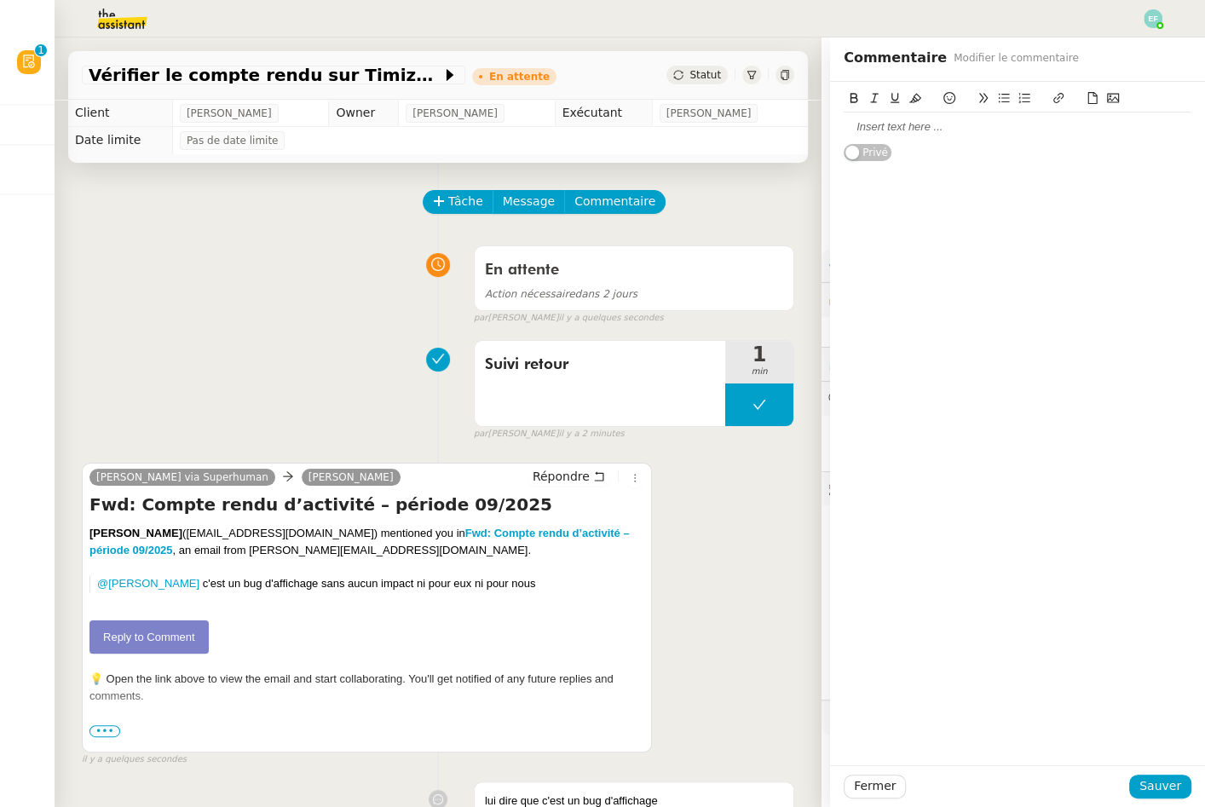
click at [896, 119] on div at bounding box center [1017, 126] width 348 height 15
click at [1161, 779] on span "Sauver" at bounding box center [1160, 786] width 42 height 20
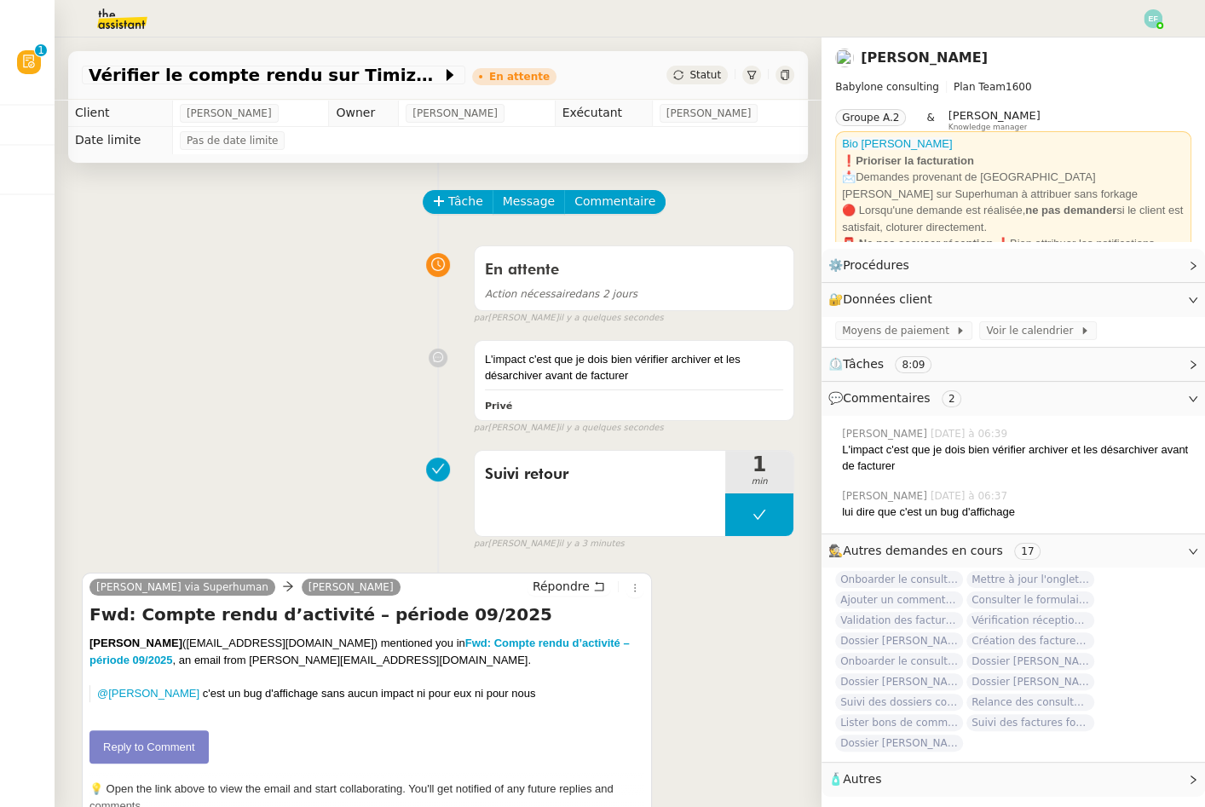
click at [1146, 22] on img at bounding box center [1152, 18] width 19 height 19
click at [1139, 50] on li "Suivi" at bounding box center [1105, 49] width 111 height 24
